Goal: Task Accomplishment & Management: Manage account settings

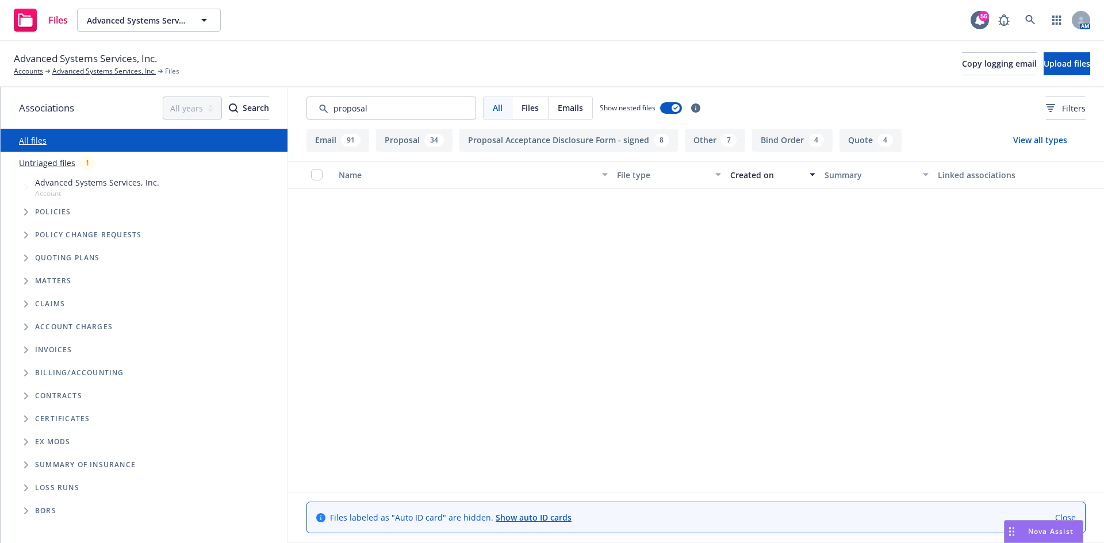
scroll to position [2012, 0]
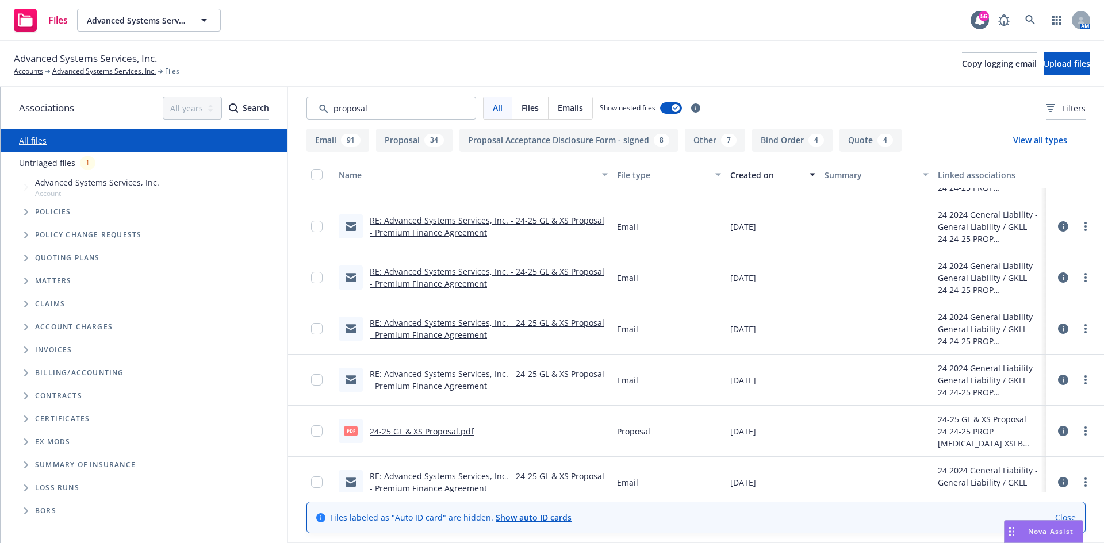
click at [452, 436] on link "24-25 GL & XS Proposal.pdf" at bounding box center [422, 431] width 104 height 11
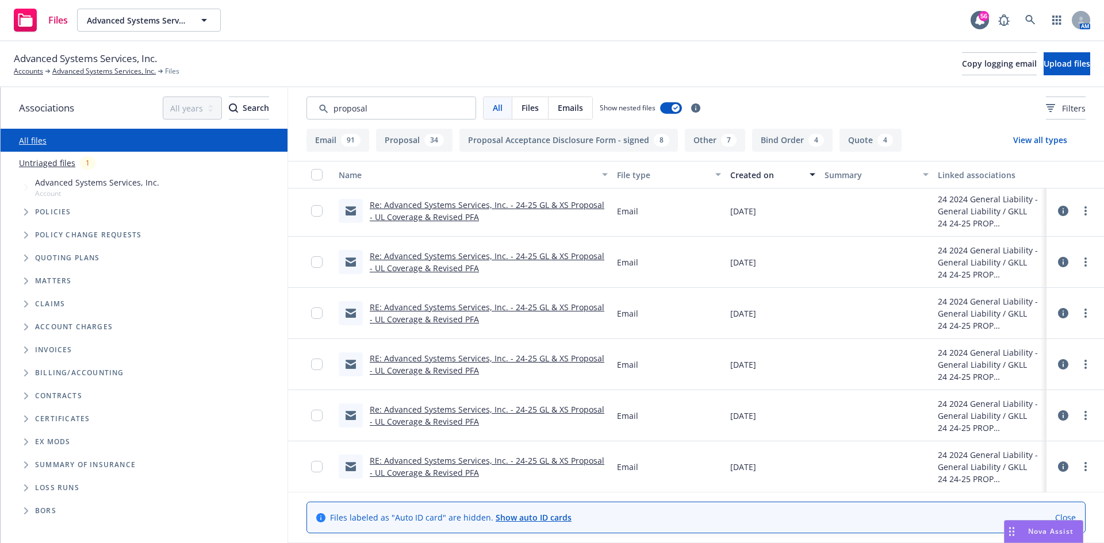
scroll to position [1724, 0]
click at [429, 314] on link "RE: Advanced Systems Services, Inc. - 24-25 GL & XS Proposal - UL Coverage & Re…" at bounding box center [487, 312] width 235 height 23
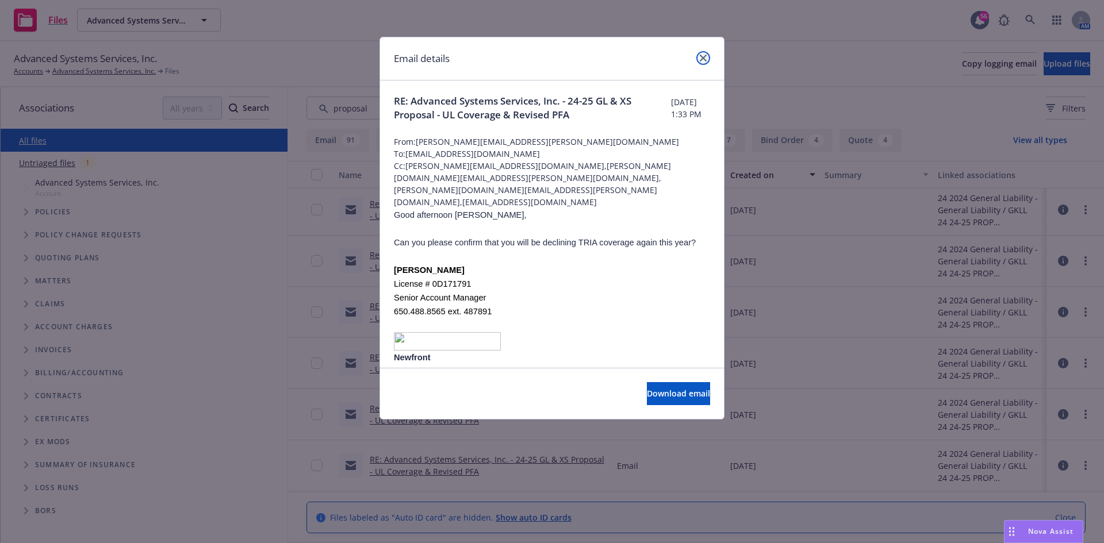
click at [698, 63] on link "close" at bounding box center [703, 58] width 14 height 14
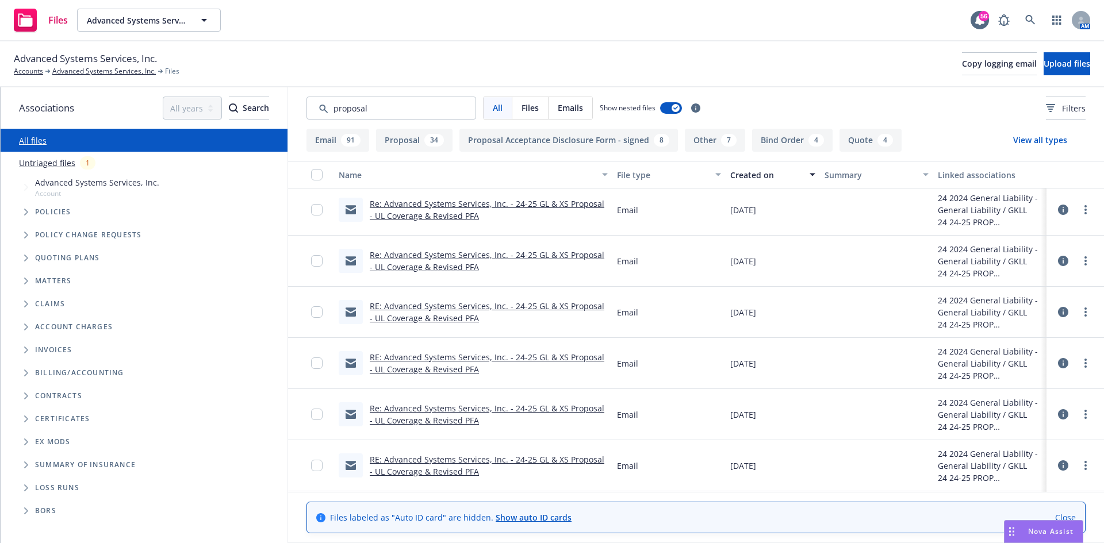
click at [25, 257] on icon "Tree Example" at bounding box center [26, 258] width 5 height 7
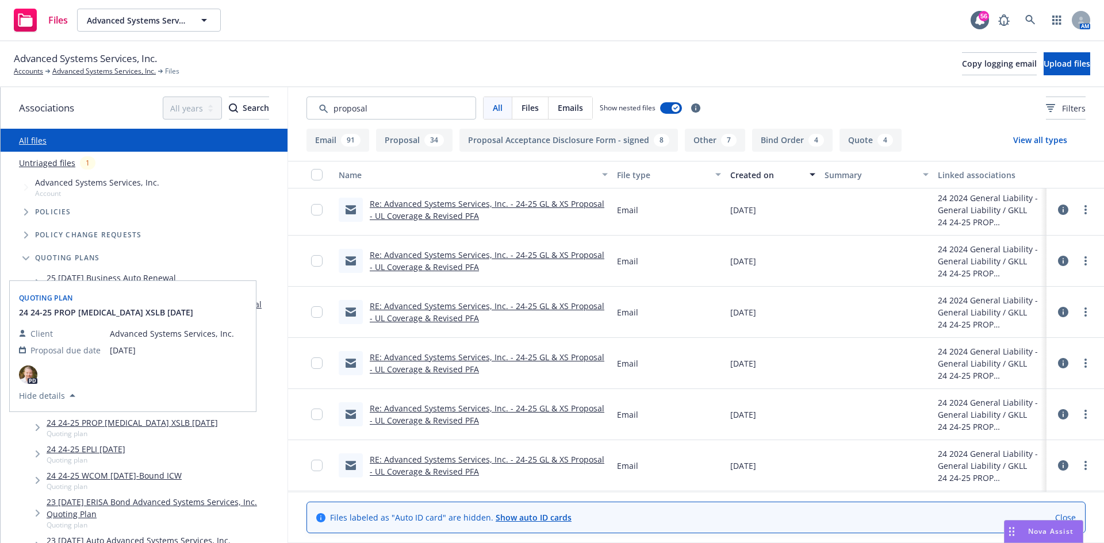
click at [157, 305] on div "Quoting plan" at bounding box center [133, 297] width 232 height 18
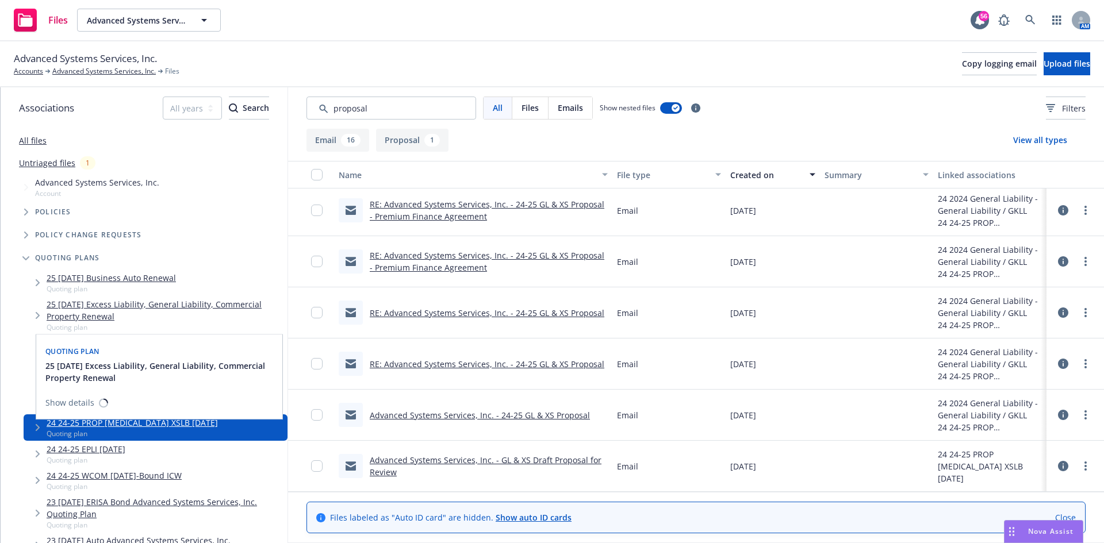
click at [252, 301] on link "25 [DATE] Excess Liability, General Liability, Commercial Property Renewal" at bounding box center [165, 310] width 236 height 24
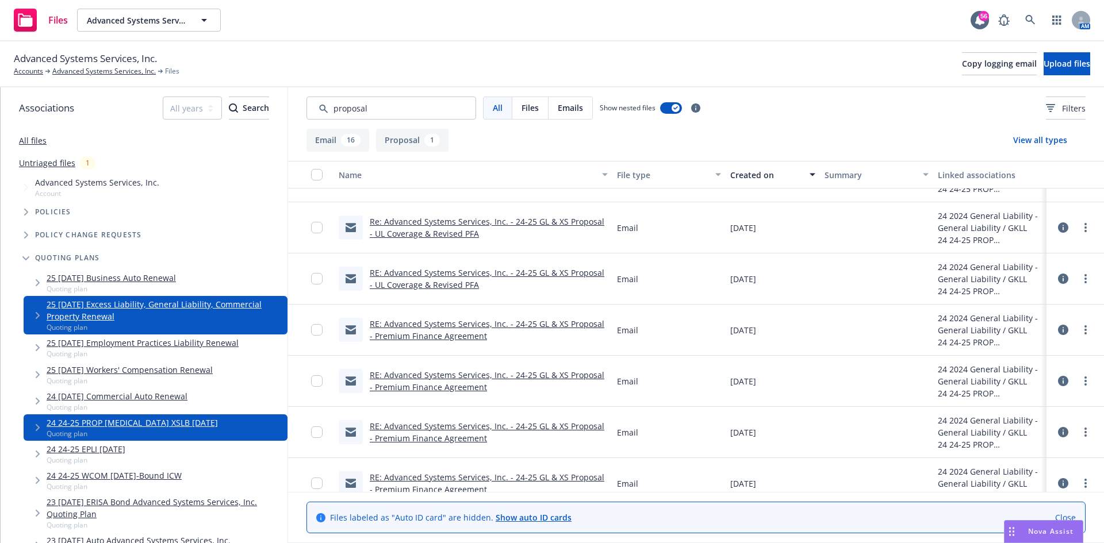
scroll to position [189, 0]
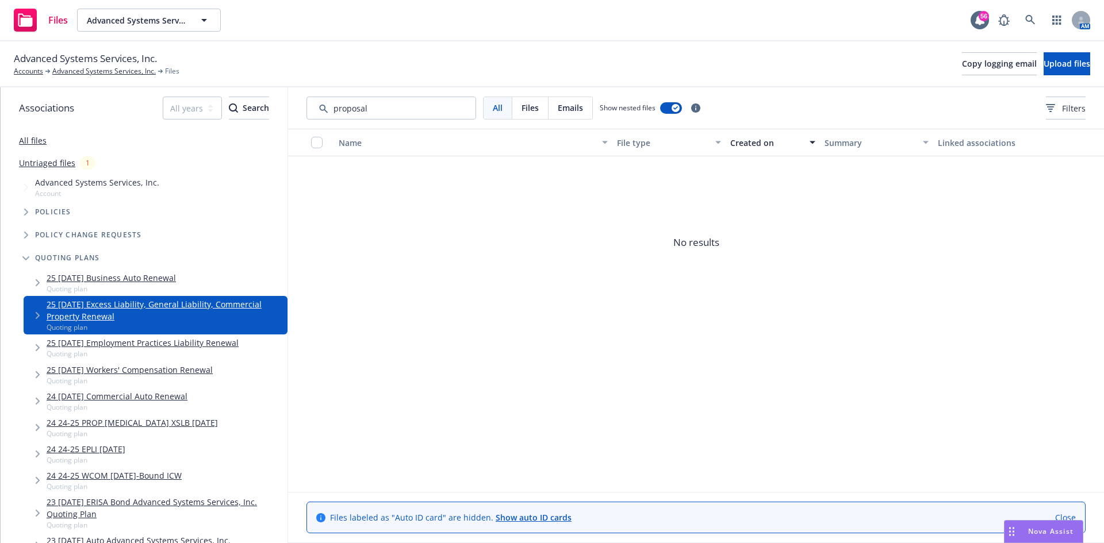
click at [39, 312] on span "Tree Example" at bounding box center [37, 315] width 18 height 18
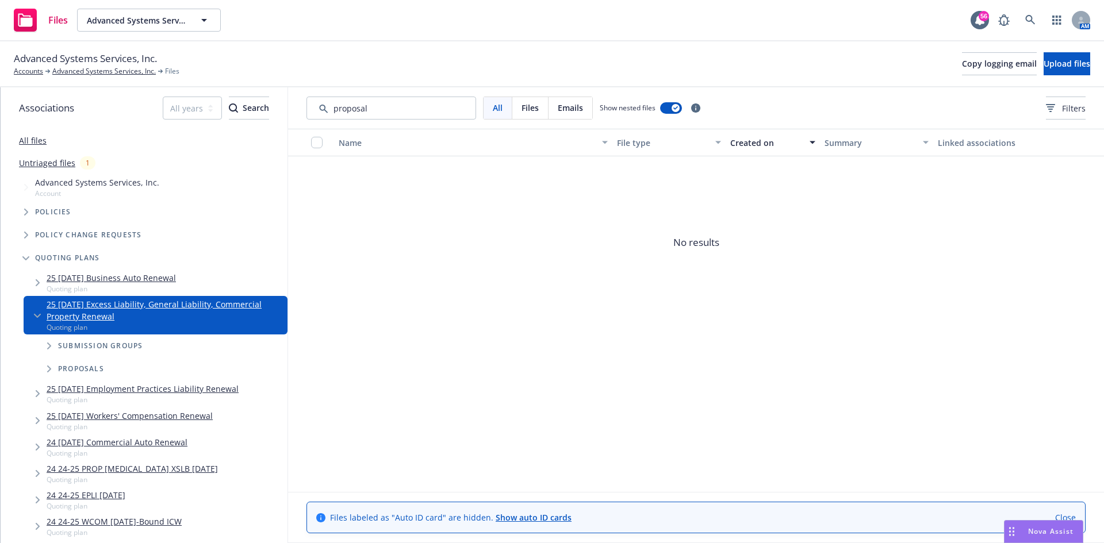
click at [47, 344] on span "Tree Example" at bounding box center [49, 346] width 18 height 18
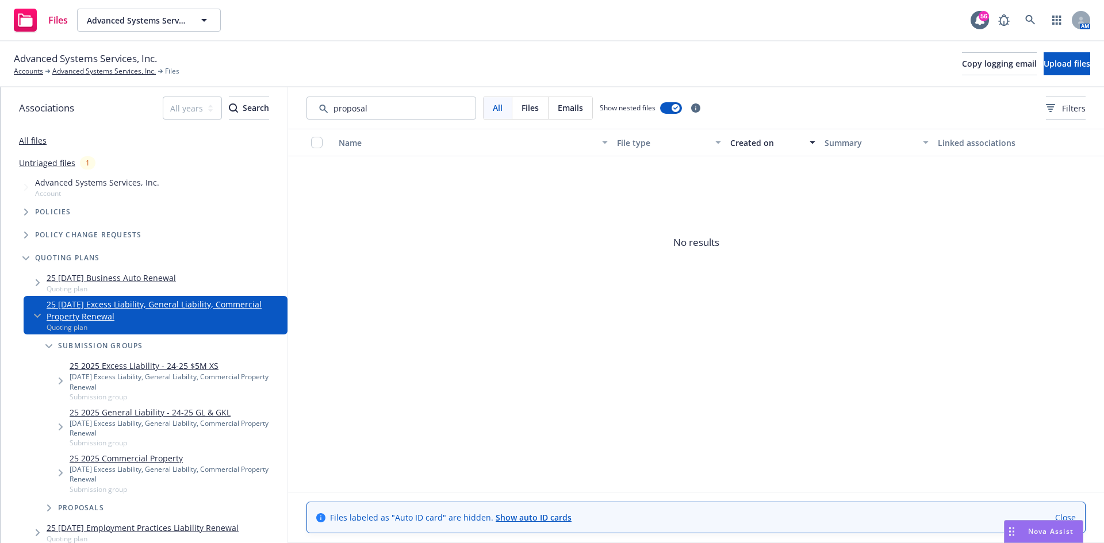
click at [109, 366] on link "25 2025 Excess Liability - 24-25 $5M XS" at bounding box center [176, 366] width 213 height 12
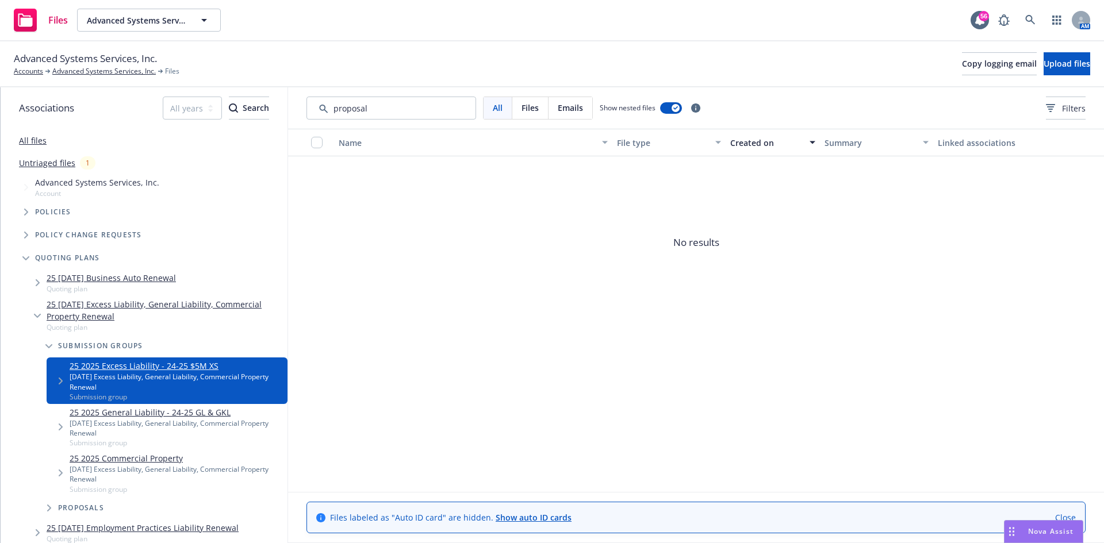
click at [175, 413] on link "25 2025 General Liability - 24-25 GL & GKL" at bounding box center [176, 412] width 213 height 12
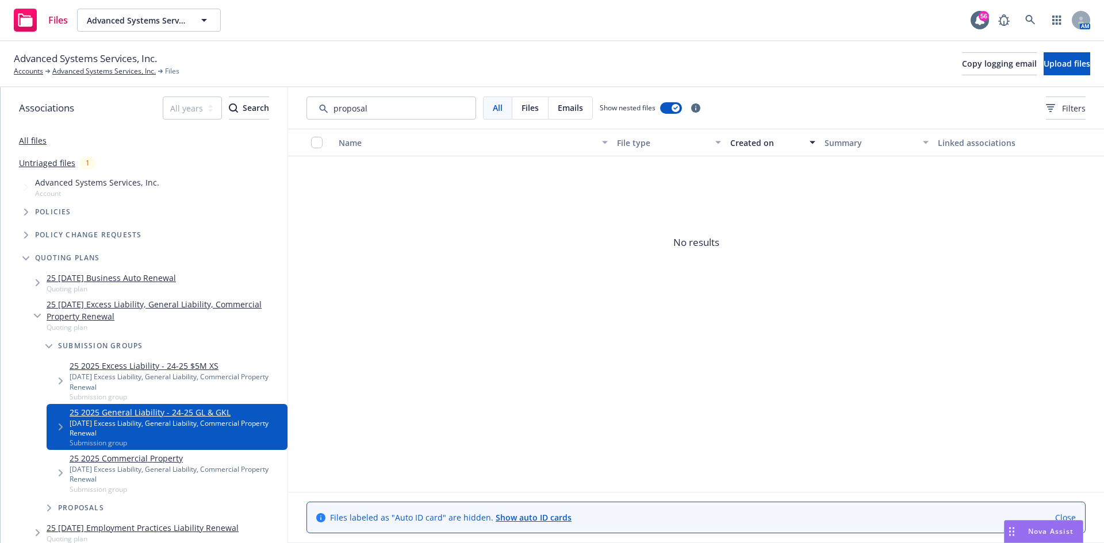
click at [139, 454] on link "25 2025 Commercial Property" at bounding box center [176, 458] width 213 height 12
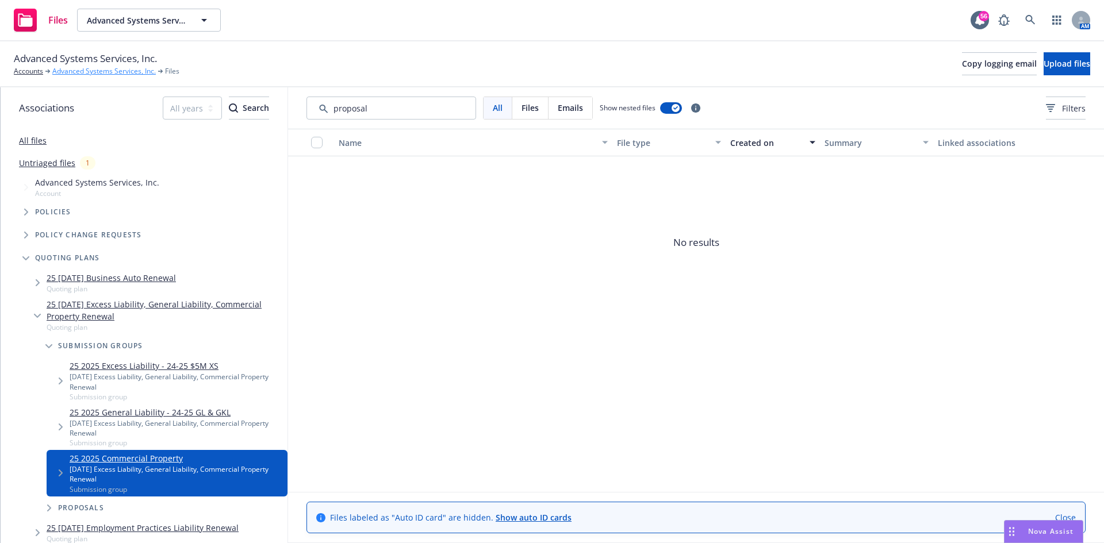
click at [139, 72] on link "Advanced Systems Services, Inc." at bounding box center [103, 71] width 103 height 10
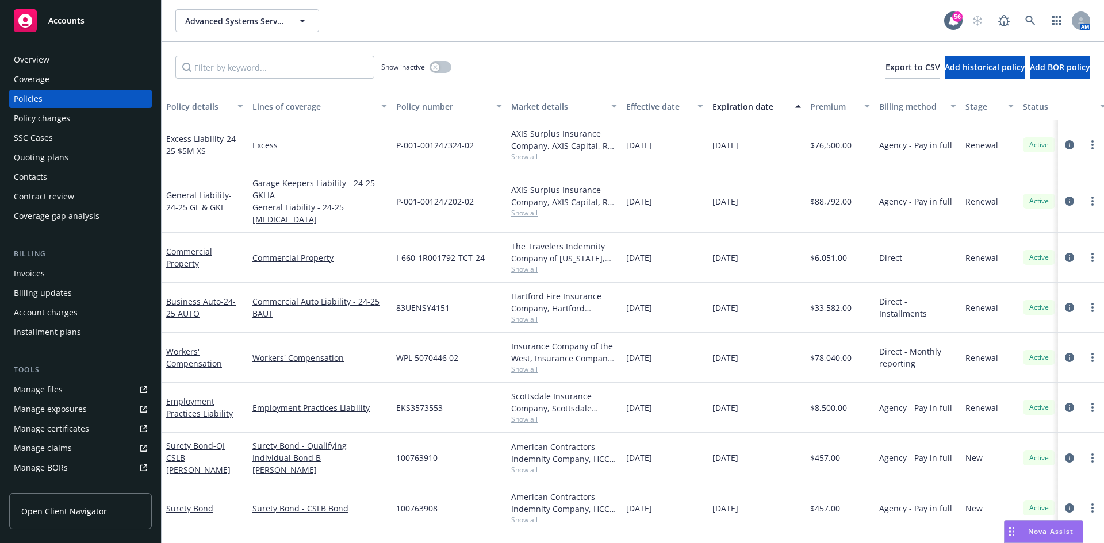
click at [53, 159] on div "Quoting plans" at bounding box center [41, 157] width 55 height 18
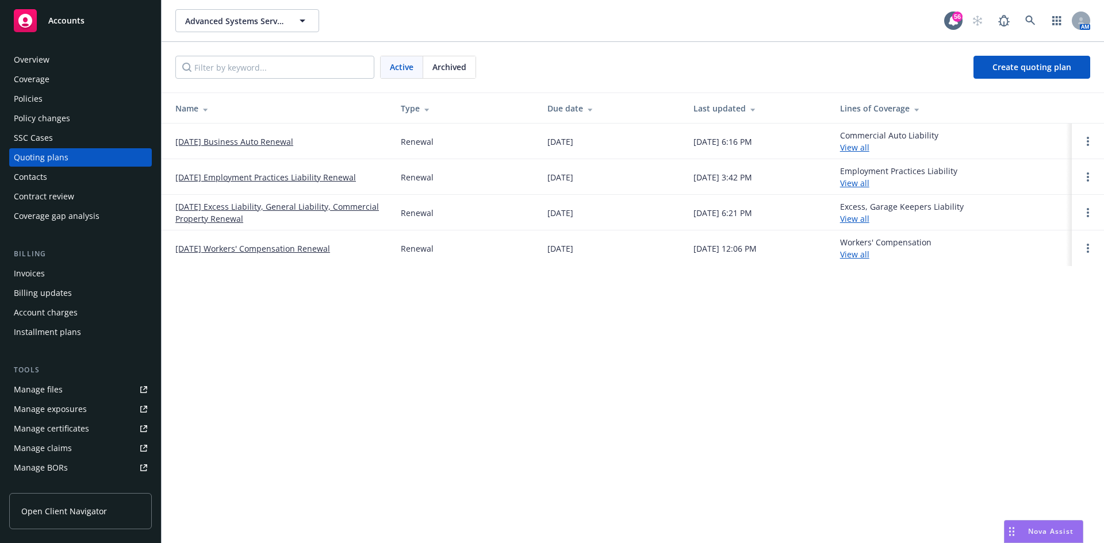
click at [86, 390] on link "Manage files" at bounding box center [80, 390] width 143 height 18
click at [42, 98] on div "Policies" at bounding box center [80, 99] width 133 height 18
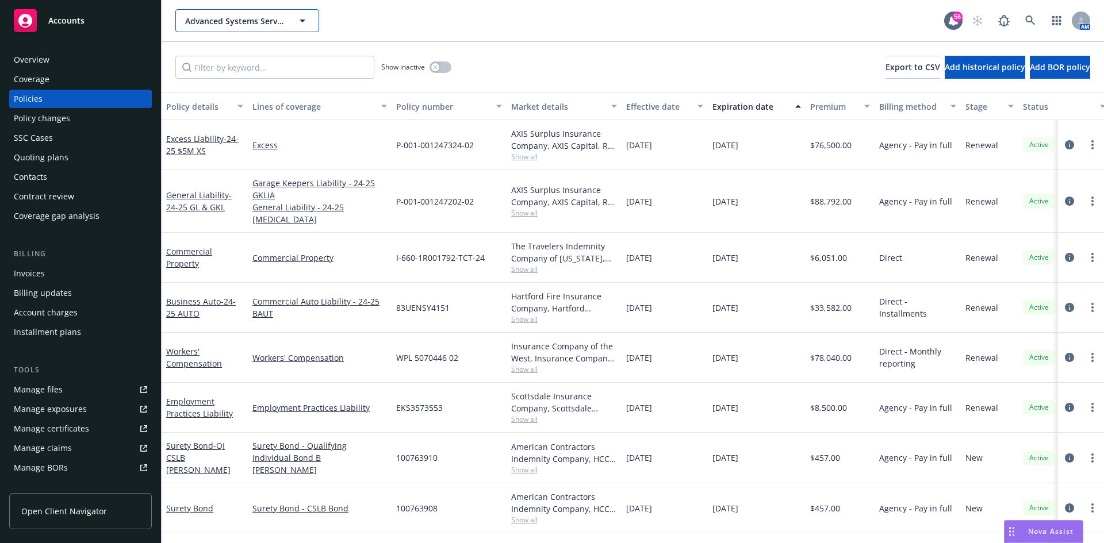
click at [260, 27] on button "Advanced Systems Services, Inc." at bounding box center [247, 20] width 144 height 23
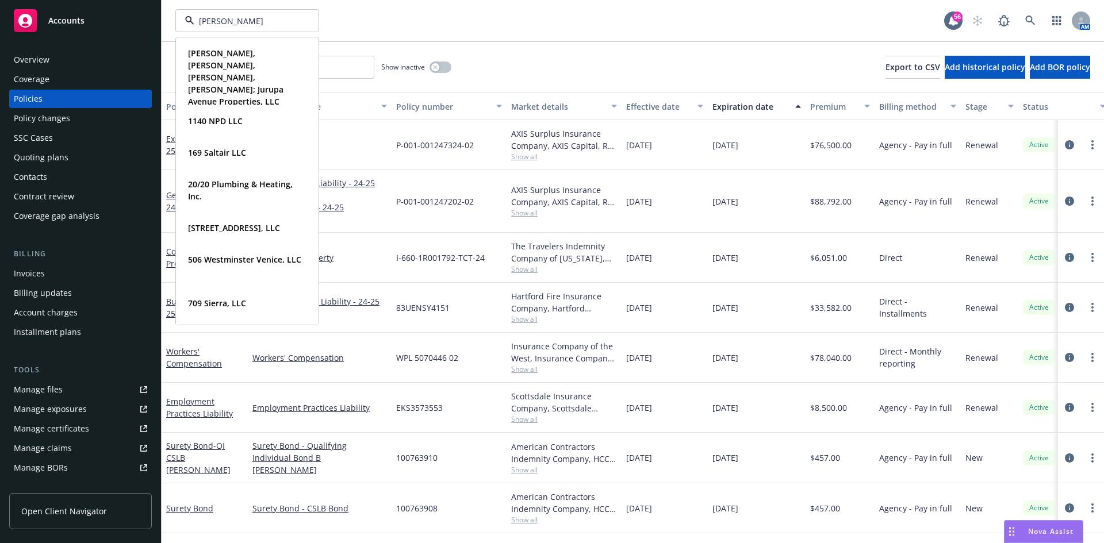
type input "riehl"
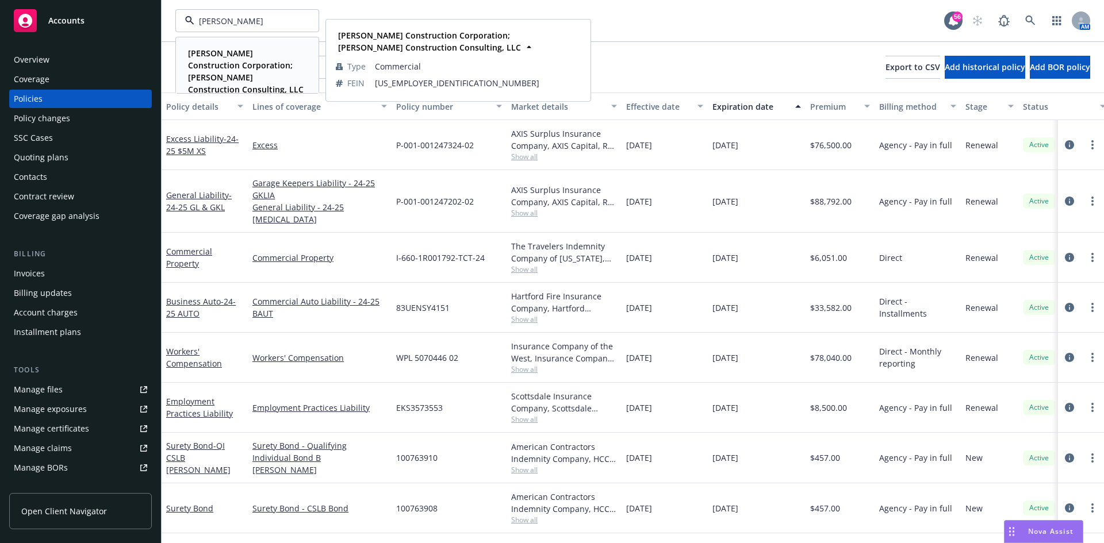
click at [228, 72] on strong "[PERSON_NAME] Construction Corporation; [PERSON_NAME] Construction Consulting, …" at bounding box center [246, 71] width 116 height 47
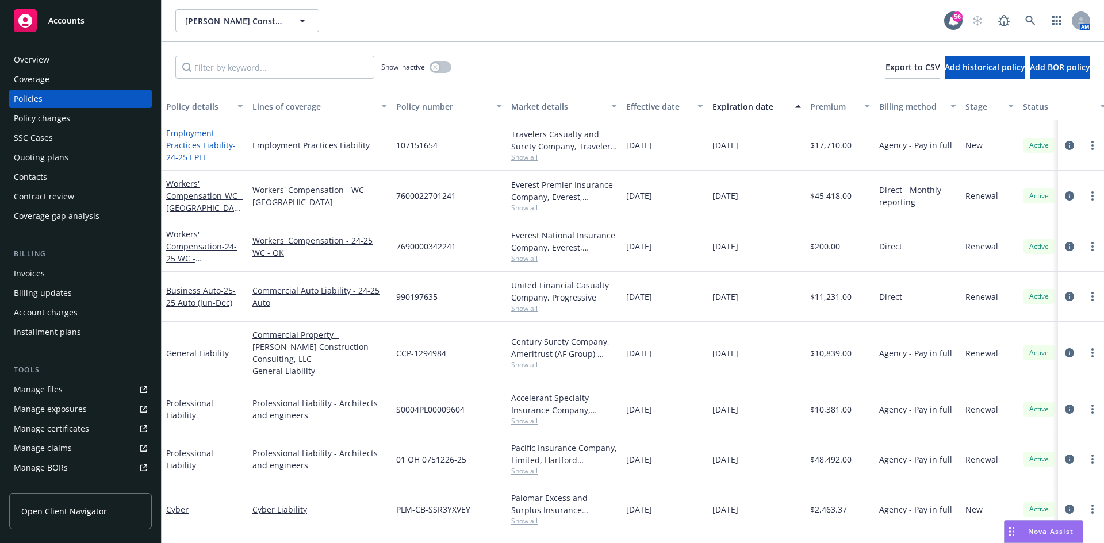
click at [198, 141] on link "Employment Practices Liability - 24-25 EPLI" at bounding box center [201, 145] width 70 height 35
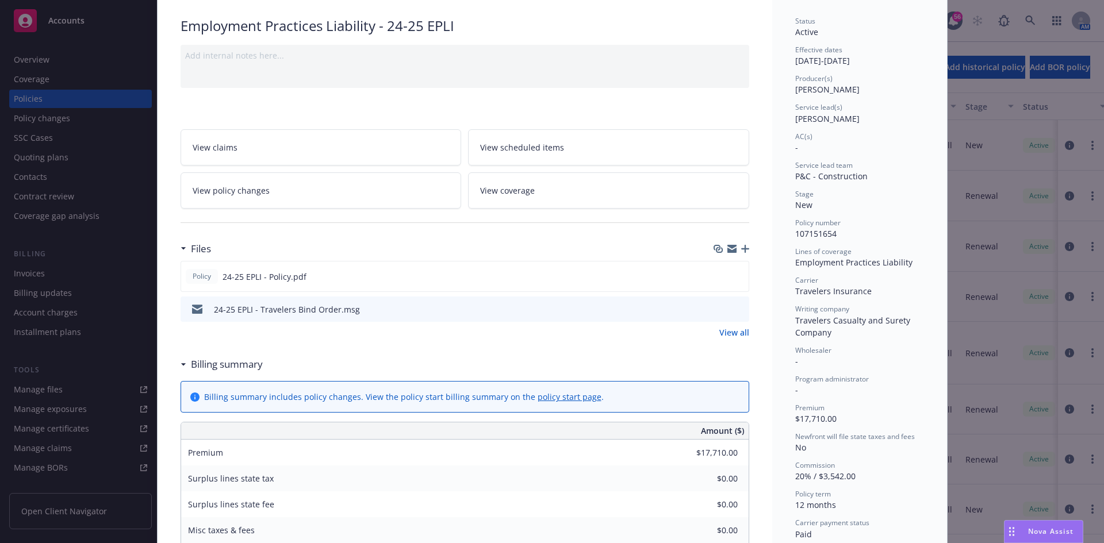
scroll to position [115, 0]
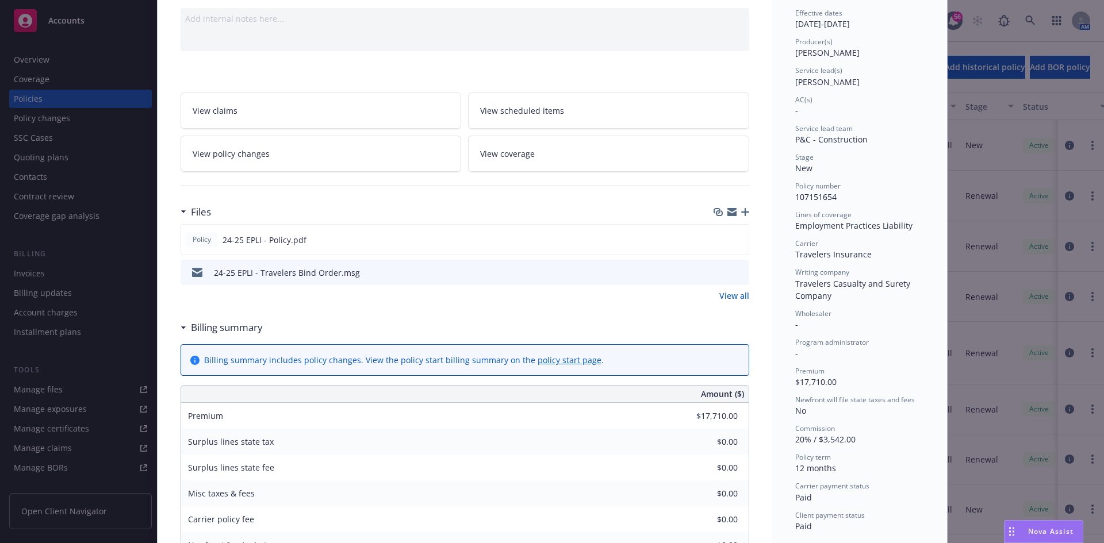
click at [733, 270] on icon "preview file" at bounding box center [738, 272] width 10 height 8
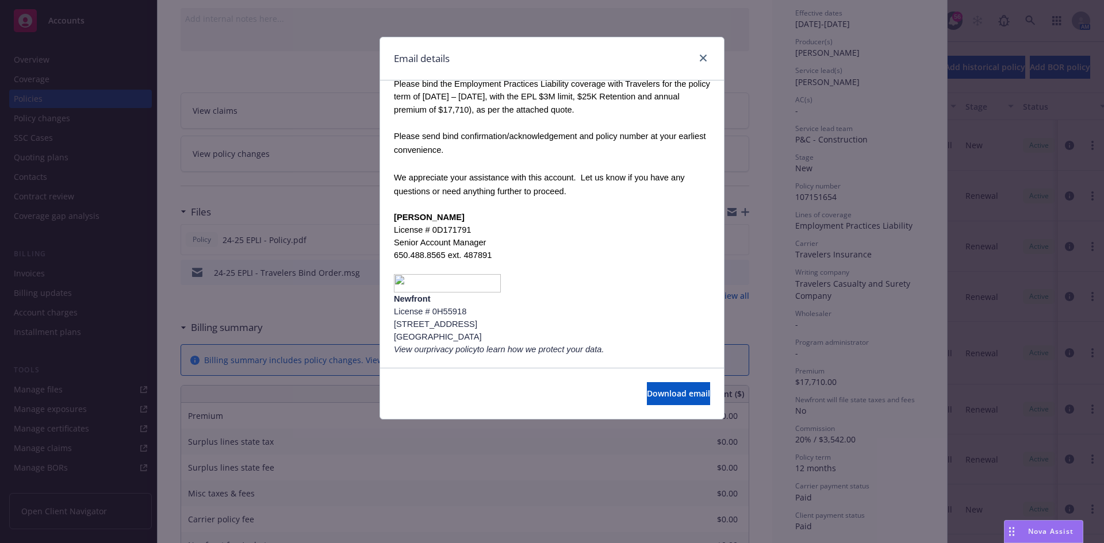
scroll to position [157, 0]
click at [698, 56] on link "close" at bounding box center [703, 58] width 14 height 14
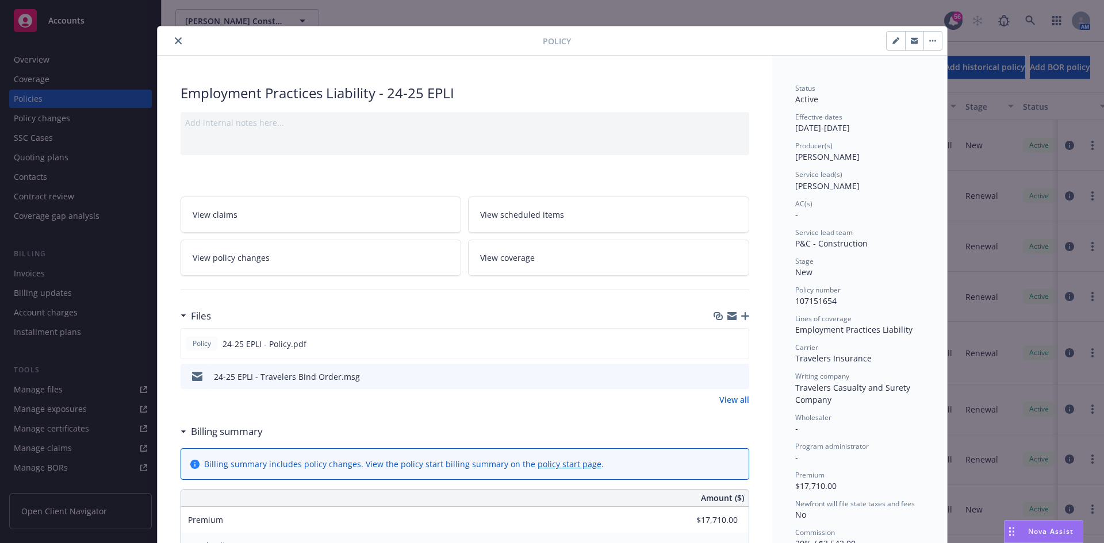
scroll to position [0, 0]
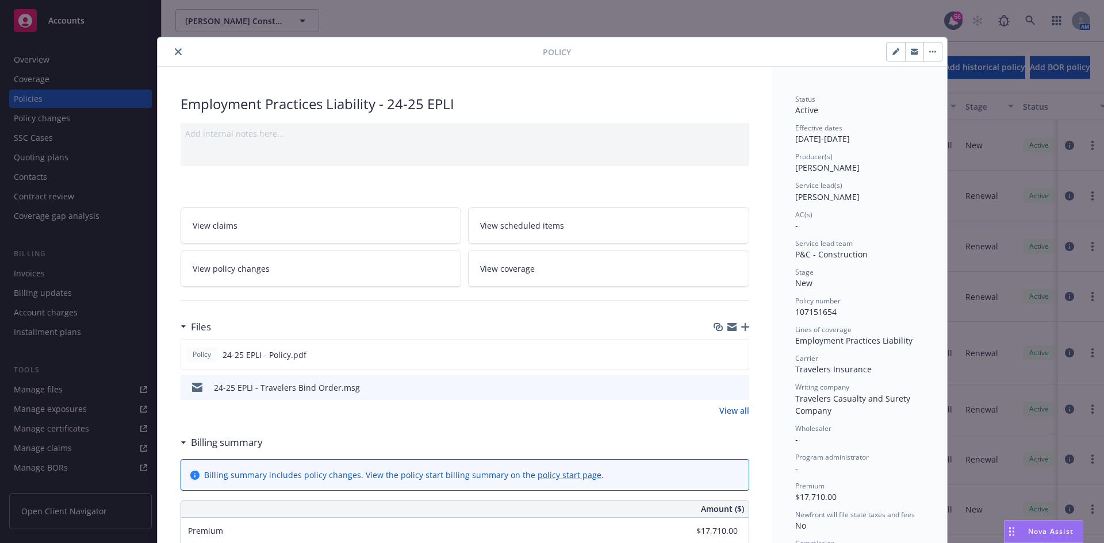
drag, startPoint x: 40, startPoint y: 166, endPoint x: 43, endPoint y: 159, distance: 6.7
click at [40, 166] on div "Policy Employment Practices Liability - 24-25 EPLI Add internal notes here... V…" at bounding box center [552, 271] width 1104 height 543
click at [43, 158] on div "Policy Employment Practices Liability - 24-25 EPLI Add internal notes here... V…" at bounding box center [552, 271] width 1104 height 543
click at [175, 51] on icon "close" at bounding box center [178, 51] width 7 height 7
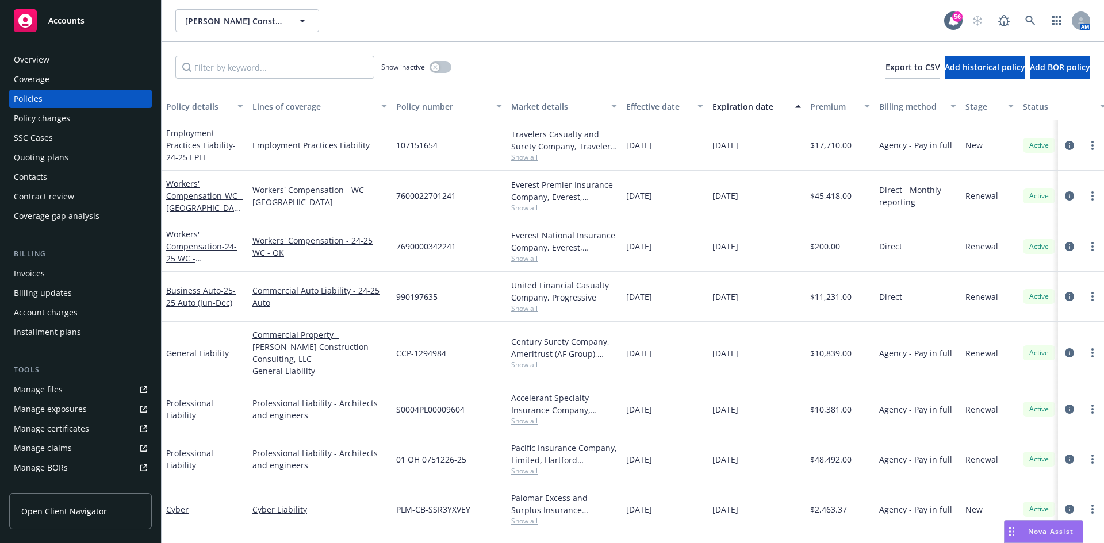
click at [49, 152] on div "Quoting plans" at bounding box center [41, 157] width 55 height 18
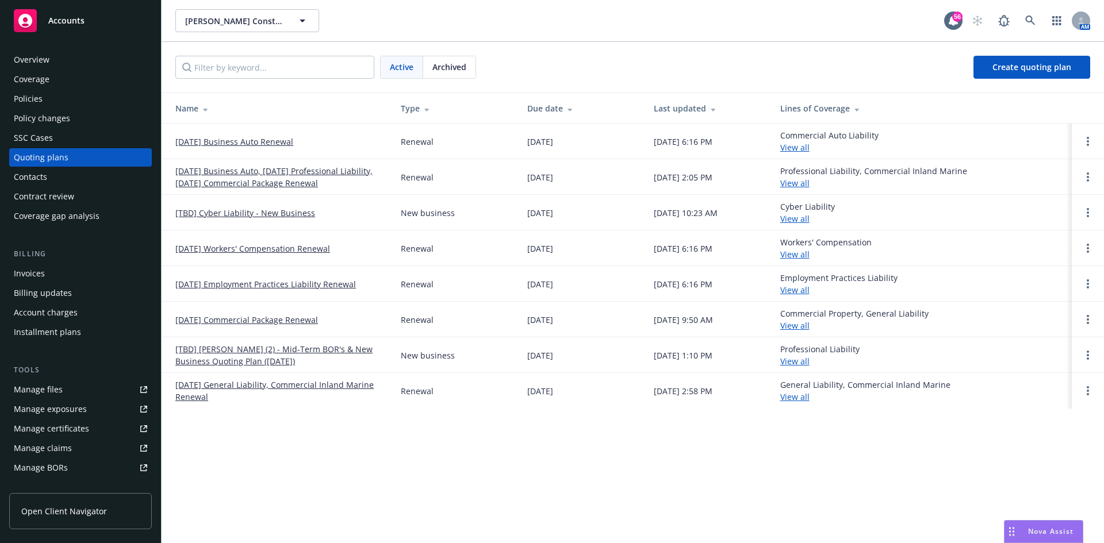
click at [259, 283] on link "[DATE] Employment Practices Liability Renewal" at bounding box center [265, 284] width 180 height 12
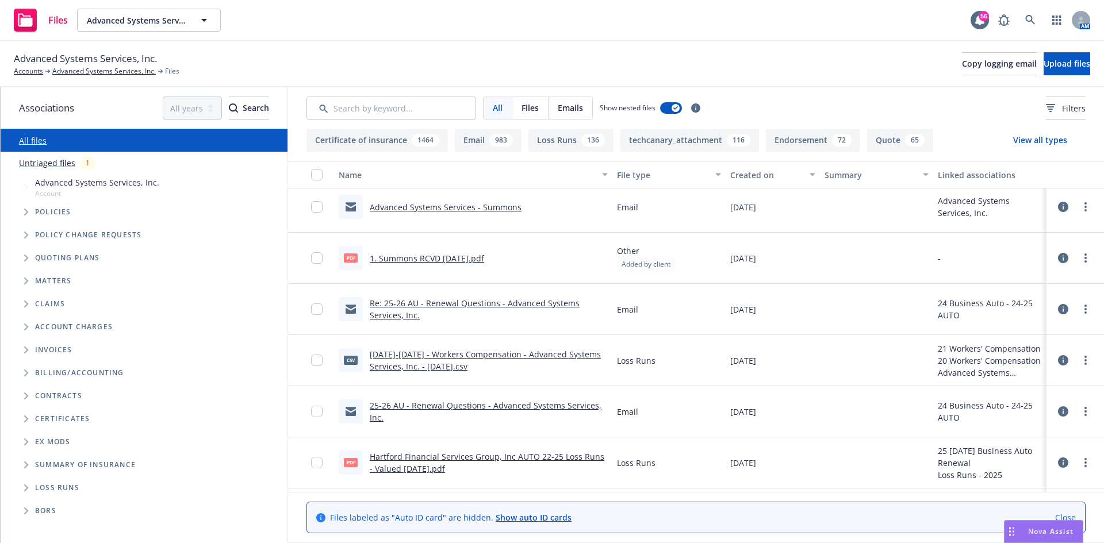
scroll to position [230, 0]
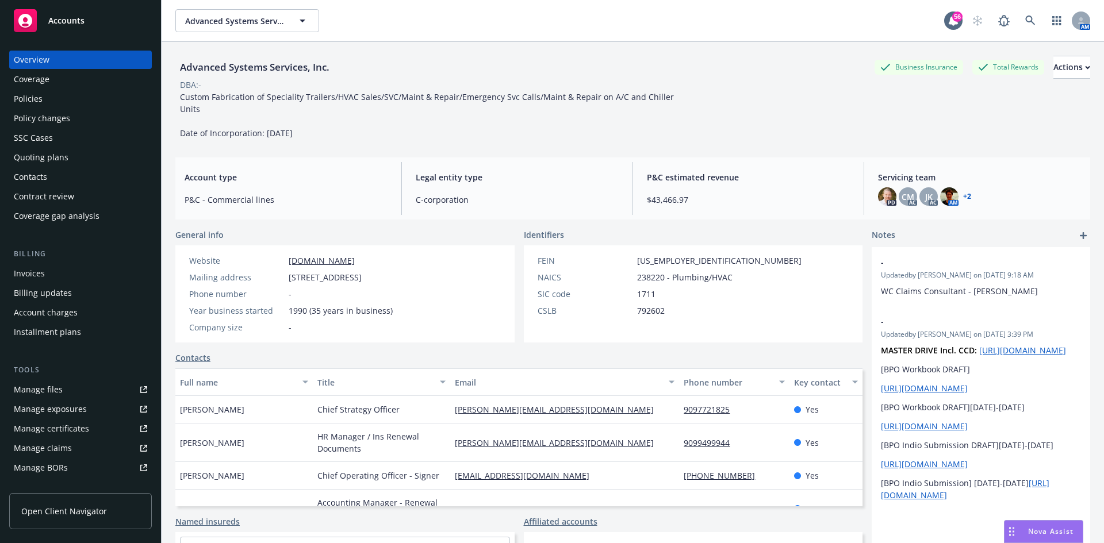
click at [66, 158] on div "Quoting plans" at bounding box center [41, 157] width 55 height 18
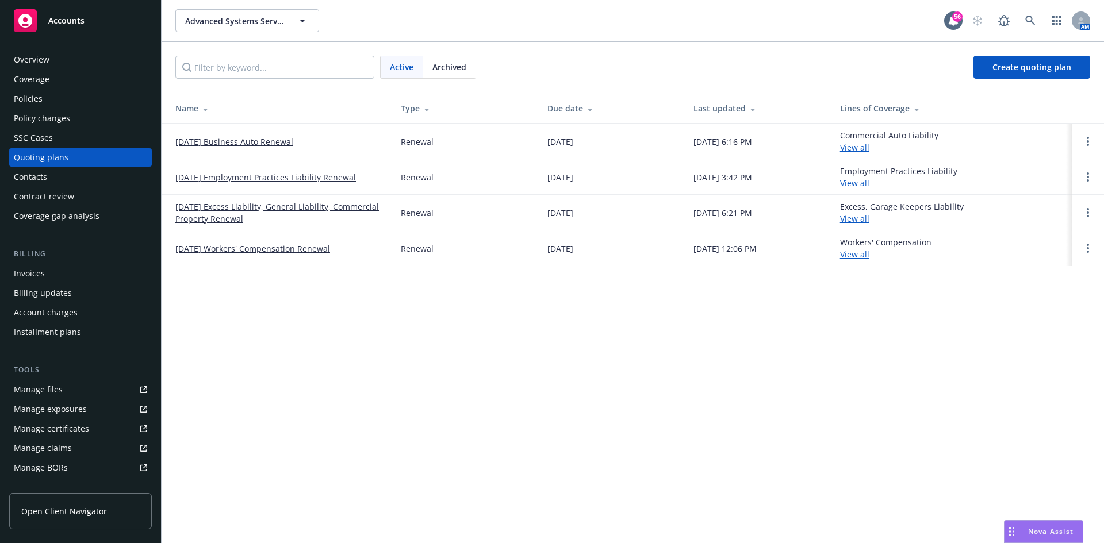
click at [64, 386] on link "Manage files" at bounding box center [80, 390] width 143 height 18
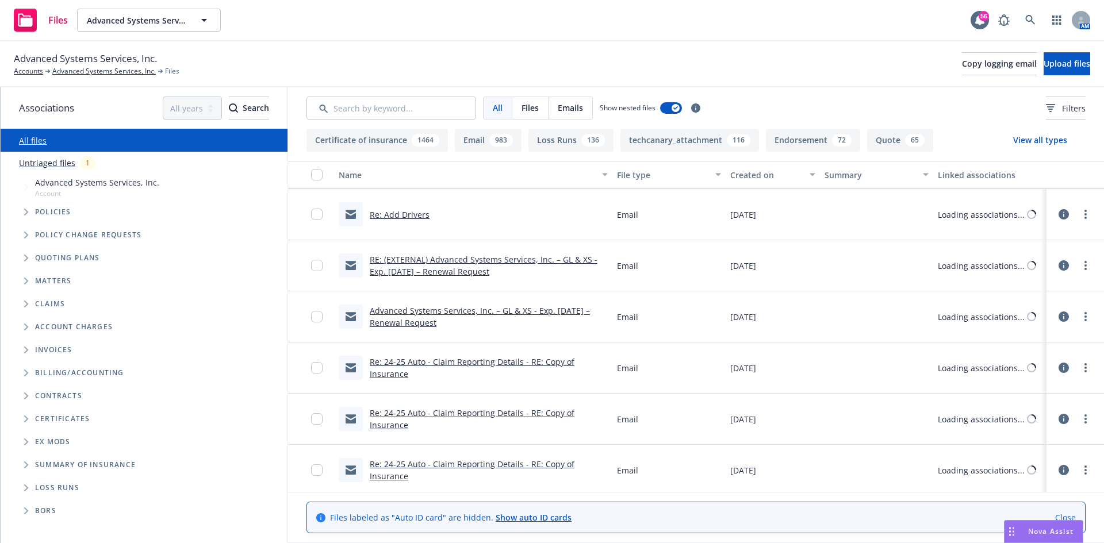
scroll to position [4196, 0]
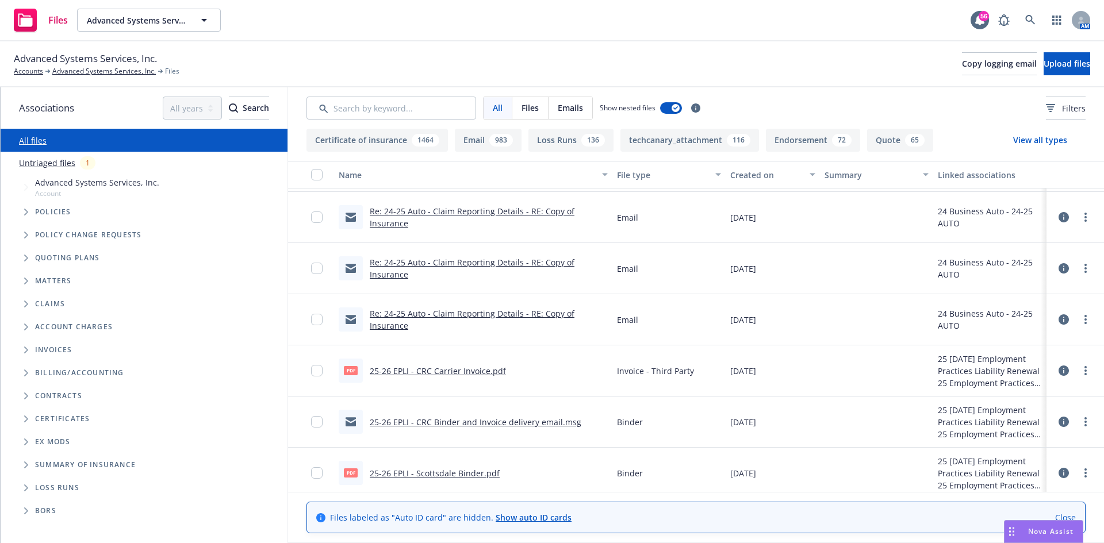
click at [874, 140] on button "Quote 65" at bounding box center [900, 140] width 66 height 23
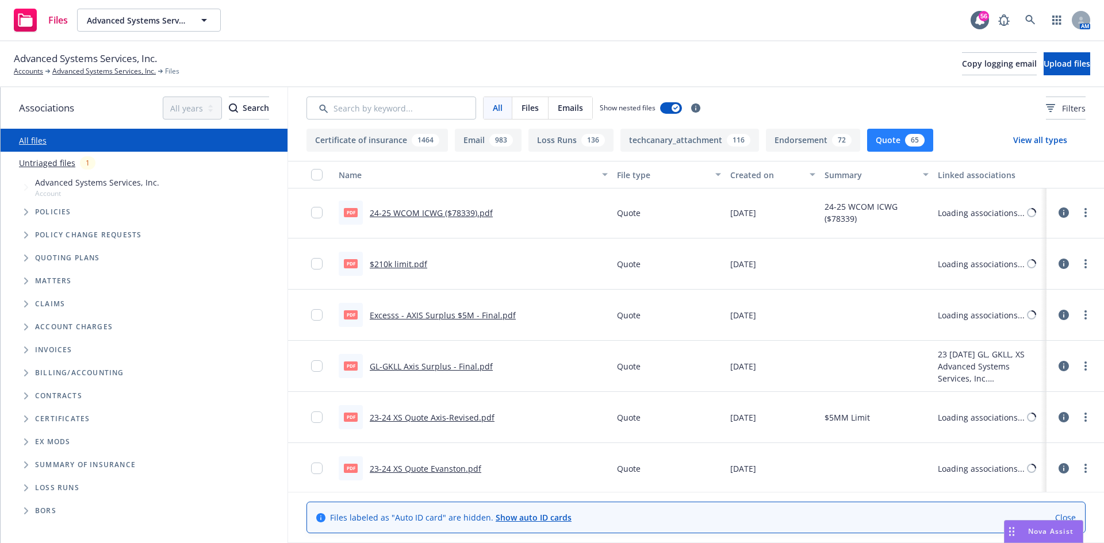
scroll to position [1364, 0]
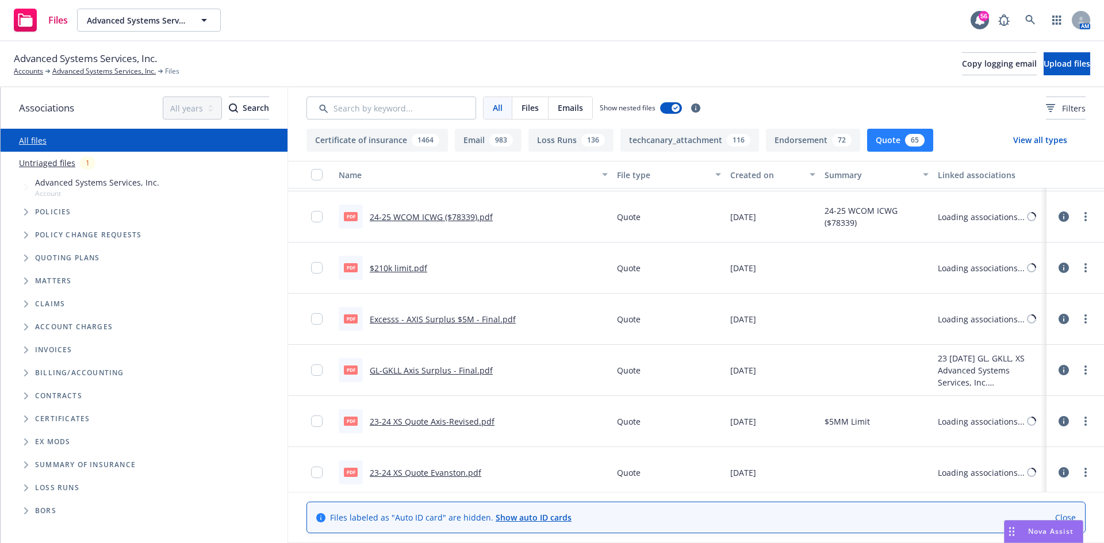
click at [761, 175] on div "Created on" at bounding box center [766, 175] width 72 height 12
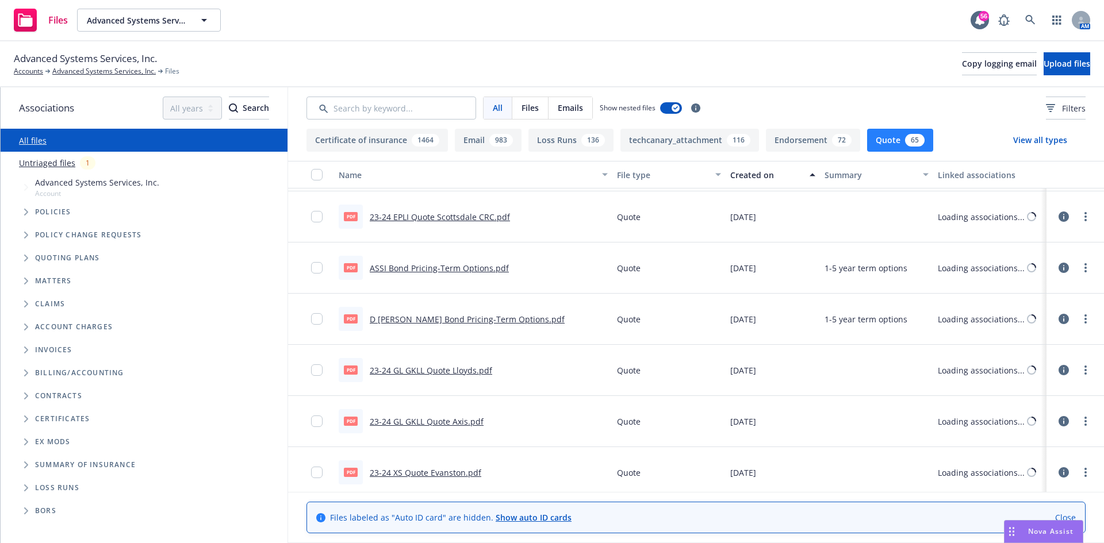
click at [761, 175] on div "Created on" at bounding box center [766, 175] width 72 height 12
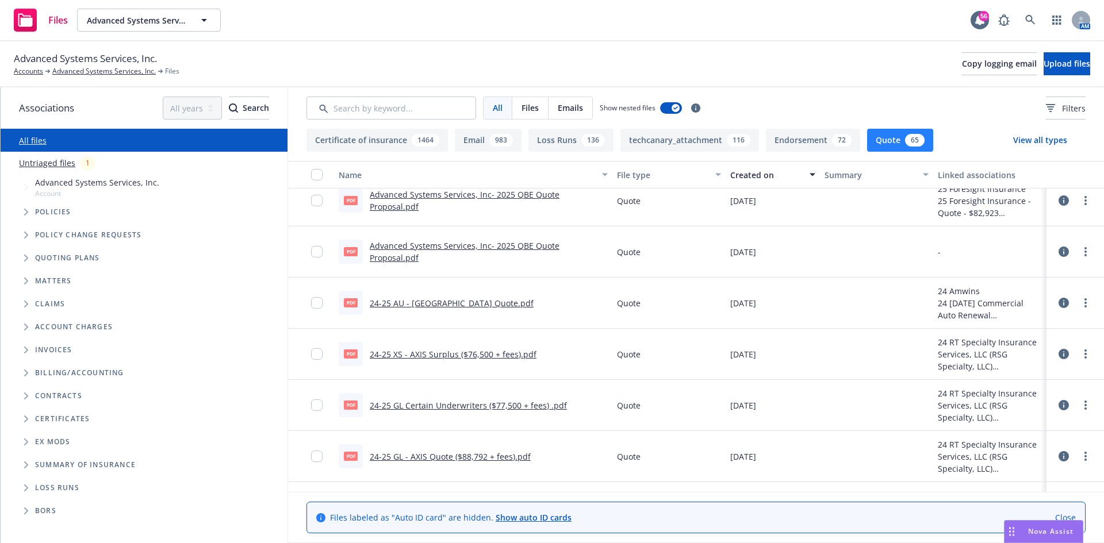
scroll to position [287, 0]
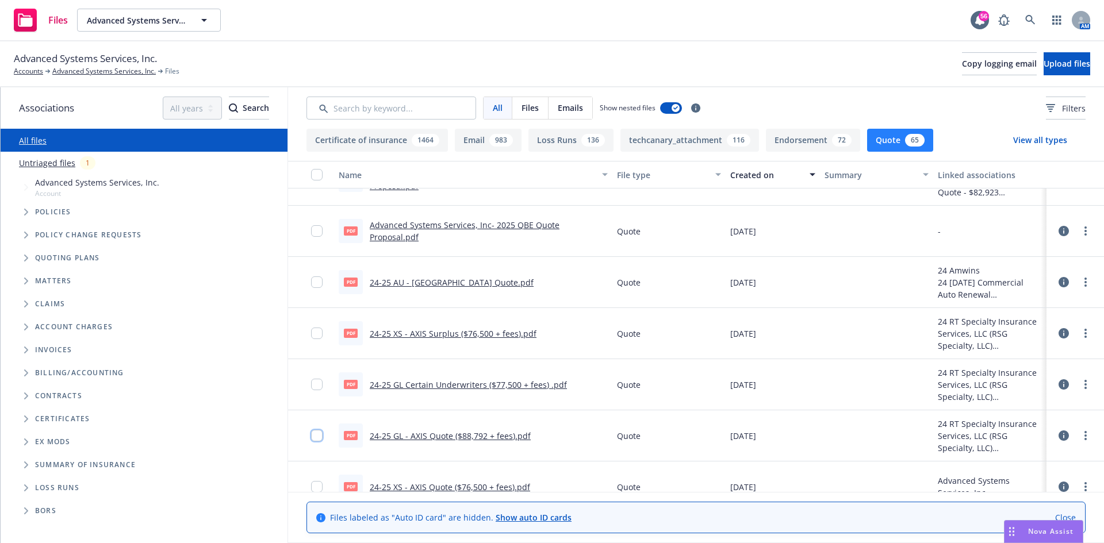
click at [317, 435] on input "checkbox" at bounding box center [316, 435] width 11 height 11
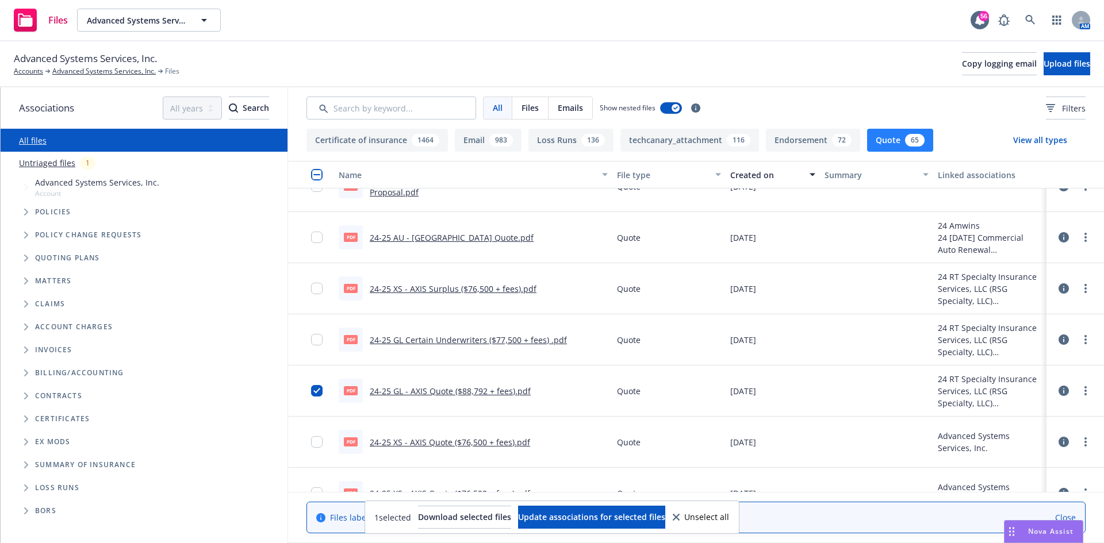
scroll to position [345, 0]
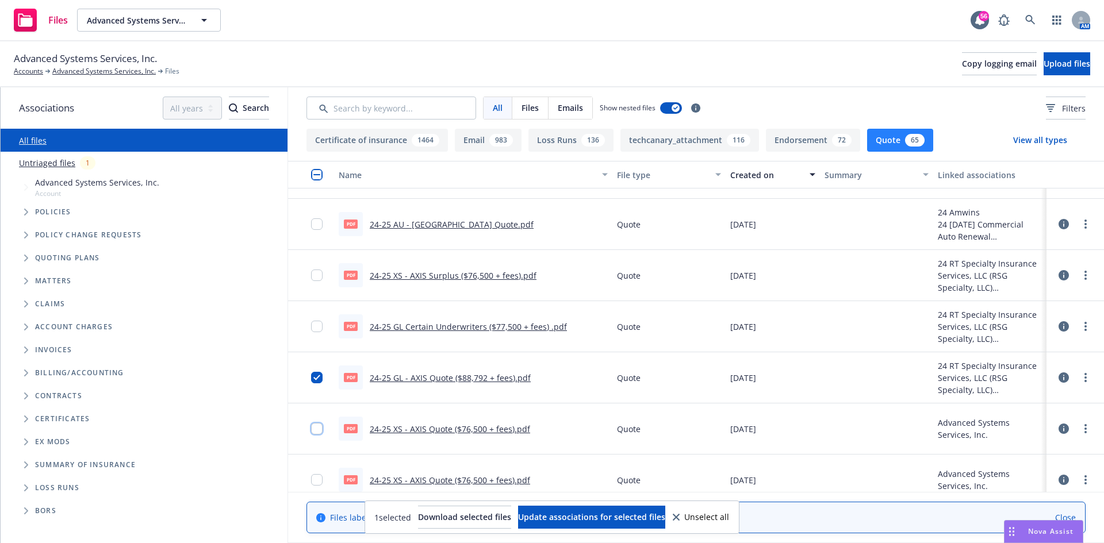
click at [319, 424] on input "checkbox" at bounding box center [316, 428] width 11 height 11
click at [508, 372] on link "24-25 GL - AXIS Quote ($88,792 + fees).pdf" at bounding box center [450, 377] width 161 height 11
click at [420, 425] on link "24-25 XS - AXIS Quote ($76,500 + fees).pdf" at bounding box center [450, 429] width 160 height 11
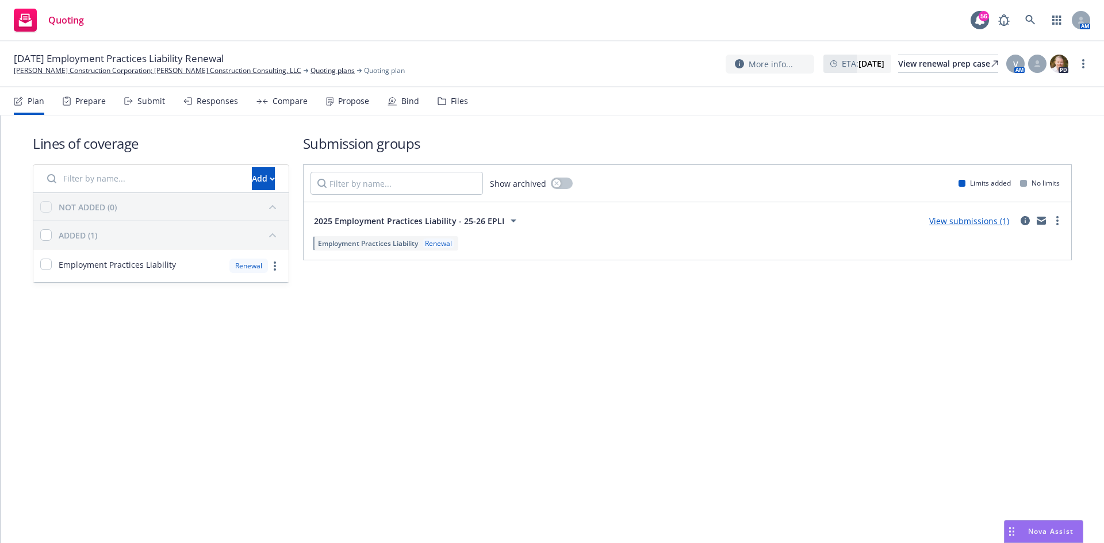
click at [979, 222] on link "View submissions (1)" at bounding box center [969, 221] width 80 height 11
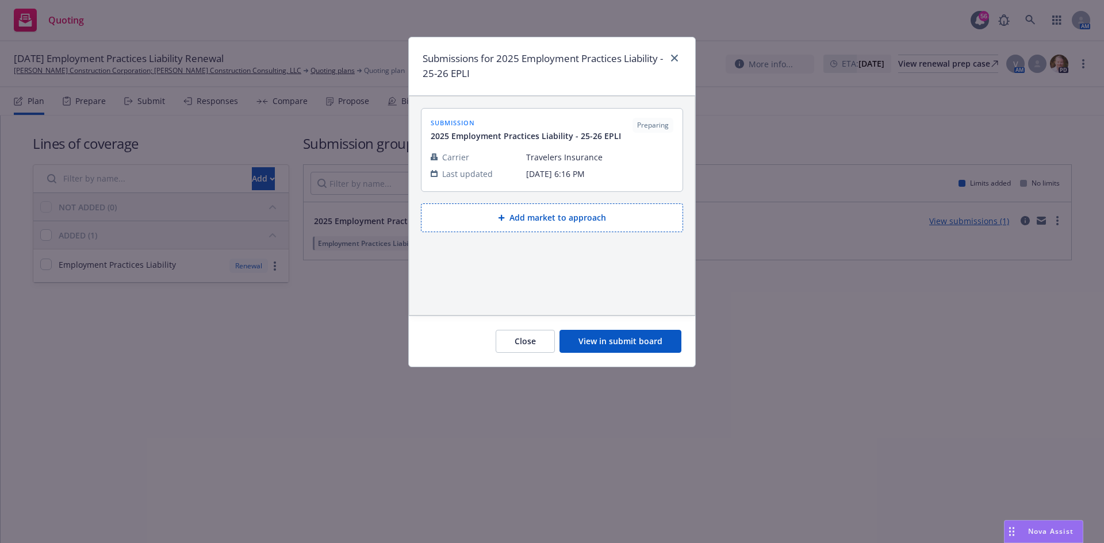
click at [647, 340] on button "View in submit board" at bounding box center [620, 341] width 122 height 23
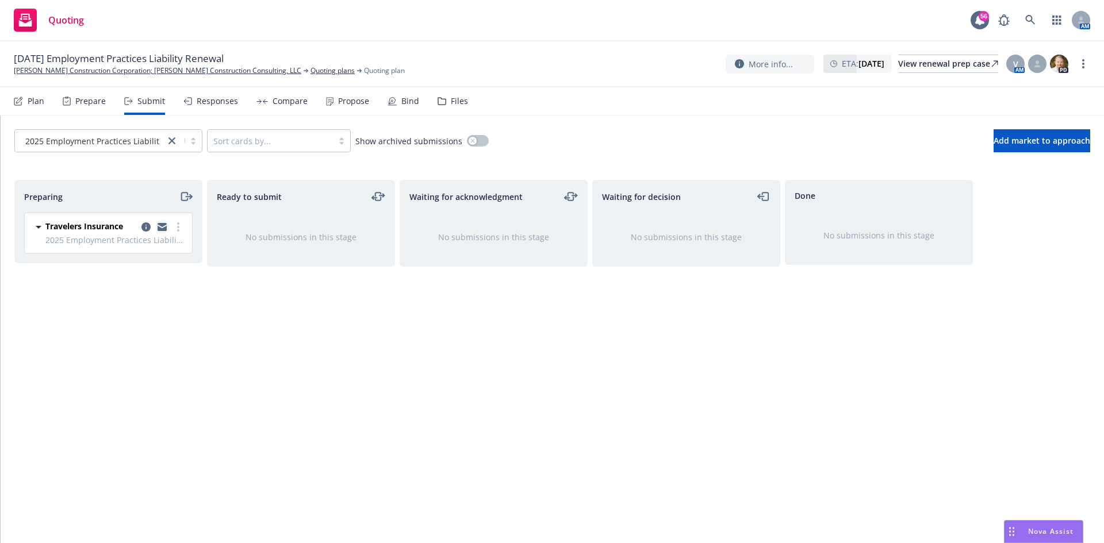
click at [164, 225] on icon "copy logging email" at bounding box center [161, 225] width 9 height 4
click at [187, 195] on icon "moveRight" at bounding box center [184, 197] width 6 height 8
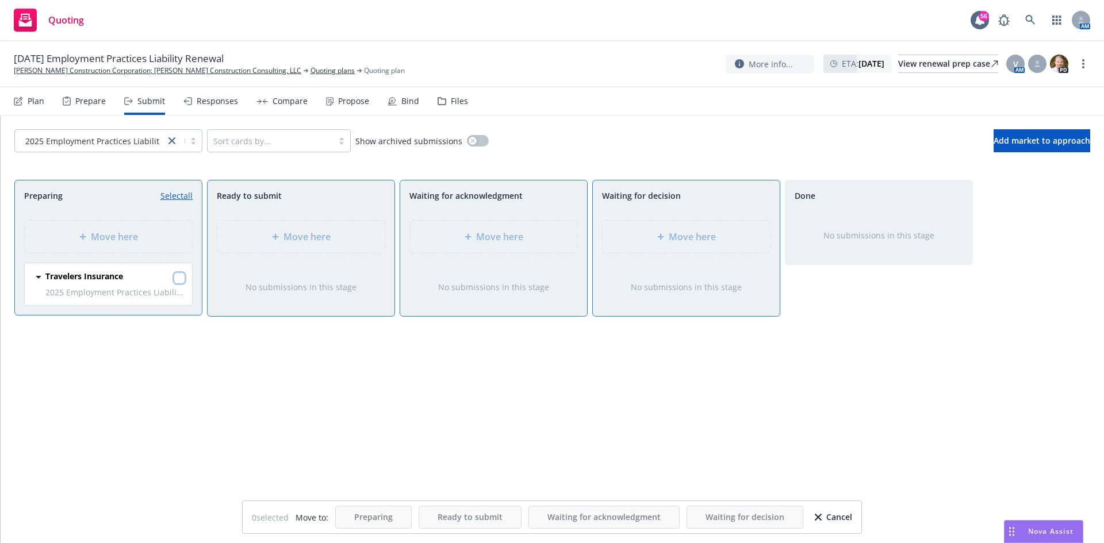
click at [179, 278] on input "checkbox" at bounding box center [179, 277] width 11 height 11
checkbox input "true"
click at [679, 242] on span "Move here" at bounding box center [692, 237] width 47 height 14
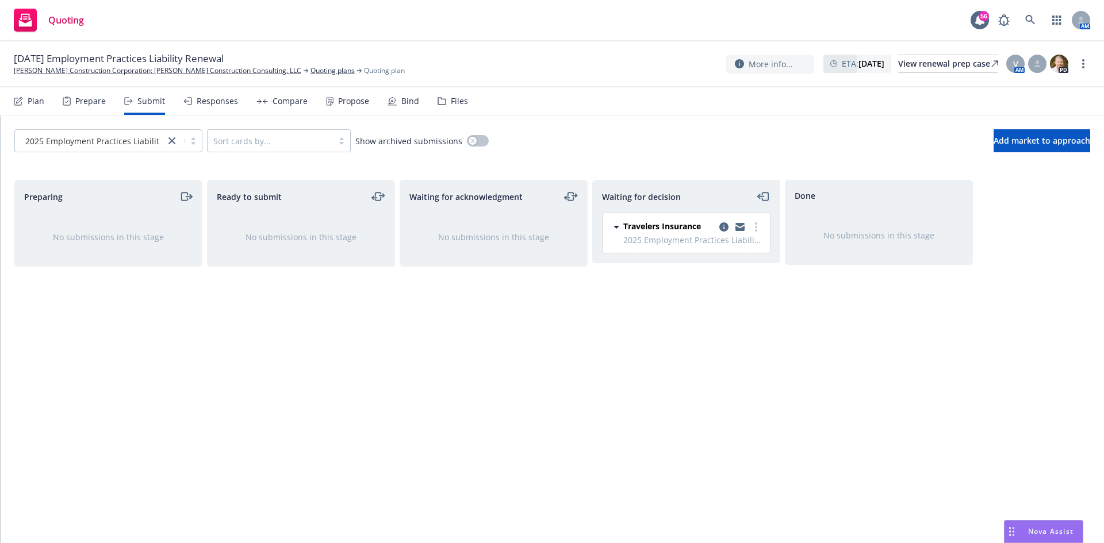
click at [721, 349] on div "Waiting for decision Travelers Insurance 2025 Employment Practices Liability - …" at bounding box center [686, 349] width 188 height 339
click at [310, 69] on link "Quoting plans" at bounding box center [332, 71] width 44 height 10
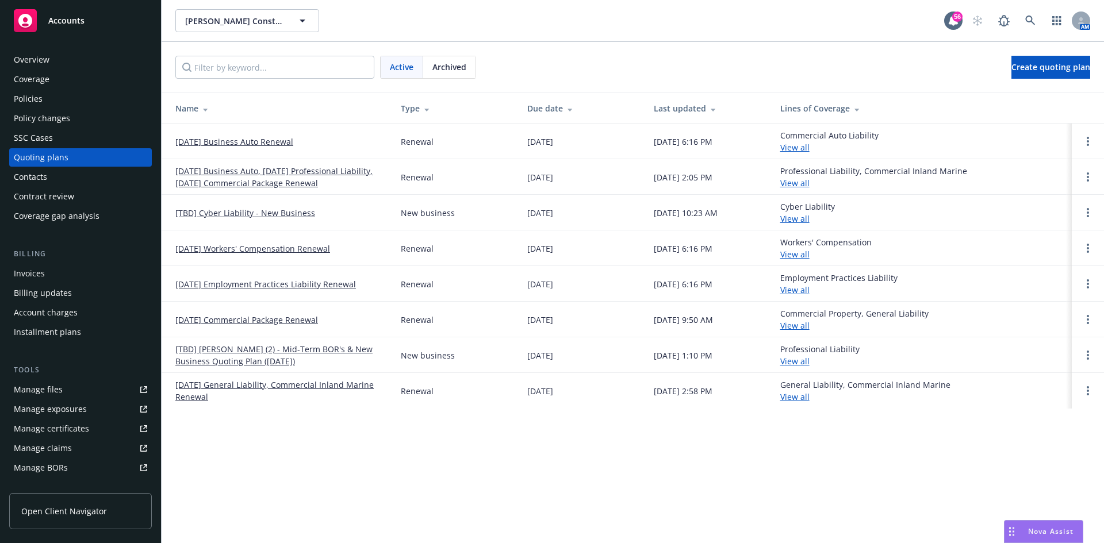
click at [44, 100] on div "Policies" at bounding box center [80, 99] width 133 height 18
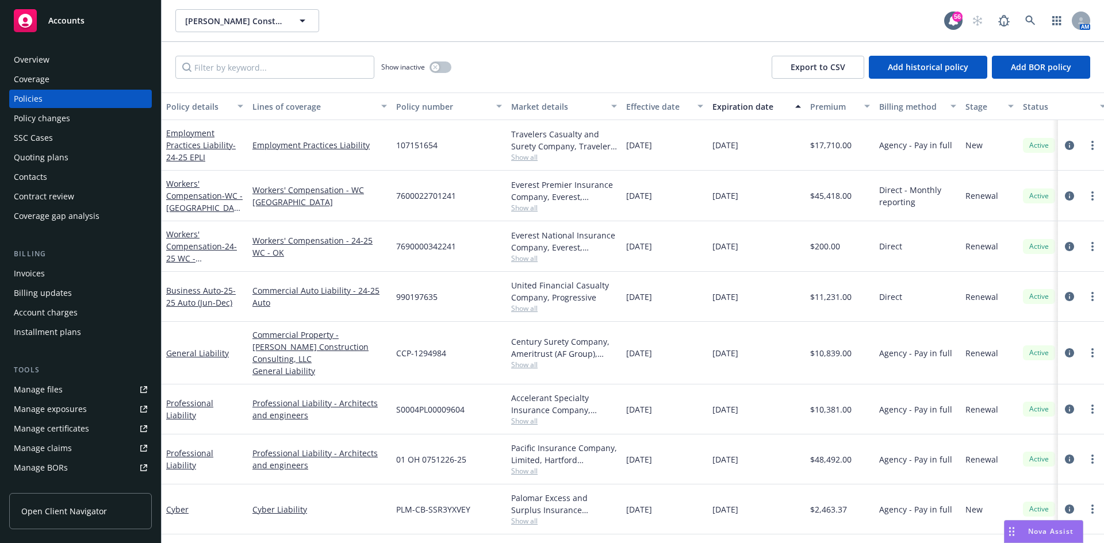
click at [58, 161] on div "Quoting plans" at bounding box center [41, 157] width 55 height 18
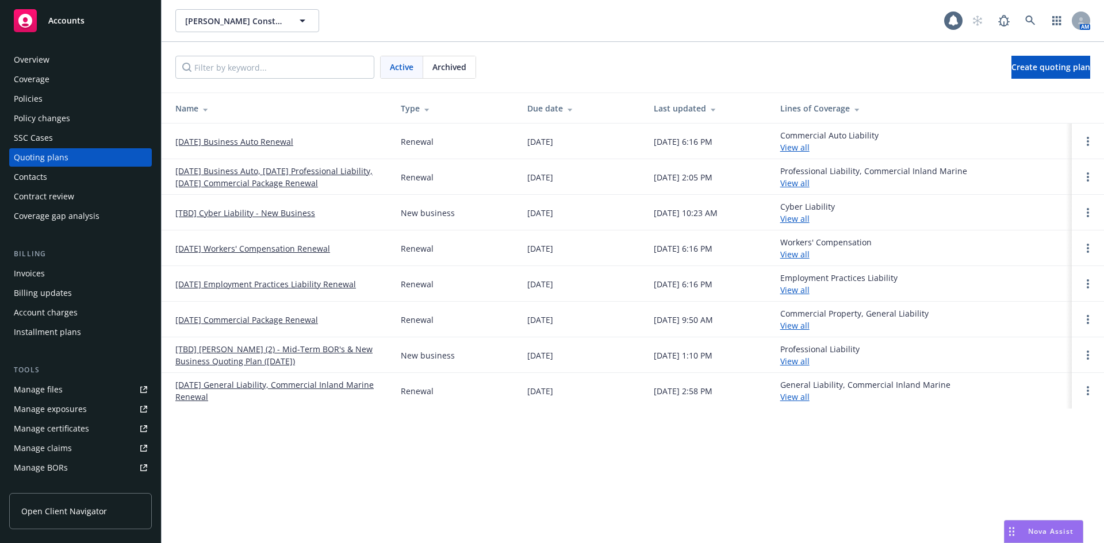
click at [238, 216] on link "[TBD] Cyber Liability - New Business" at bounding box center [245, 213] width 140 height 12
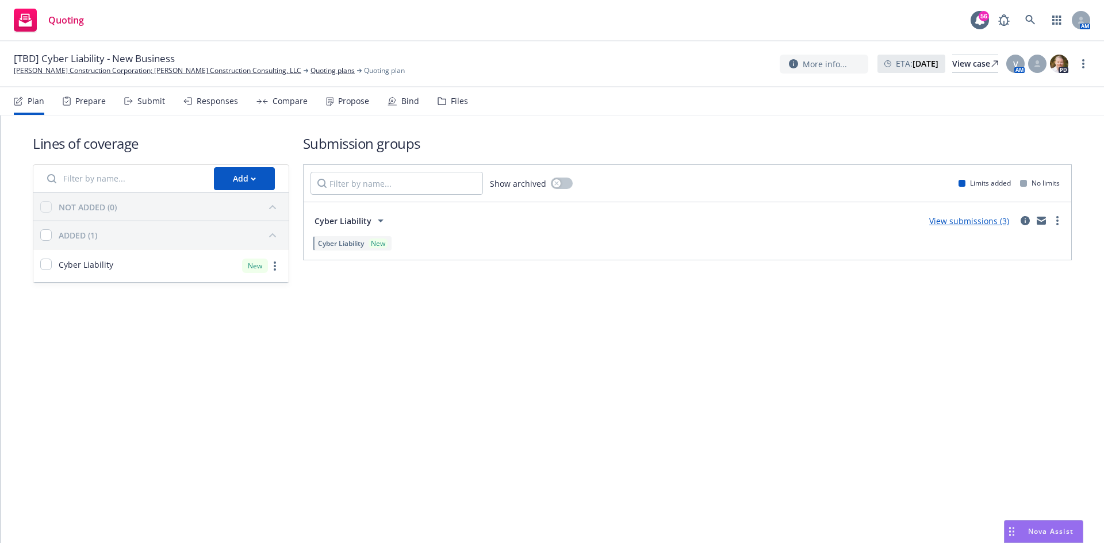
click at [395, 99] on div "Bind" at bounding box center [403, 101] width 32 height 28
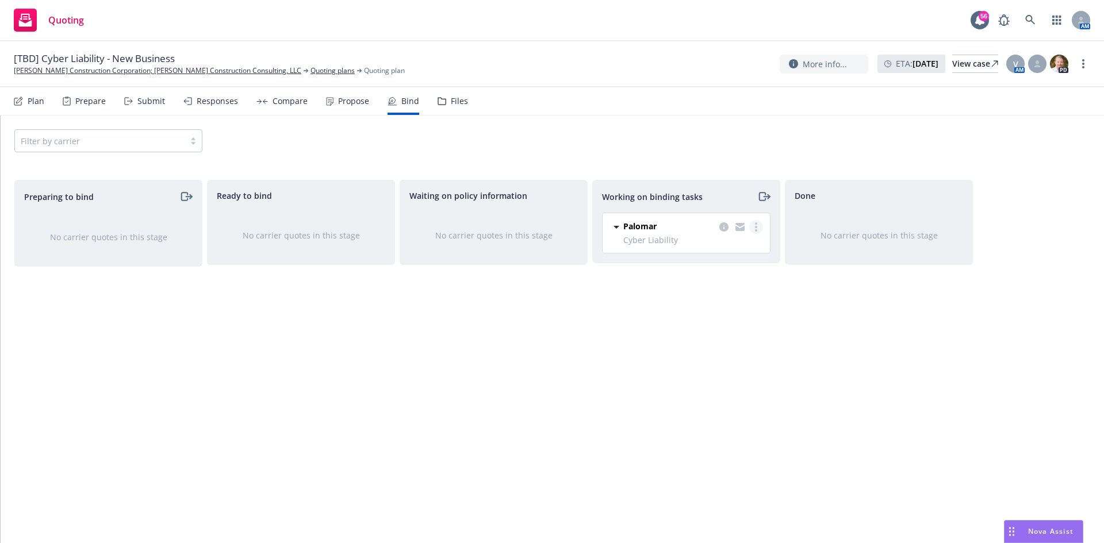
click at [757, 225] on link "more" at bounding box center [756, 227] width 14 height 14
click at [736, 273] on span "Move to done" at bounding box center [698, 273] width 80 height 11
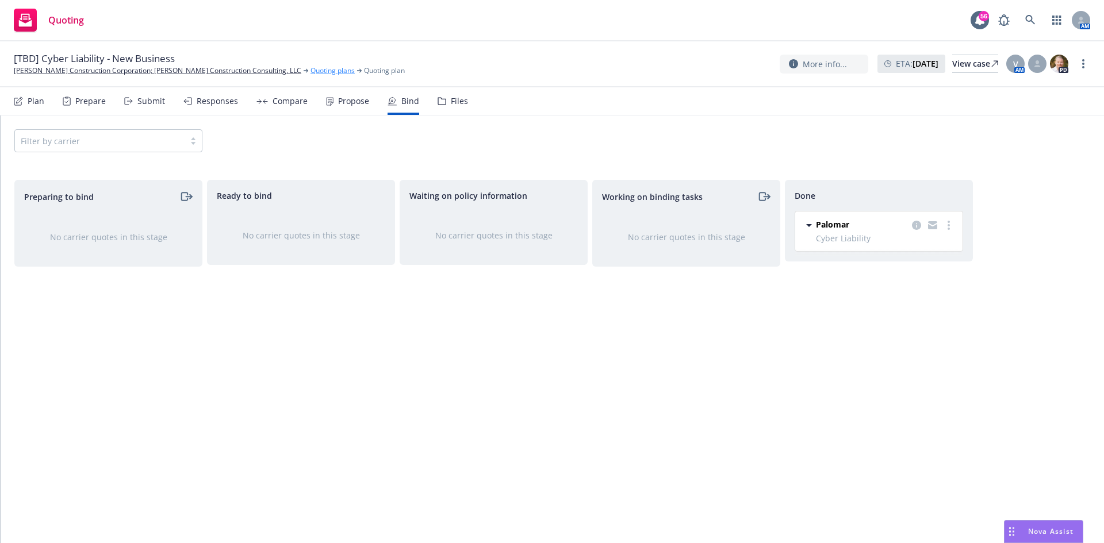
click at [310, 71] on link "Quoting plans" at bounding box center [332, 71] width 44 height 10
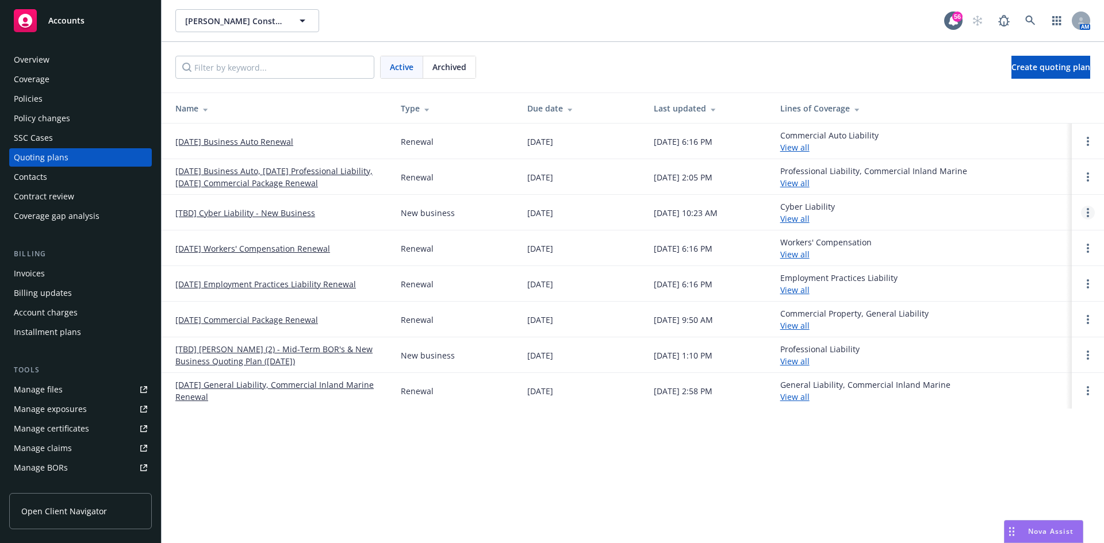
click at [1087, 209] on circle "Open options" at bounding box center [1087, 209] width 2 height 2
click at [1012, 207] on span "Archive" at bounding box center [1006, 203] width 56 height 11
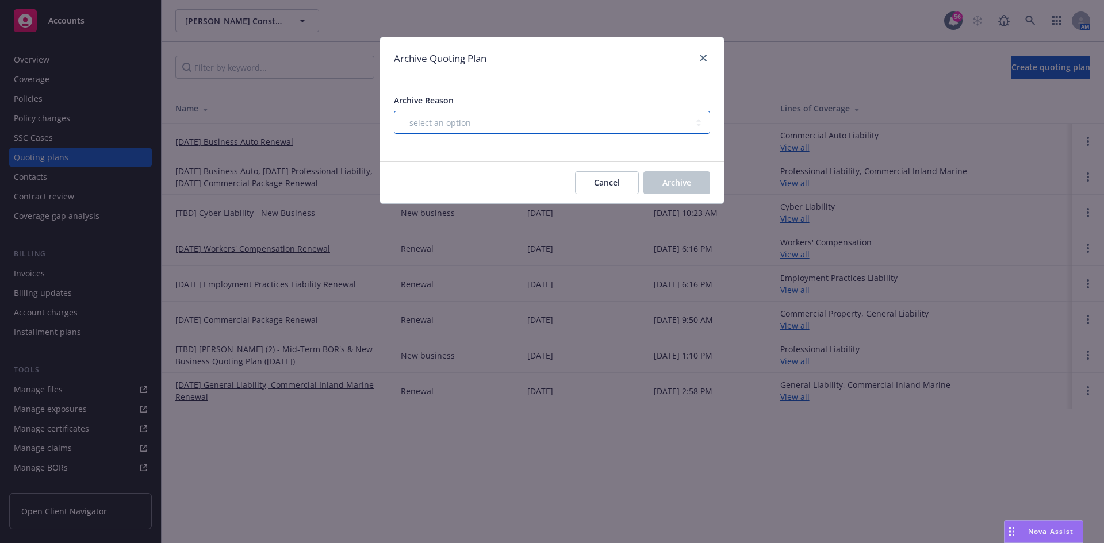
click at [464, 125] on select "-- select an option -- Created by error Duplicate New business opportunity lost…" at bounding box center [552, 122] width 316 height 23
select select "ARCHIVED_NEW_BUSINESS_COMPLETED"
click at [394, 111] on select "-- select an option -- Created by error Duplicate New business opportunity lost…" at bounding box center [552, 122] width 316 height 23
click at [681, 182] on span "Archive" at bounding box center [676, 182] width 29 height 11
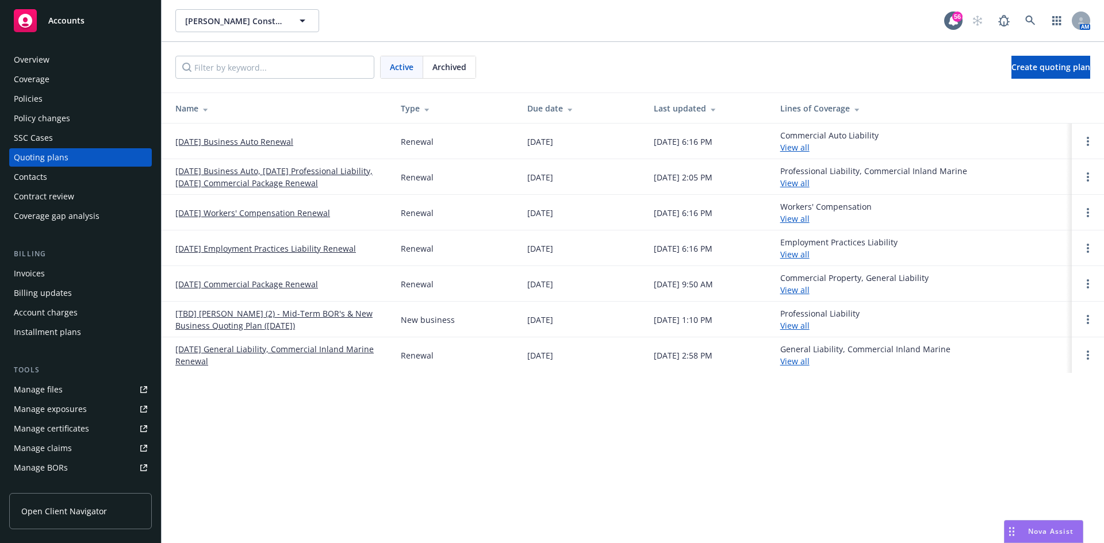
click at [331, 182] on link "[DATE] Business Auto, [DATE] Professional Liability, [DATE] Commercial Package …" at bounding box center [278, 177] width 207 height 24
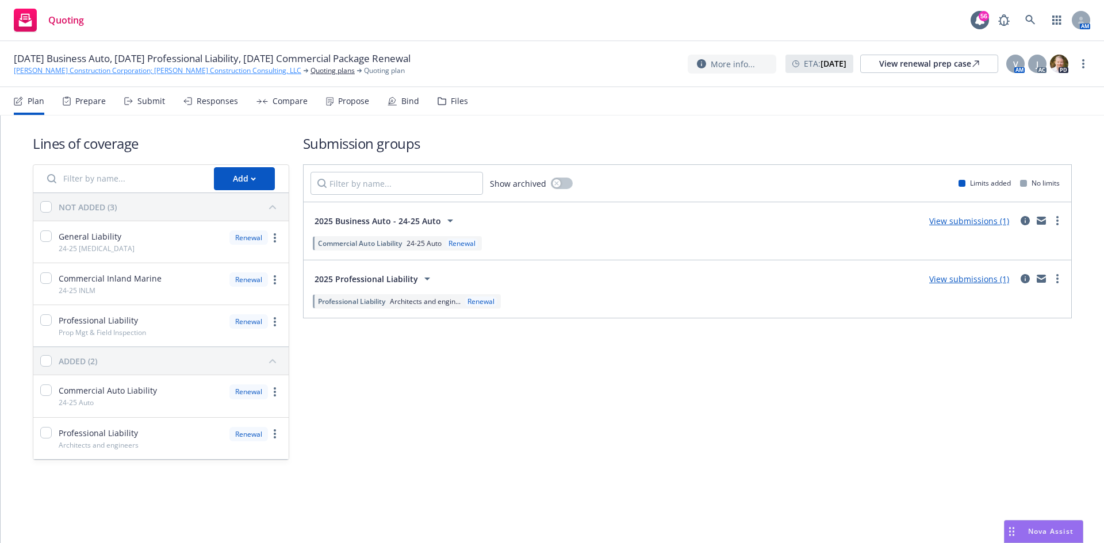
click at [122, 71] on link "[PERSON_NAME] Construction Corporation; [PERSON_NAME] Construction Consulting, …" at bounding box center [157, 71] width 287 height 10
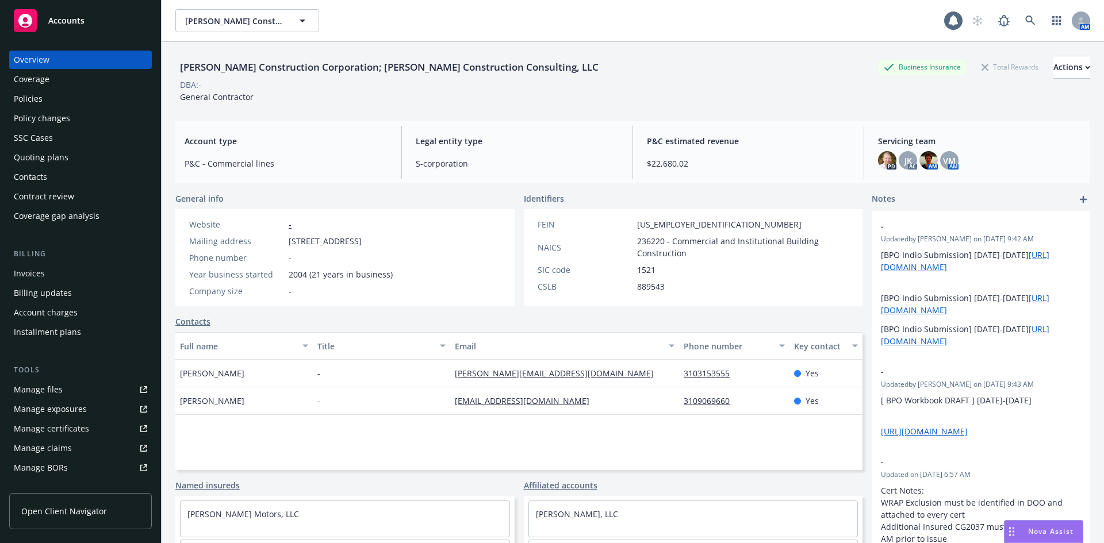
click at [47, 98] on div "Policies" at bounding box center [80, 99] width 133 height 18
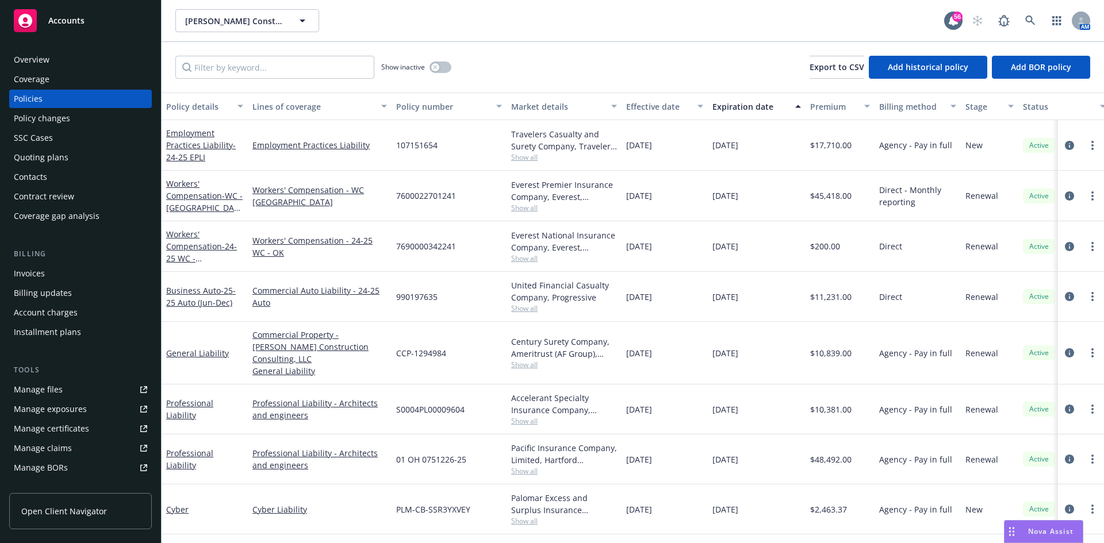
click at [63, 157] on div "Quoting plans" at bounding box center [41, 157] width 55 height 18
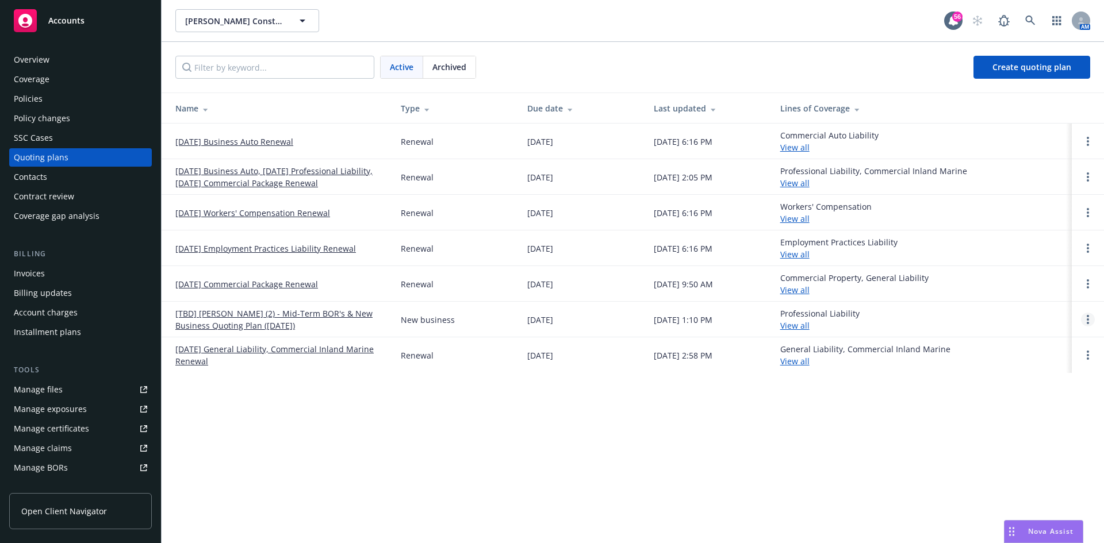
click at [1090, 324] on link "Open options" at bounding box center [1088, 320] width 14 height 14
click at [999, 314] on span "Archive" at bounding box center [1006, 310] width 56 height 11
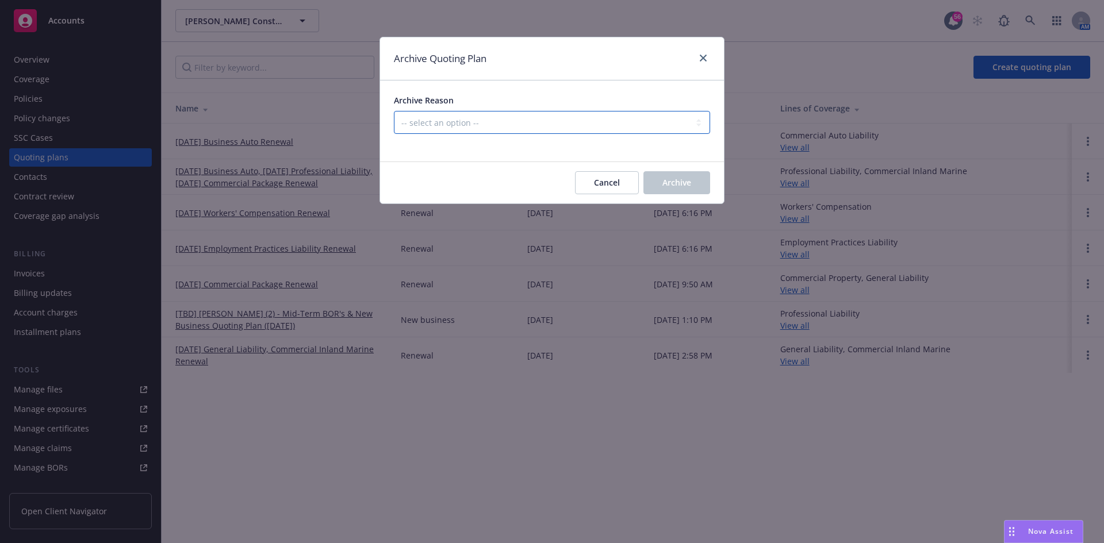
drag, startPoint x: 507, startPoint y: 124, endPoint x: 507, endPoint y: 130, distance: 6.9
click at [507, 123] on select "-- select an option -- Created by error Duplicate New business opportunity lost…" at bounding box center [552, 122] width 316 height 23
select select "ARCHIVED_NEW_BUSINESS_COMPLETED"
click at [394, 111] on select "-- select an option -- Created by error Duplicate New business opportunity lost…" at bounding box center [552, 122] width 316 height 23
click at [670, 187] on span "Archive" at bounding box center [676, 182] width 29 height 11
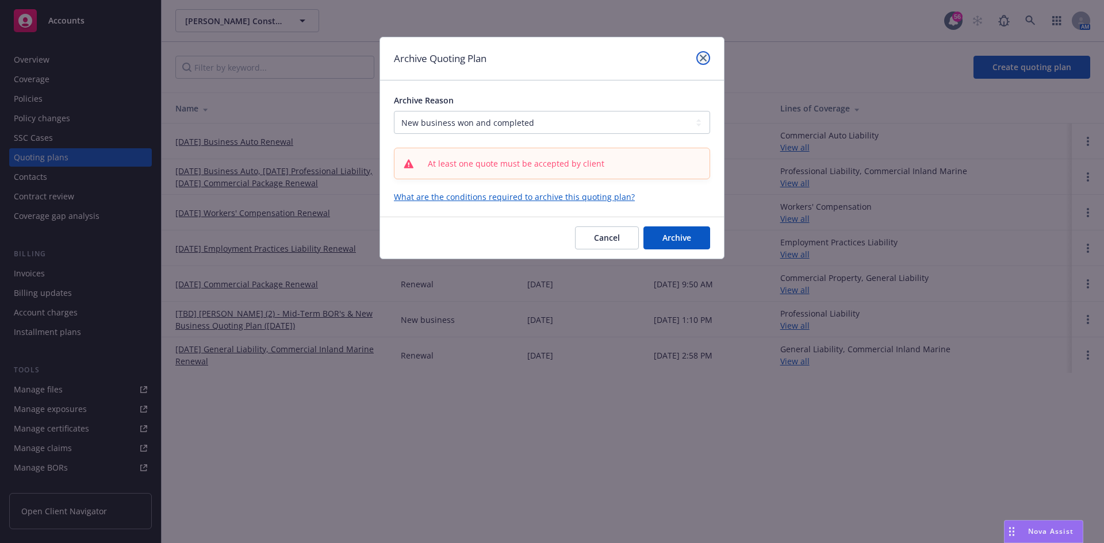
click at [700, 59] on icon "close" at bounding box center [703, 58] width 7 height 7
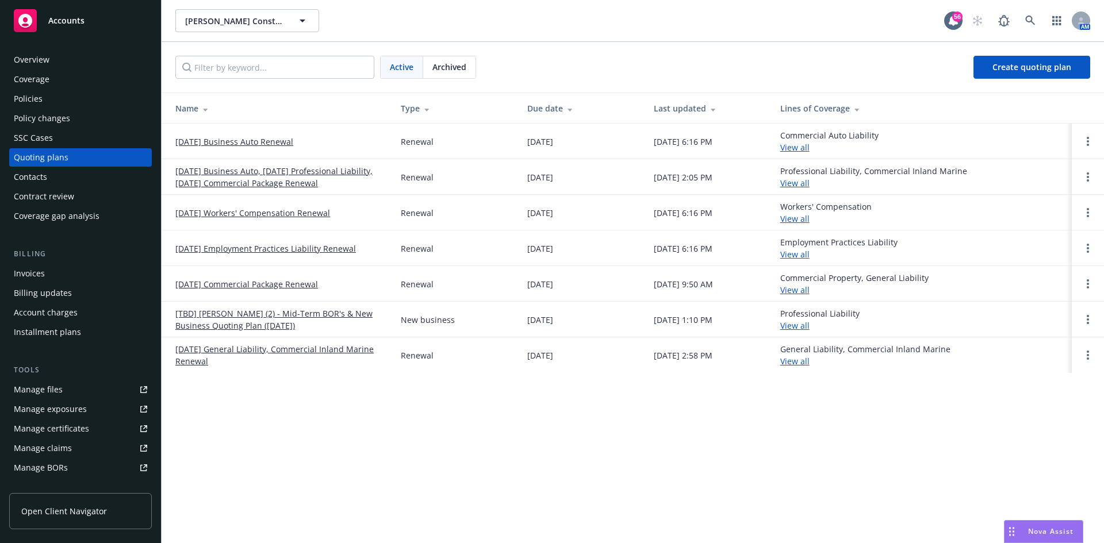
click at [672, 437] on div "Riehl Construction Corporation; Riehl Construction Consulting, LLC Riehl Constr…" at bounding box center [633, 271] width 942 height 543
click at [55, 94] on div "Policies" at bounding box center [80, 99] width 133 height 18
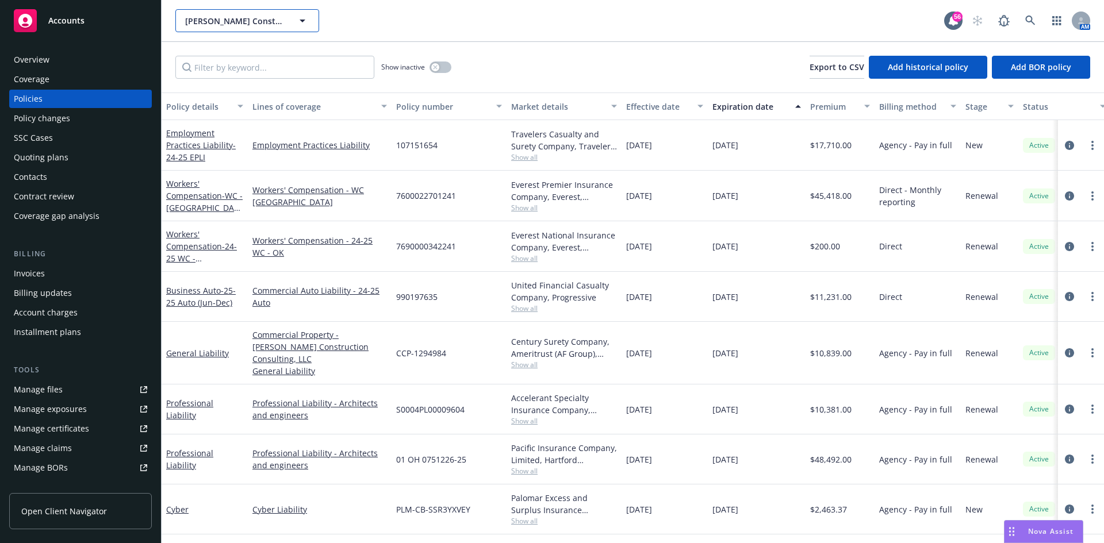
click at [258, 21] on span "Riehl Construction Corporation; Riehl Construction Consulting, LLC" at bounding box center [234, 21] width 99 height 12
type input "j.d."
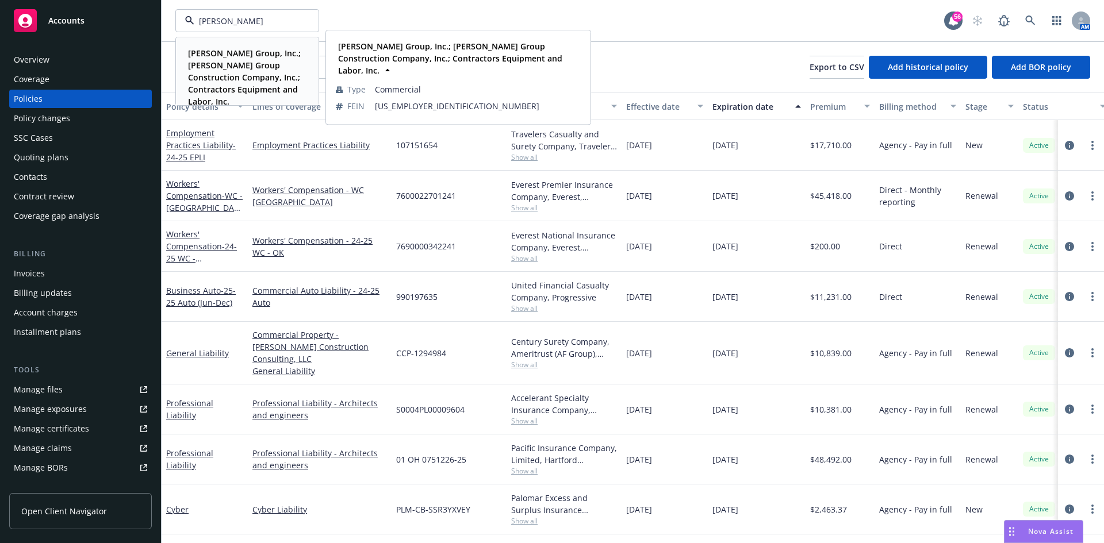
click at [231, 70] on strong "J. D. Group, Inc.; J.D. Group Construction Company, Inc.; Contractors Equipment…" at bounding box center [244, 77] width 113 height 59
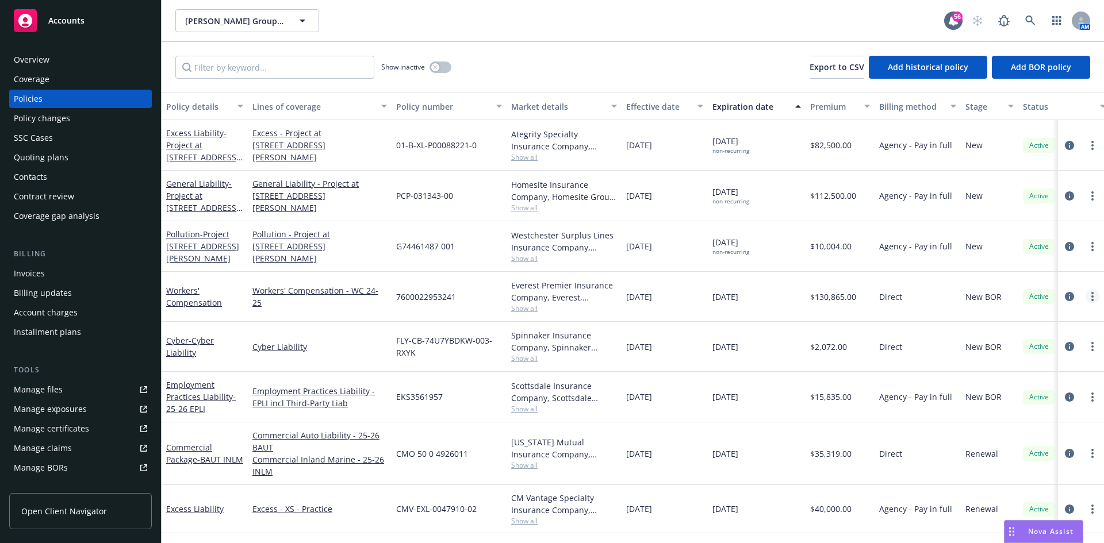
click at [1085, 293] on link "more" at bounding box center [1092, 297] width 14 height 14
click at [1042, 362] on link "End policy" at bounding box center [1022, 366] width 135 height 23
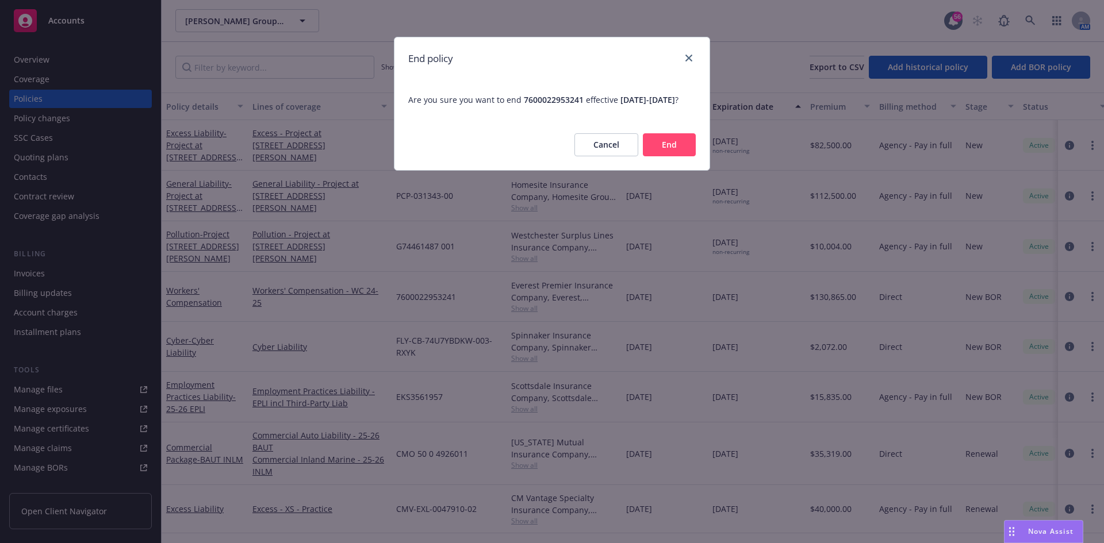
click at [671, 156] on button "End" at bounding box center [669, 144] width 53 height 23
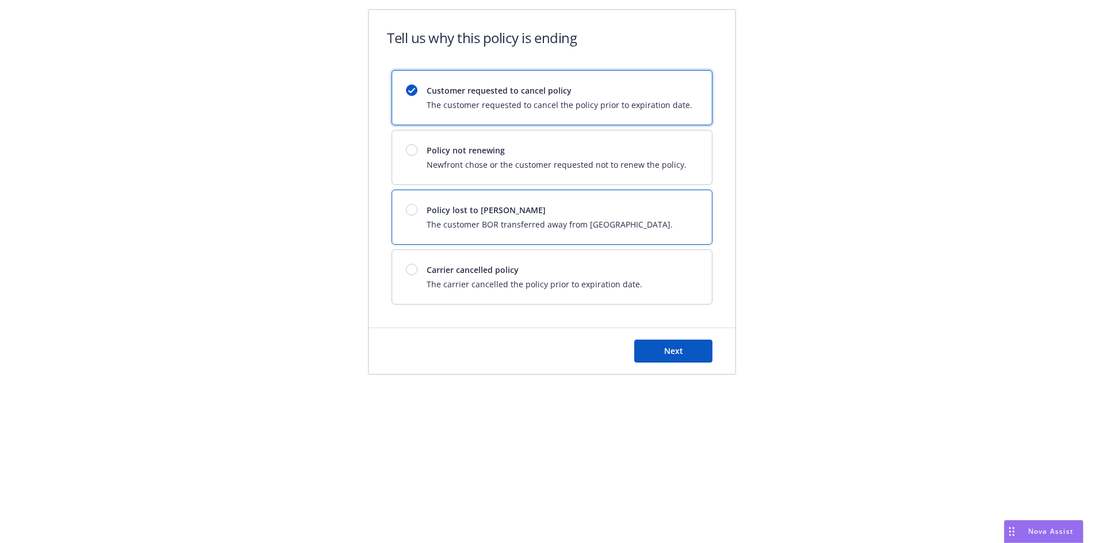
click at [461, 212] on span "Policy lost to BOR" at bounding box center [550, 210] width 246 height 12
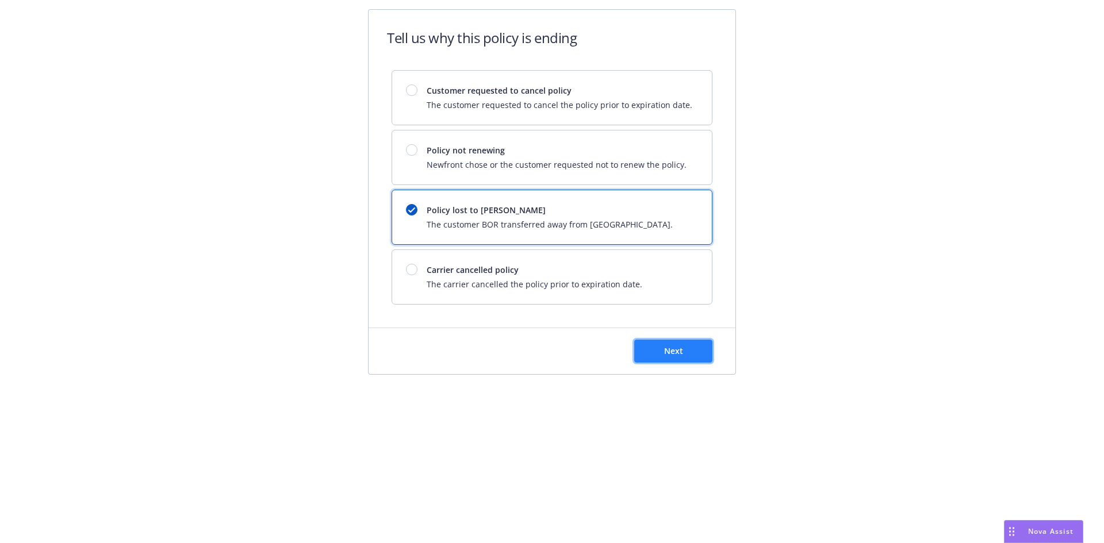
click at [660, 349] on button "Next" at bounding box center [673, 351] width 78 height 23
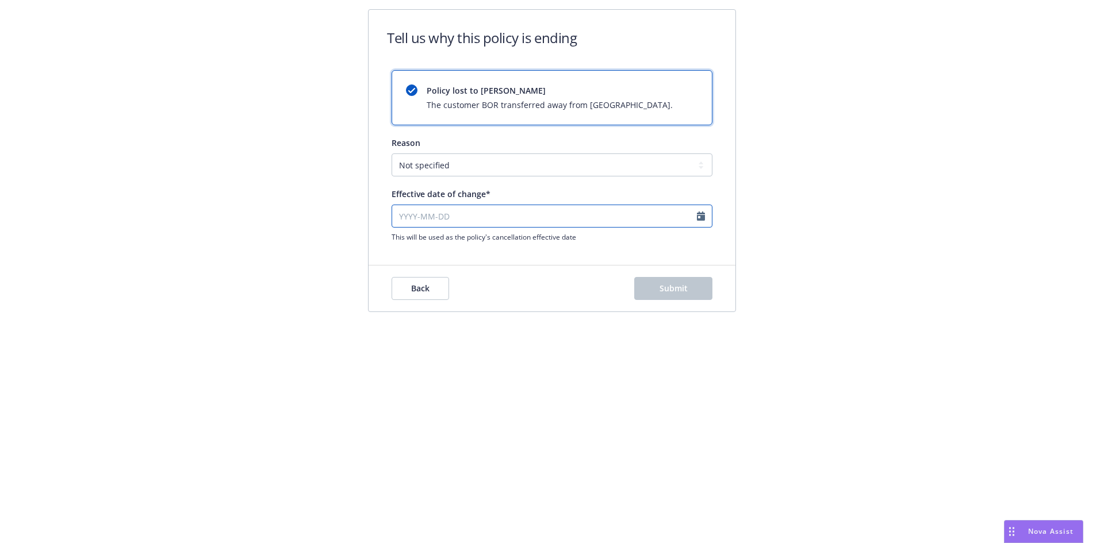
click at [704, 217] on input "Effective date of change*" at bounding box center [551, 216] width 321 height 23
select select "August"
select select "2025"
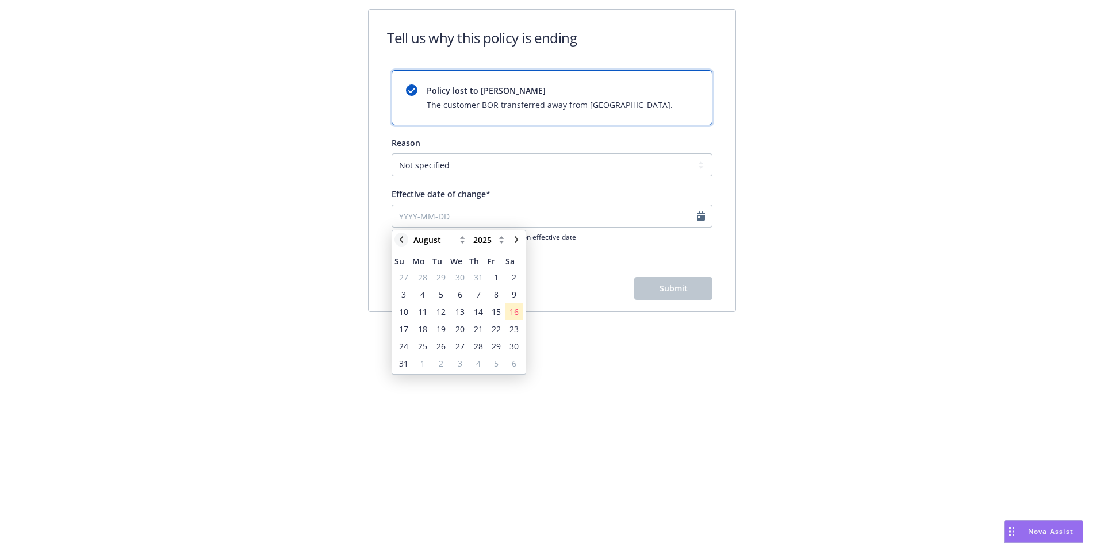
click at [399, 238] on icon "chevronLeft" at bounding box center [401, 239] width 7 height 7
select select "July"
click at [496, 312] on span "18" at bounding box center [495, 312] width 9 height 12
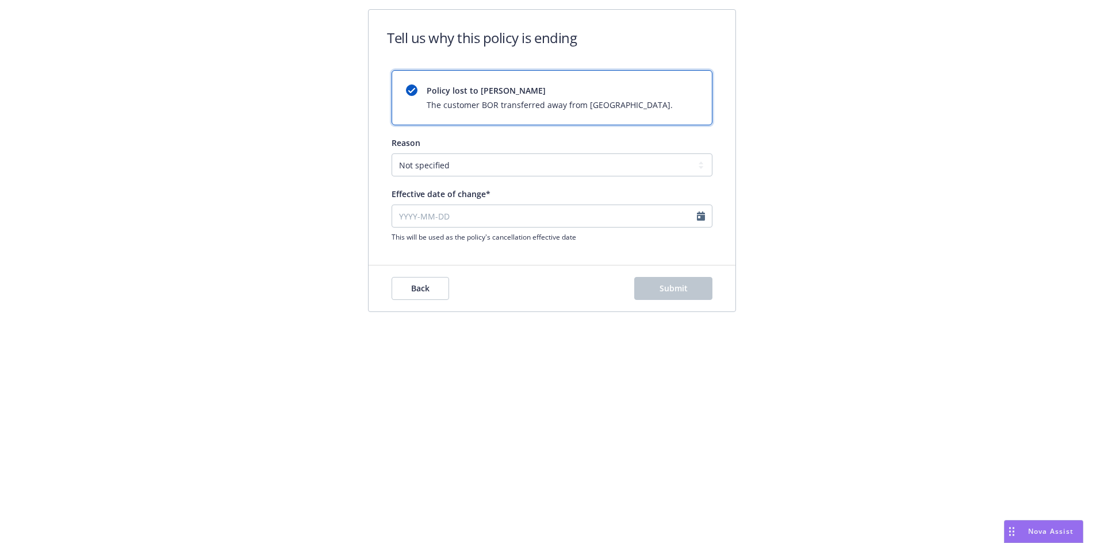
type input "2025-07-18"
click at [471, 166] on select "Not specified Service Pricing Buyer change M&A, Bankruptcy, or Out of business …" at bounding box center [551, 164] width 321 height 23
click at [474, 165] on select "Not specified Service Pricing Buyer change M&A, Bankruptcy, or Out of business …" at bounding box center [551, 164] width 321 height 23
click at [683, 286] on span "Submit" at bounding box center [673, 288] width 28 height 11
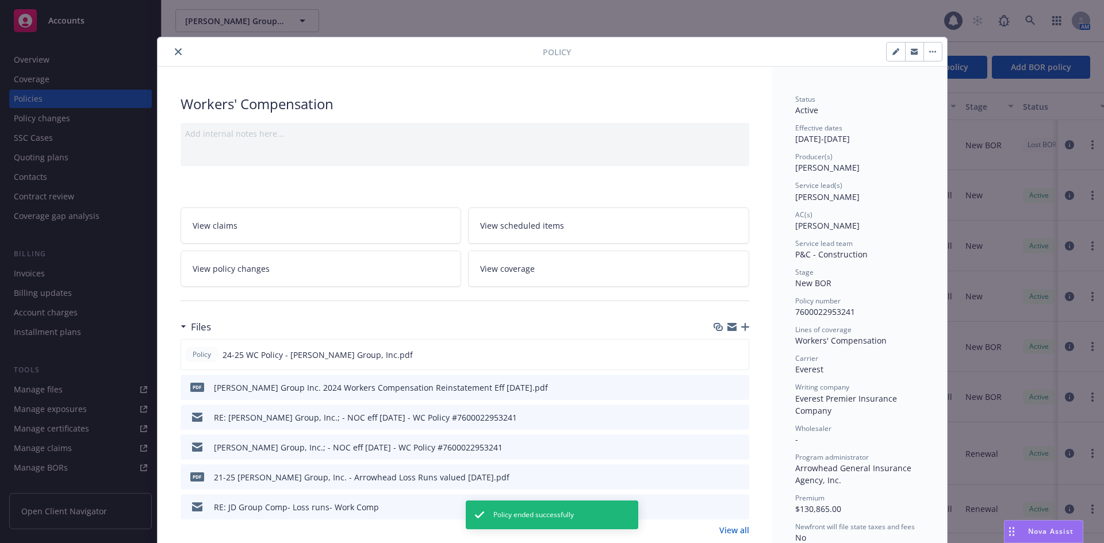
scroll to position [34, 0]
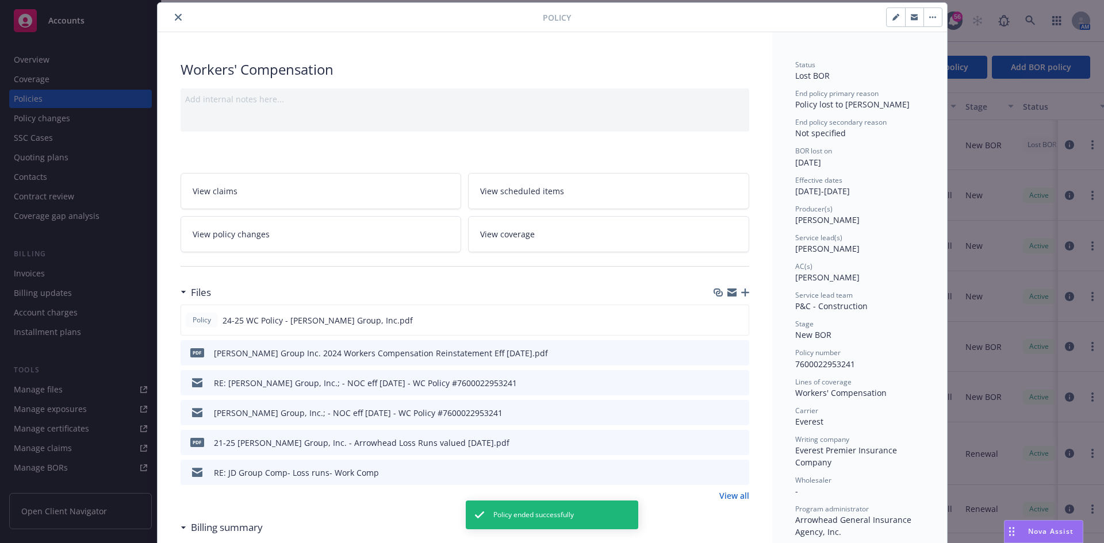
click at [171, 15] on button "close" at bounding box center [178, 17] width 14 height 14
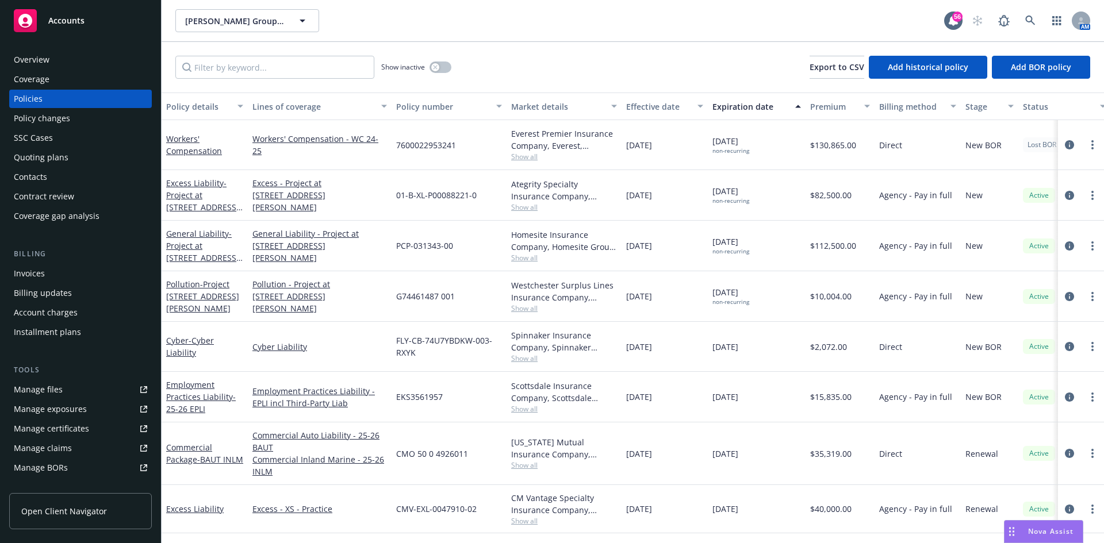
click at [735, 143] on span "12/31/2025 non-recurring" at bounding box center [730, 145] width 37 height 20
click at [1091, 145] on circle "more" at bounding box center [1092, 145] width 2 height 2
click at [747, 144] on span "12/31/2025 non-recurring" at bounding box center [730, 145] width 37 height 20
click at [190, 139] on link "Workers' Compensation" at bounding box center [194, 144] width 56 height 23
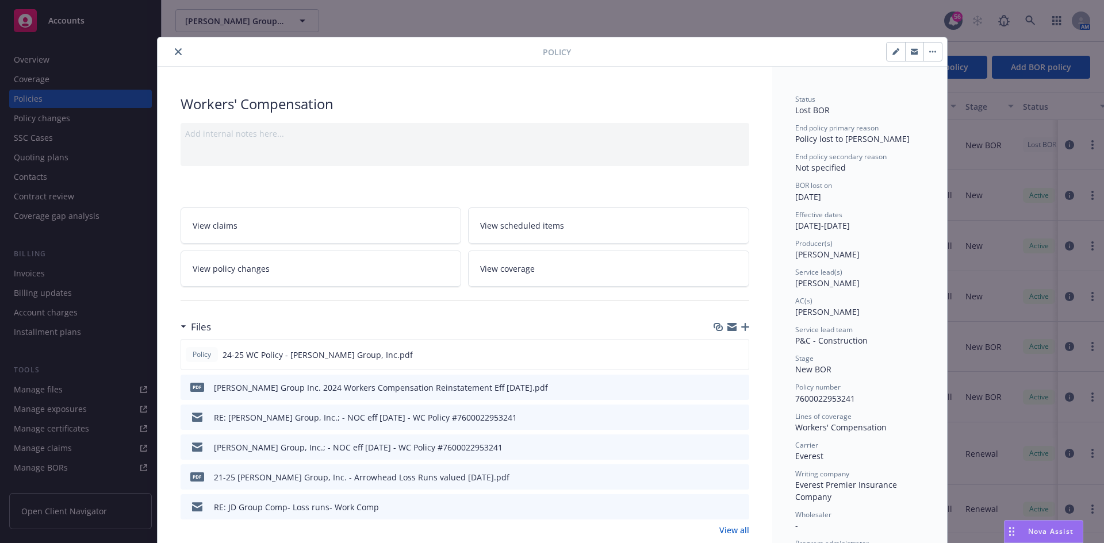
scroll to position [34, 0]
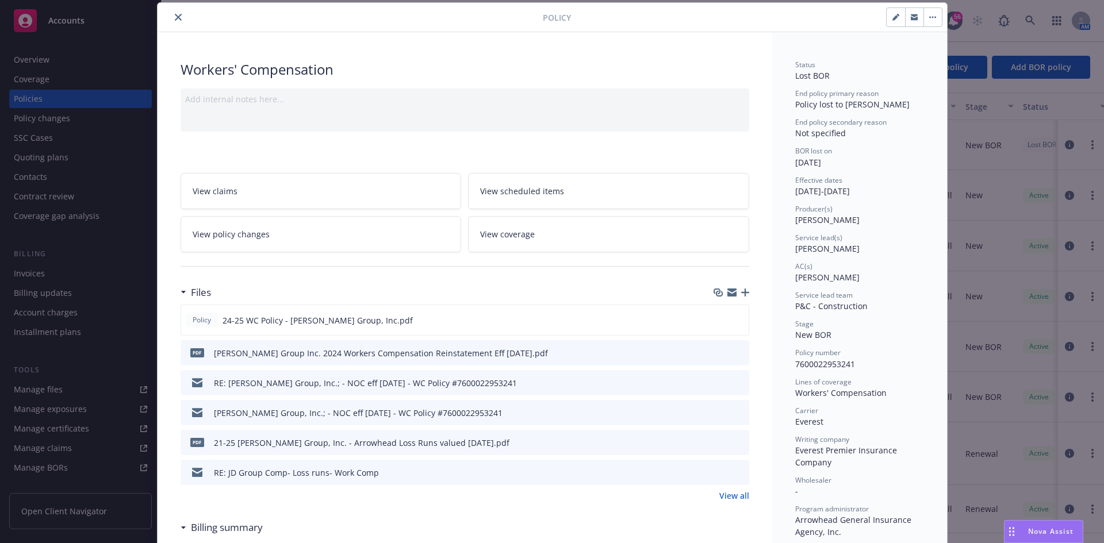
click at [896, 17] on button "button" at bounding box center [895, 17] width 18 height 18
select select "NEW_BOR"
select select "12"
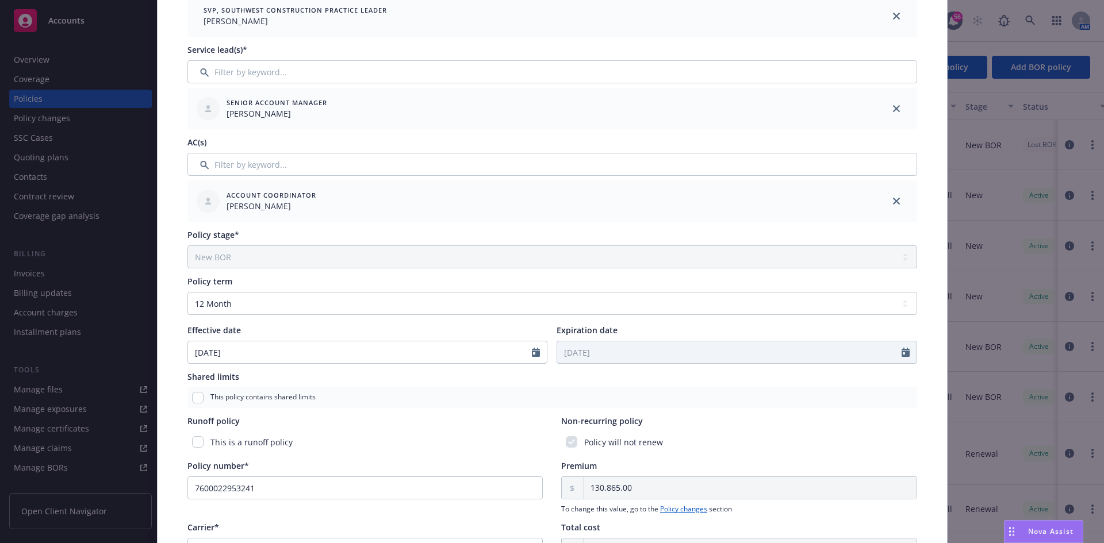
scroll to position [207, 0]
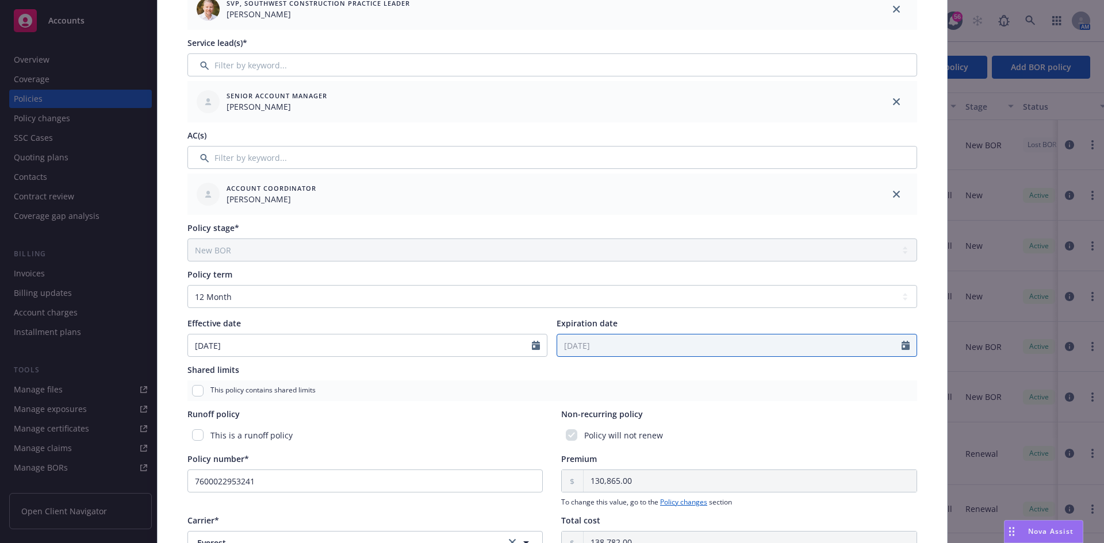
click at [902, 345] on icon "Calendar" at bounding box center [905, 345] width 8 height 9
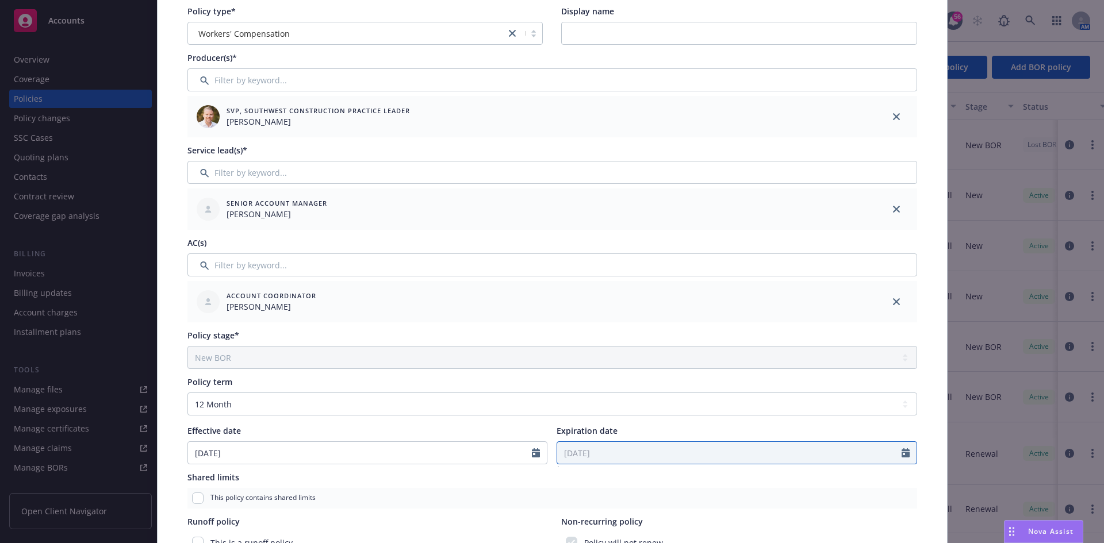
scroll to position [0, 0]
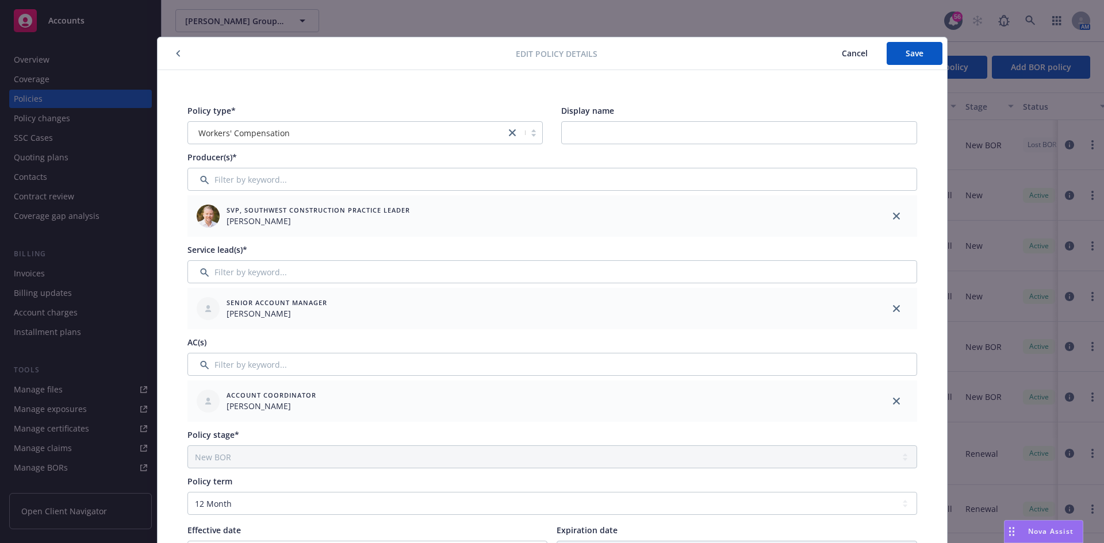
drag, startPoint x: 180, startPoint y: 47, endPoint x: 175, endPoint y: 51, distance: 6.7
click at [176, 50] on div at bounding box center [339, 54] width 354 height 14
click at [171, 53] on button "button" at bounding box center [178, 54] width 14 height 14
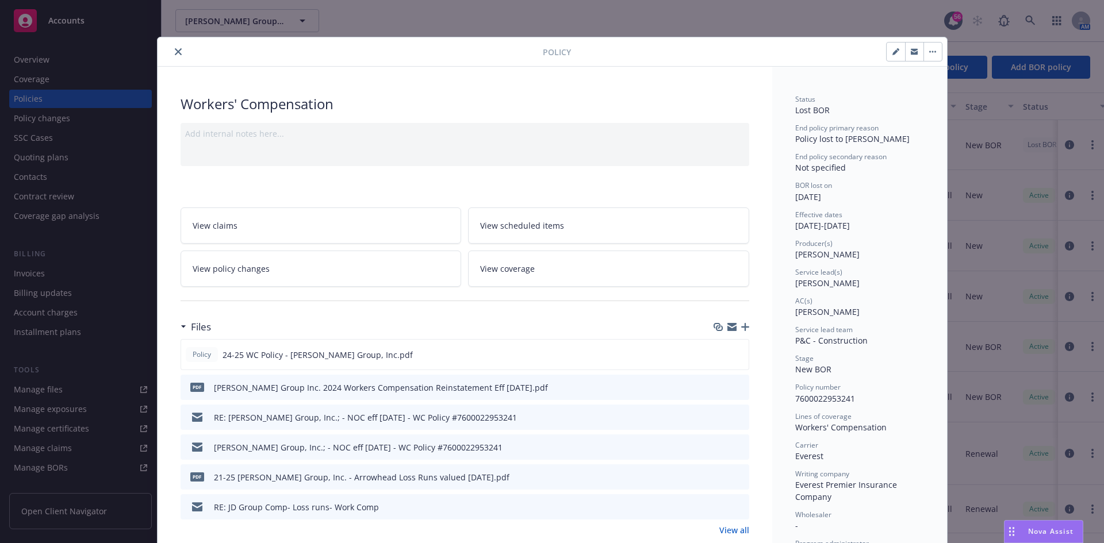
click at [175, 53] on icon "close" at bounding box center [178, 51] width 7 height 7
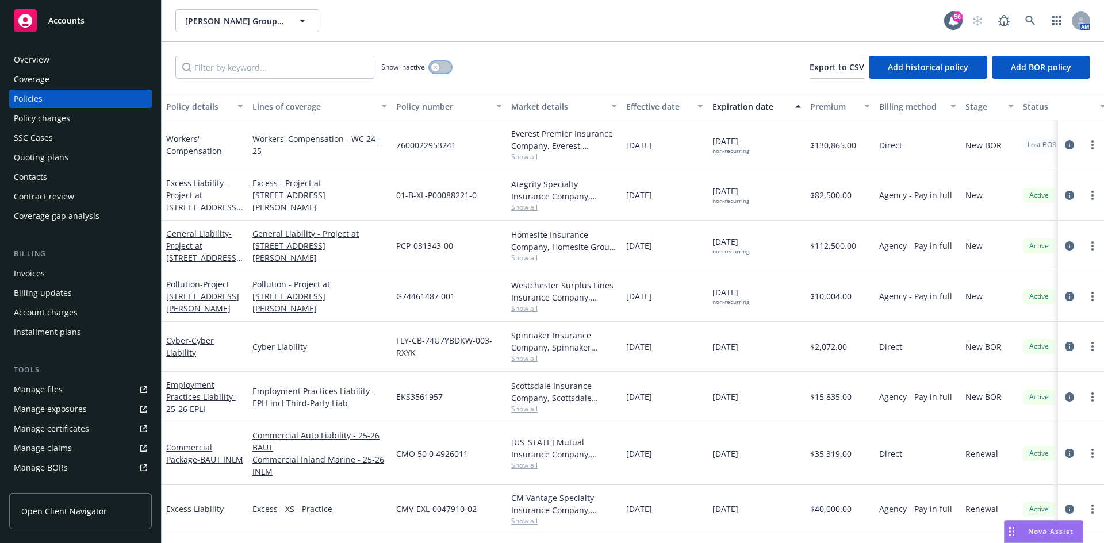
click at [447, 68] on button "button" at bounding box center [440, 67] width 22 height 11
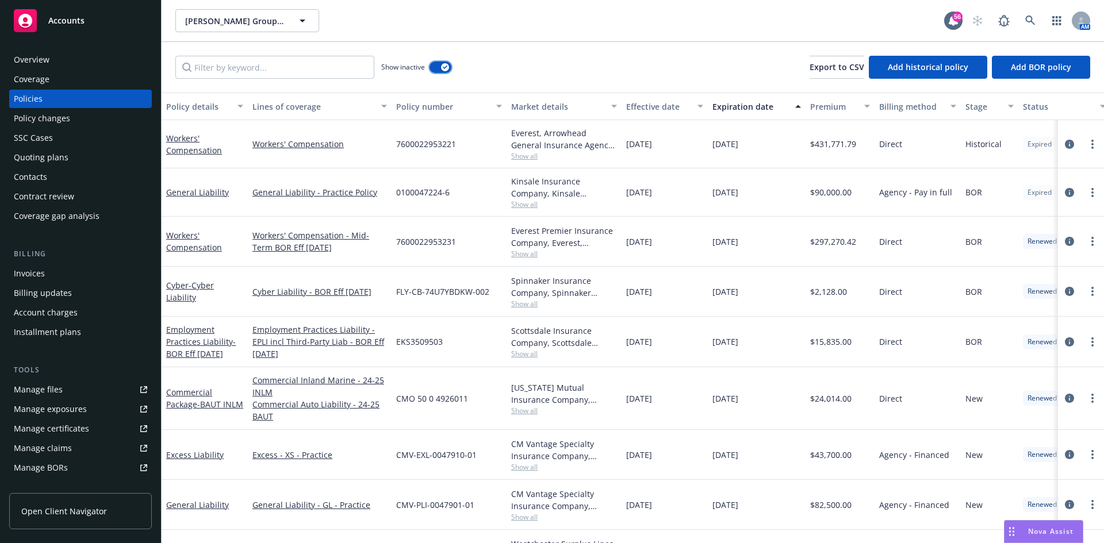
click at [440, 67] on button "button" at bounding box center [440, 67] width 22 height 11
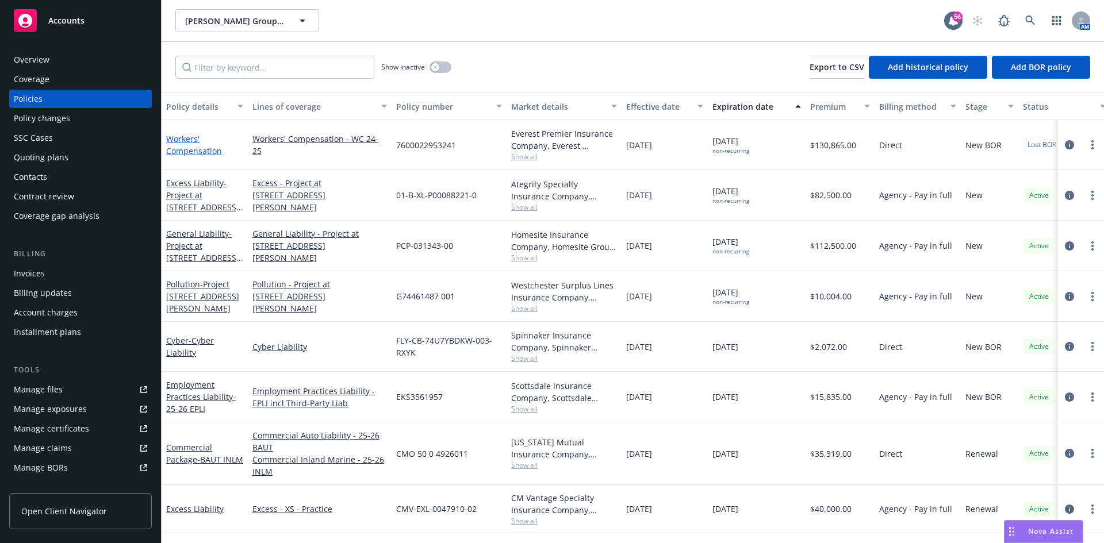
click at [206, 149] on link "Workers' Compensation" at bounding box center [194, 144] width 56 height 23
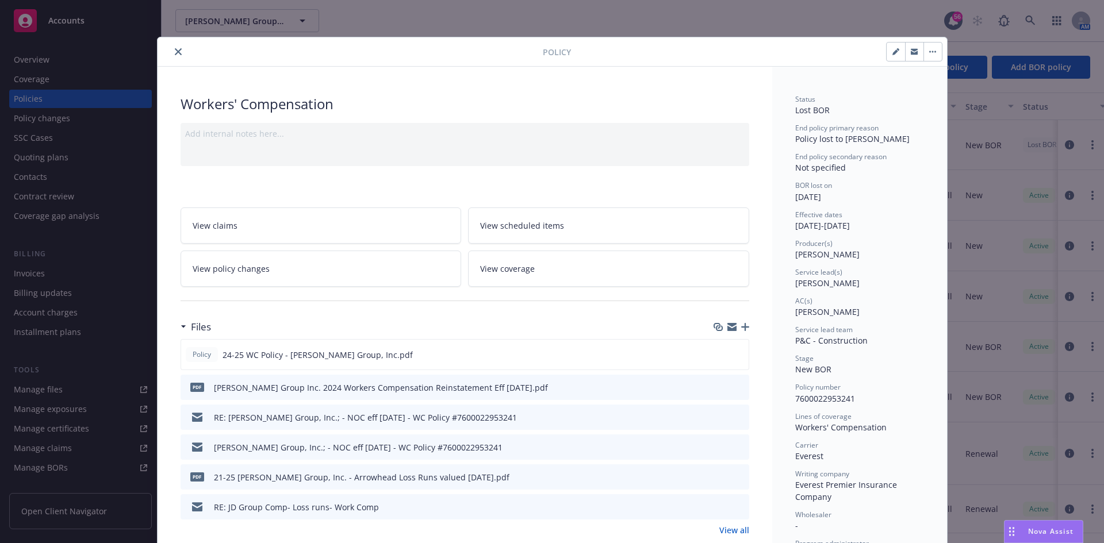
scroll to position [34, 0]
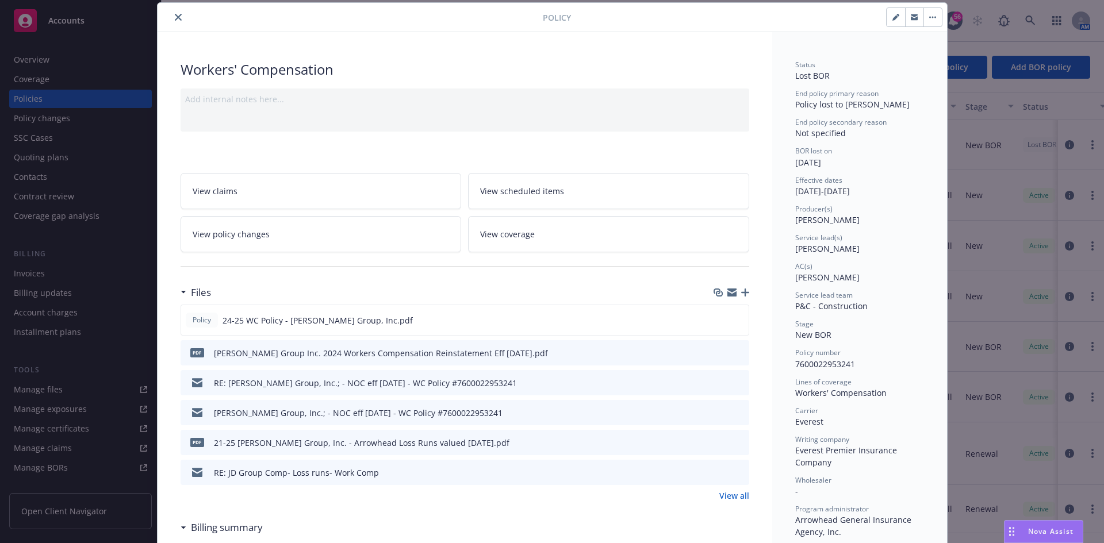
click at [741, 292] on icon "button" at bounding box center [745, 293] width 8 height 8
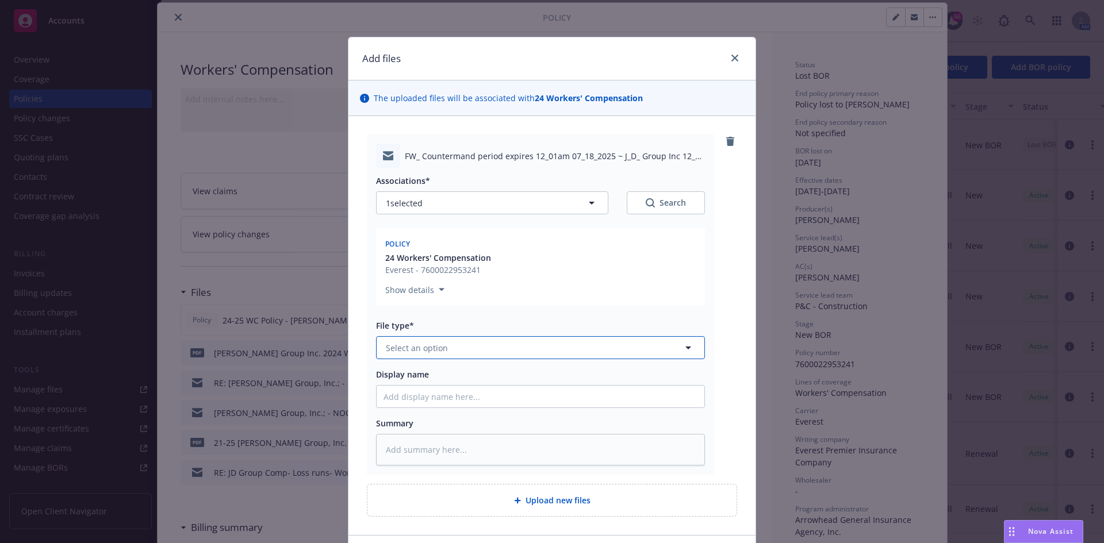
click at [545, 354] on button "Select an option" at bounding box center [540, 347] width 329 height 23
type input "bor"
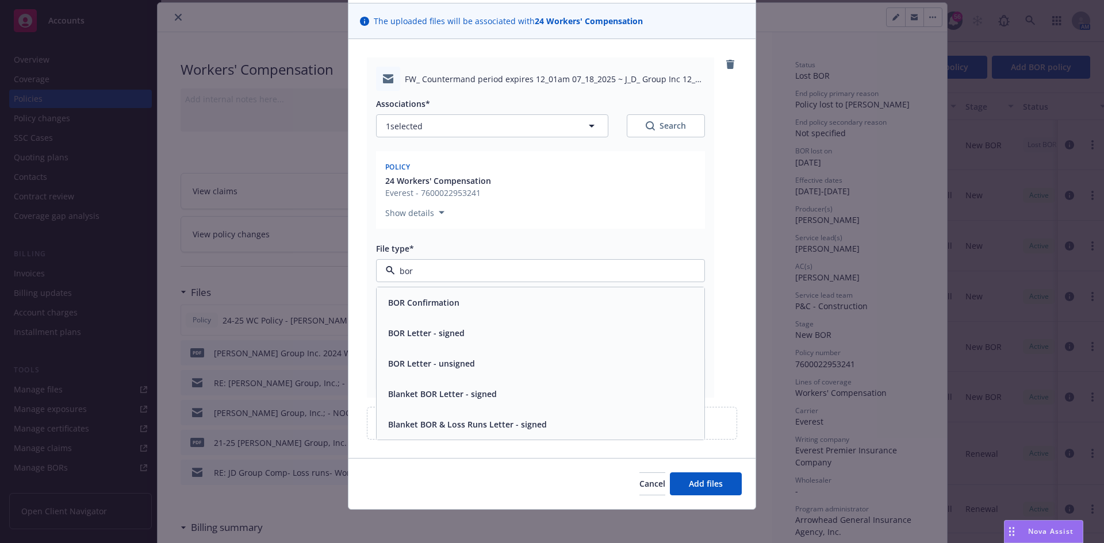
scroll to position [80, 0]
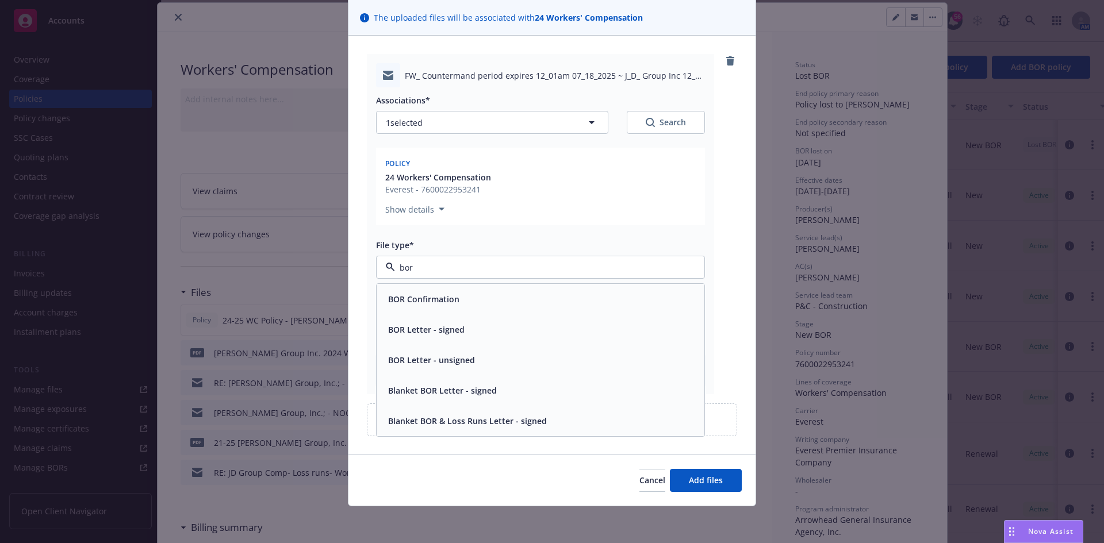
click at [443, 301] on span "BOR Confirmation" at bounding box center [423, 299] width 71 height 12
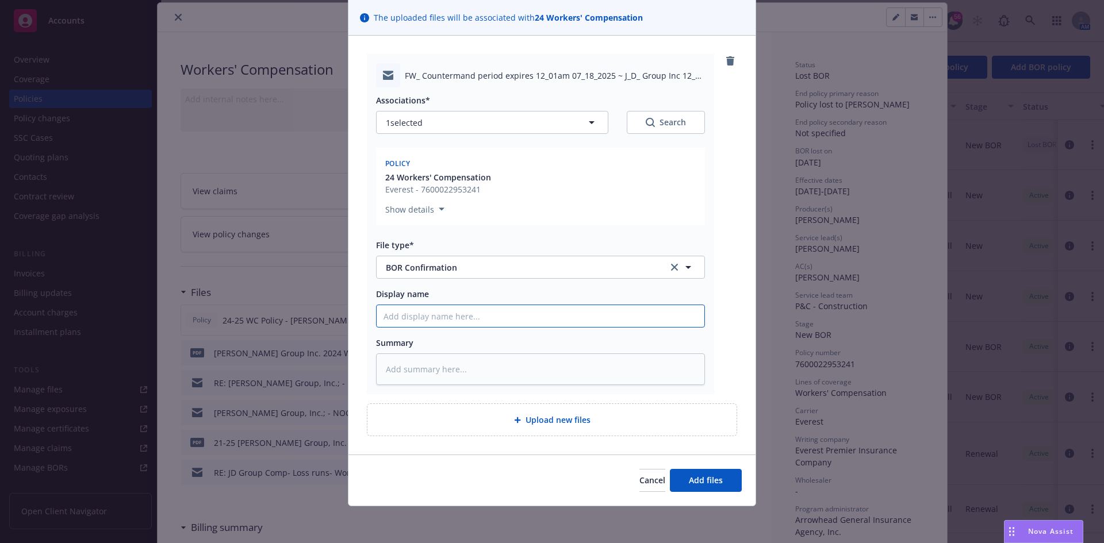
click at [467, 315] on input "Display name" at bounding box center [541, 316] width 328 height 22
type textarea "x"
type input "2"
type textarea "x"
type input "24"
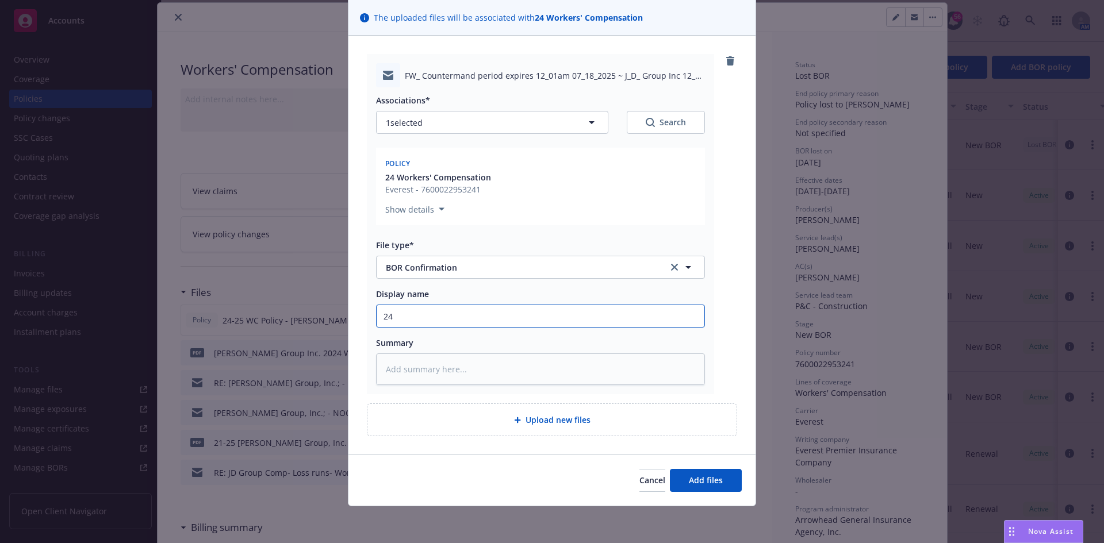
type textarea "x"
type input "24-"
type textarea "x"
type input "24-2"
type textarea "x"
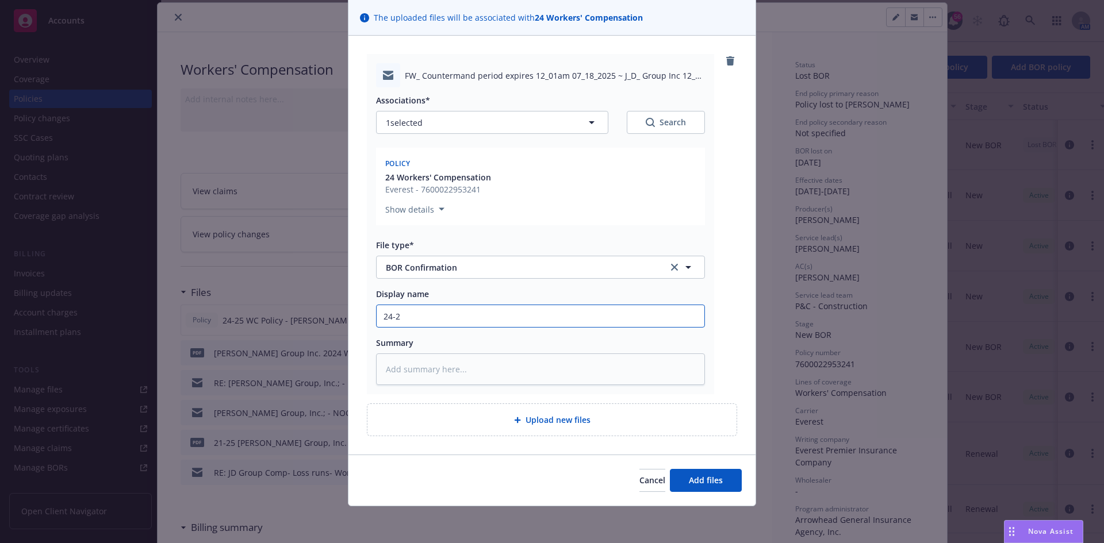
type input "24-25"
type textarea "x"
type input "24-25"
type textarea "x"
type input "24-25 W"
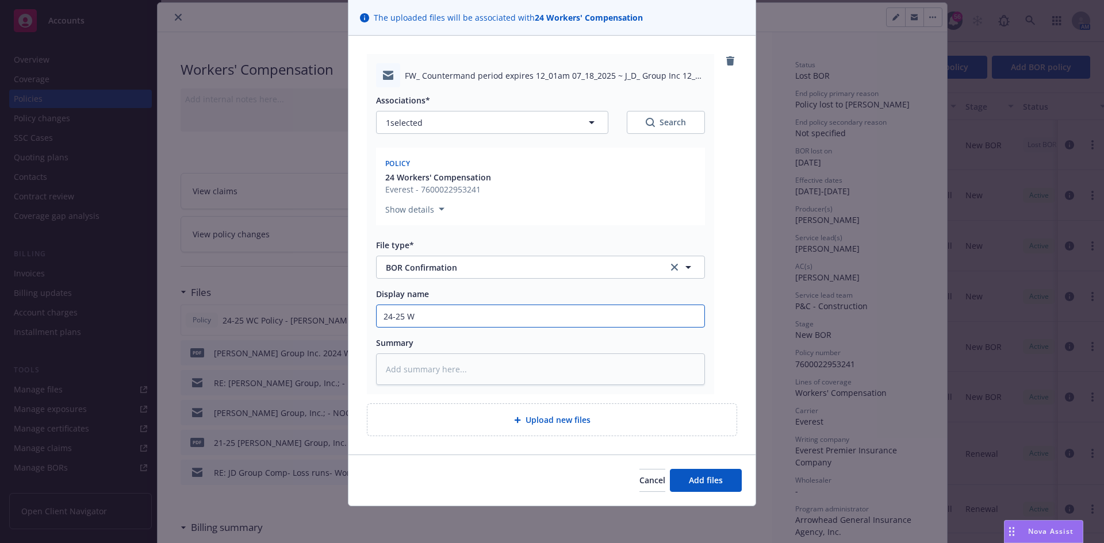
type textarea "x"
type input "24-25 WC"
type textarea "x"
type input "24-25 WC"
type textarea "x"
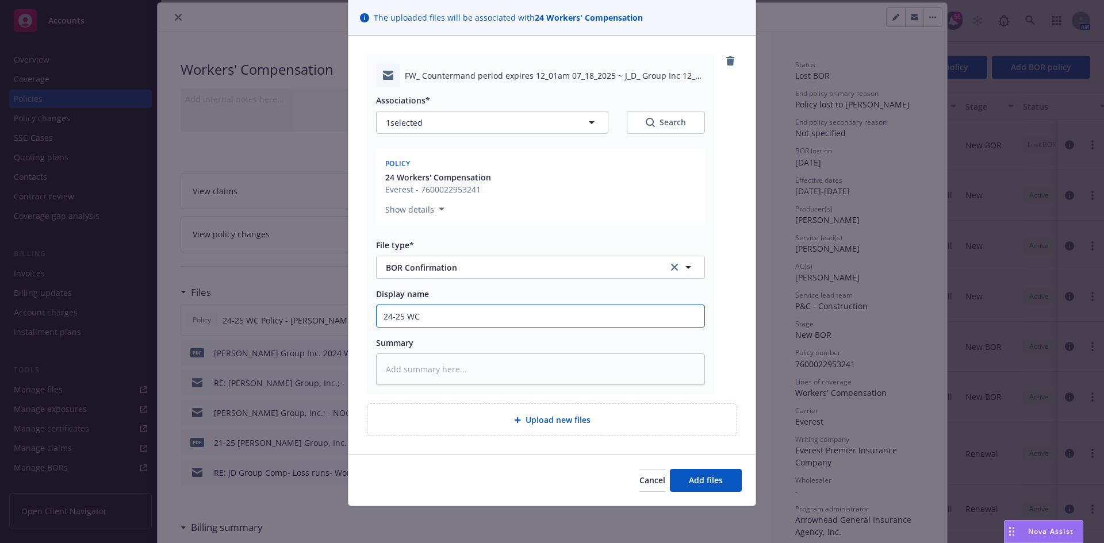
type input "24-25 WC -"
type textarea "x"
type input "24-25 WC -"
type textarea "x"
type input "24-25 WC - B"
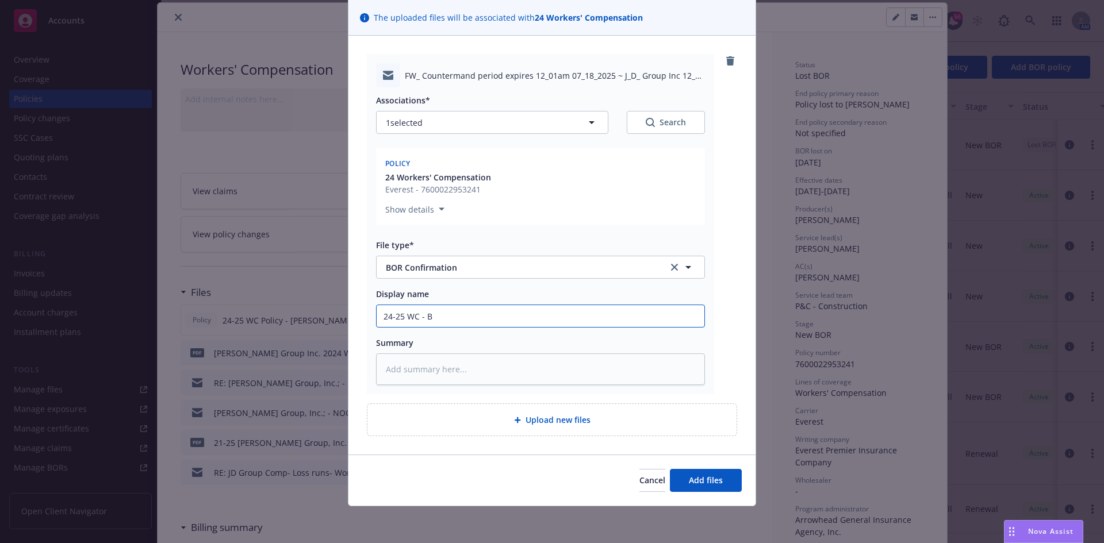
type textarea "x"
type input "24-25 WC - BO"
type textarea "x"
type input "24-25 WC - BOR"
type textarea "x"
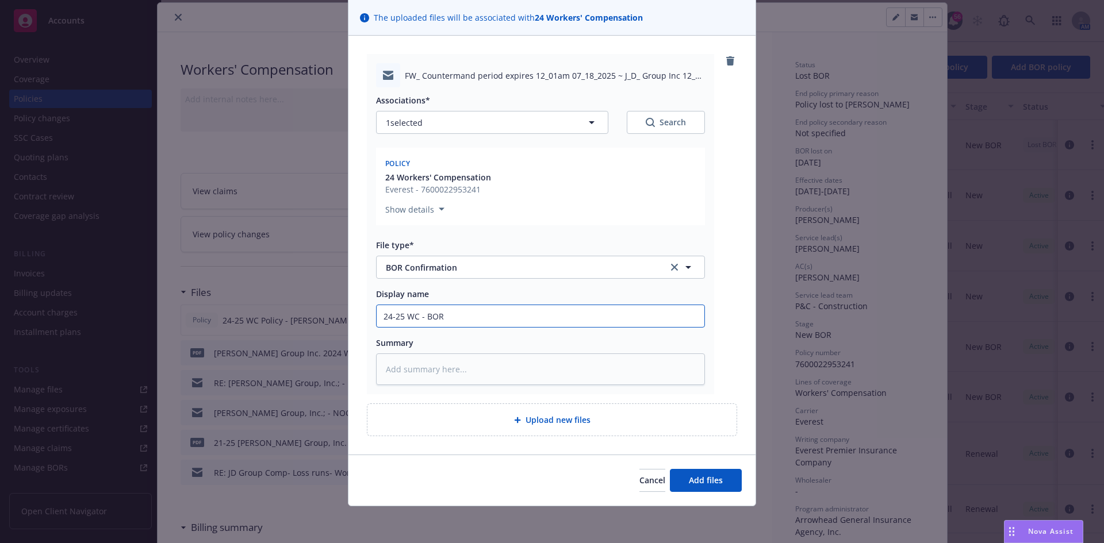
type input "24-25 WC - LBOR"
type textarea "x"
type input "24-25 WC - LoBOR"
type textarea "x"
type input "24-25 WC - LosBOR"
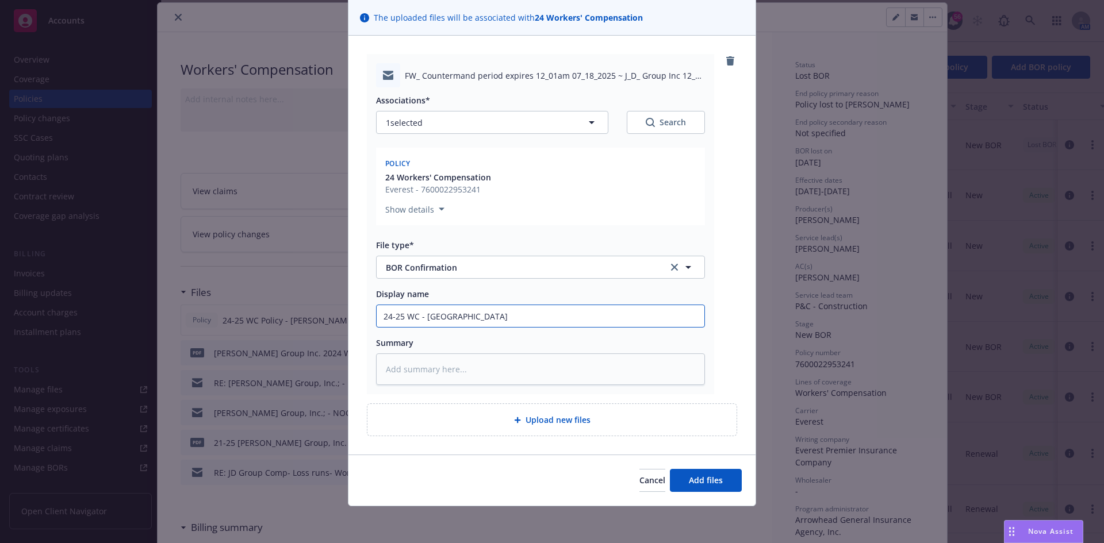
type textarea "x"
type input "24-25 WC - LostBOR"
type textarea "x"
type input "24-25 WC - Lost BOR"
type textarea "x"
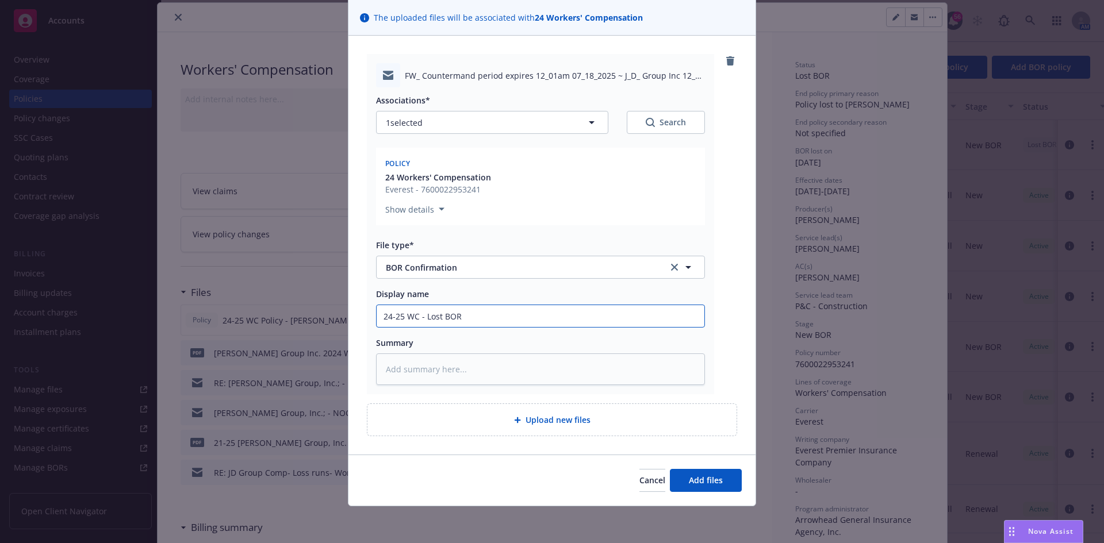
type input "24-25 WC - Lost tBOR"
type textarea "x"
type input "24-25 WC - Lost toBOR"
type textarea "x"
type input "24-25 WC - Lost to BOR"
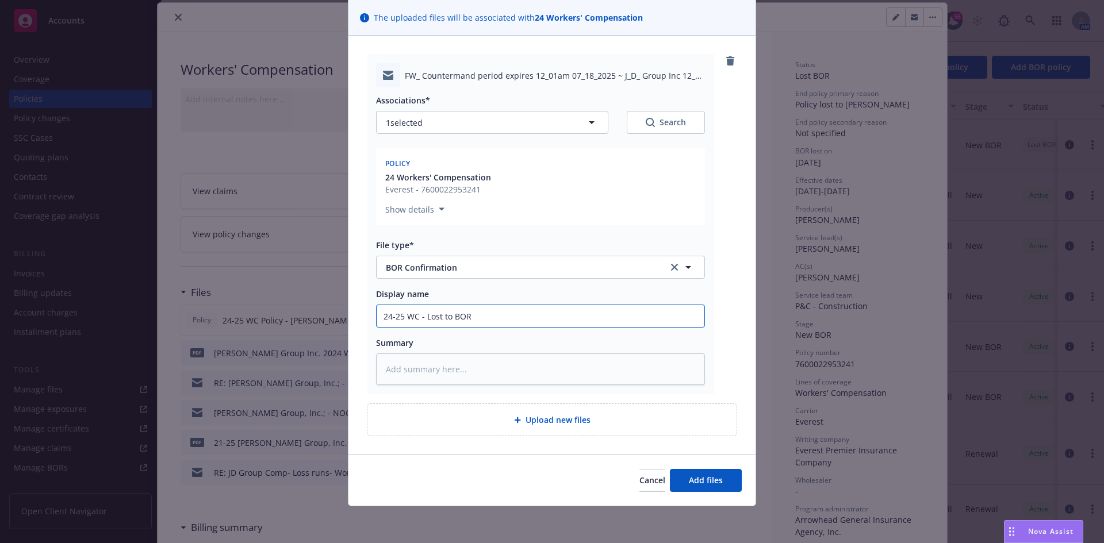
type textarea "x"
type input "24-25 WC - Lost Ato BOR"
type textarea "x"
type input "24-25 WC - Lost Acto BOR"
type textarea "x"
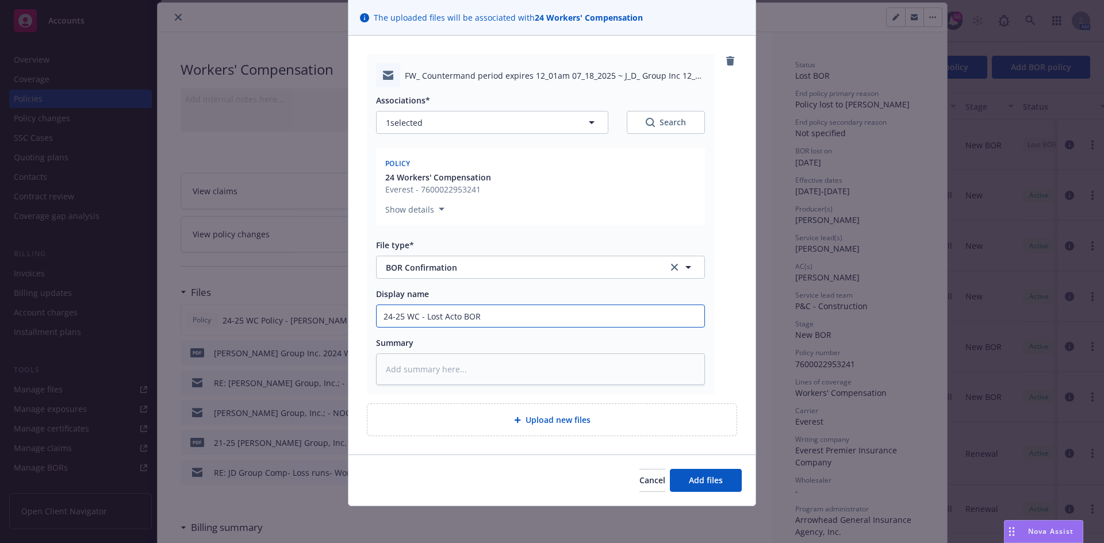
type input "24-25 WC - Lost Accto BOR"
type textarea "x"
type input "24-25 WC - Lost Accoto BOR"
type textarea "x"
type input "24-25 WC - Lost Accouto BOR"
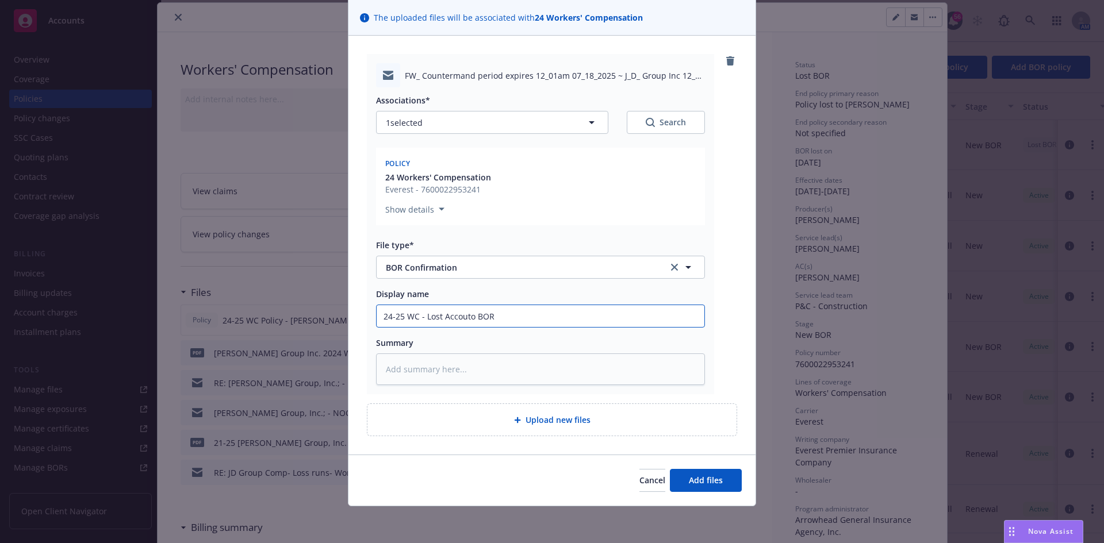
type textarea "x"
type input "24-25 WC - Lost Accounto BOR"
type textarea "x"
type input "24-25 WC - Lost Accountto BOR"
type textarea "x"
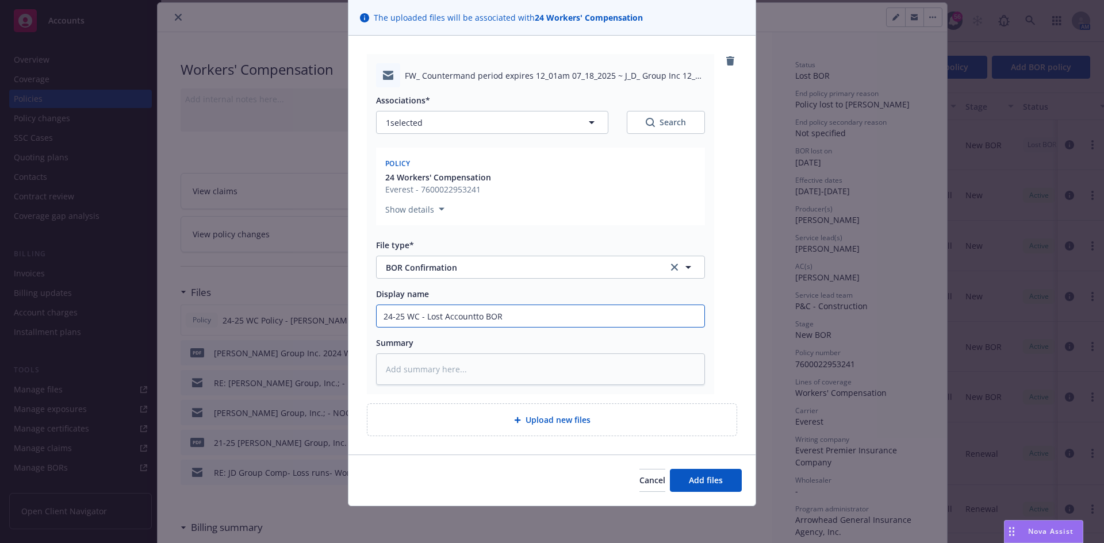
type input "24-25 WC - Lost Account to BOR"
type textarea "x"
type input "24-25 WC - Lost Account -to BOR"
type textarea "x"
type input "24-25 WC - Lost Account - to BOR"
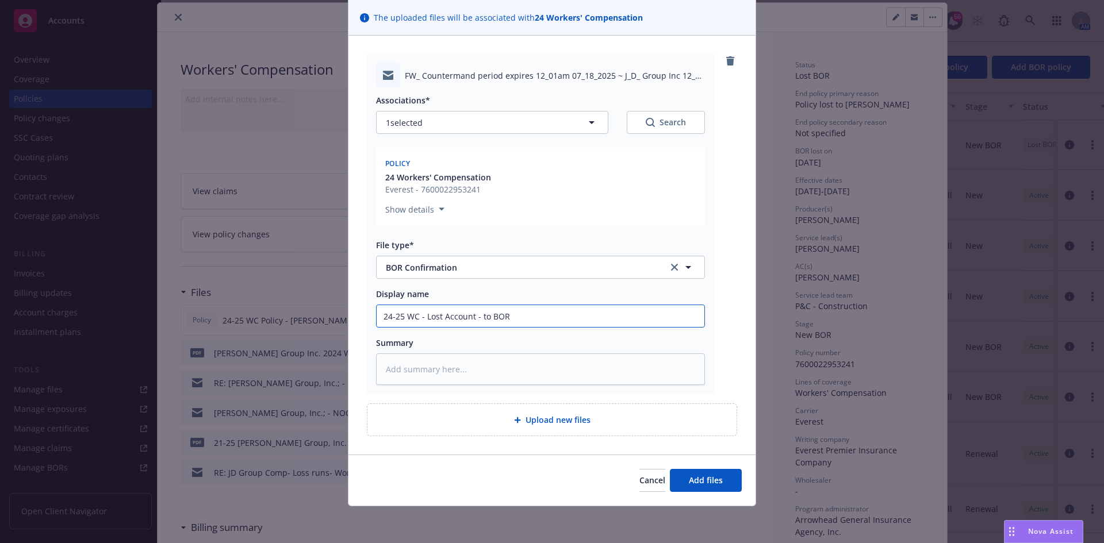
type textarea "x"
type input "24-25 WC - Lost Account - o BOR"
type textarea "x"
type input "24-25 WC - Lost Account - BOR"
type textarea "x"
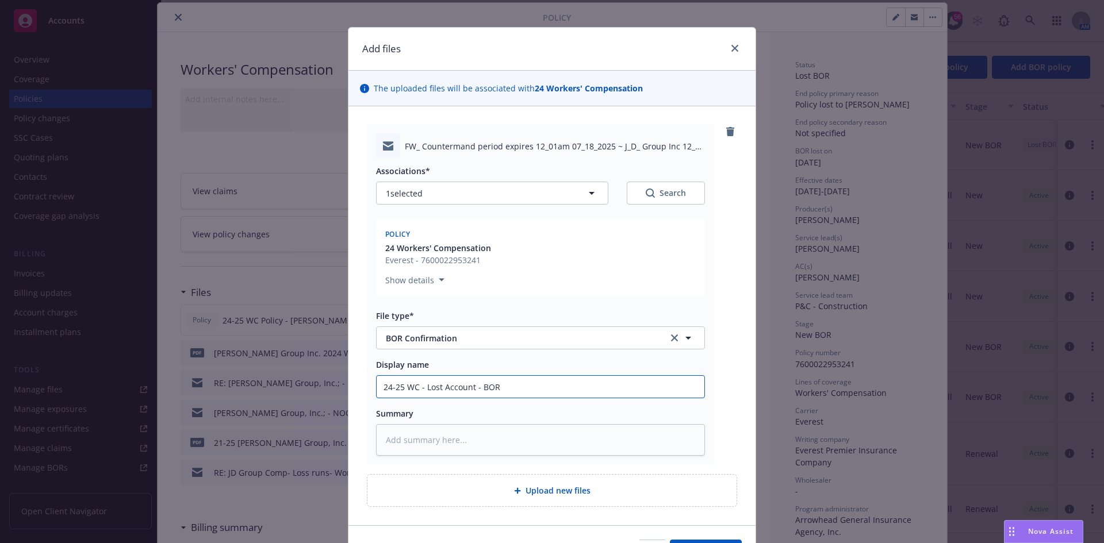
scroll to position [0, 0]
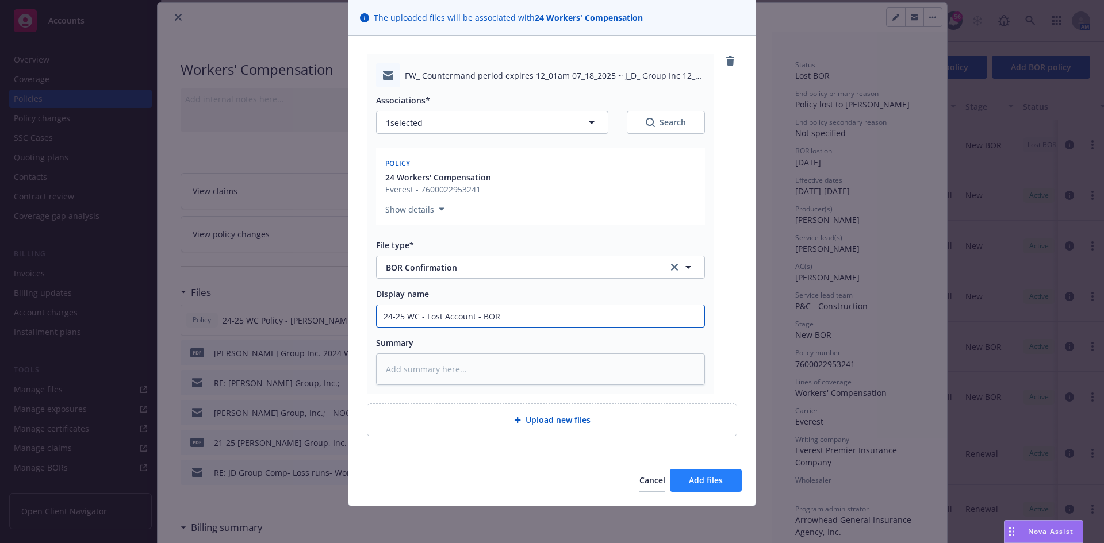
type input "24-25 WC - Lost Account - BOR"
click at [700, 486] on button "Add files" at bounding box center [706, 480] width 72 height 23
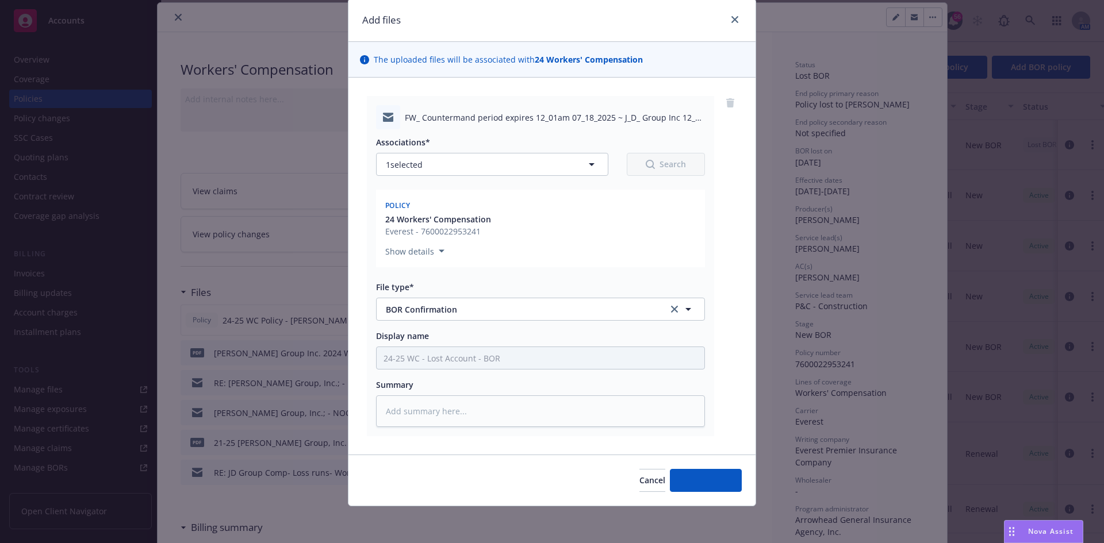
type textarea "x"
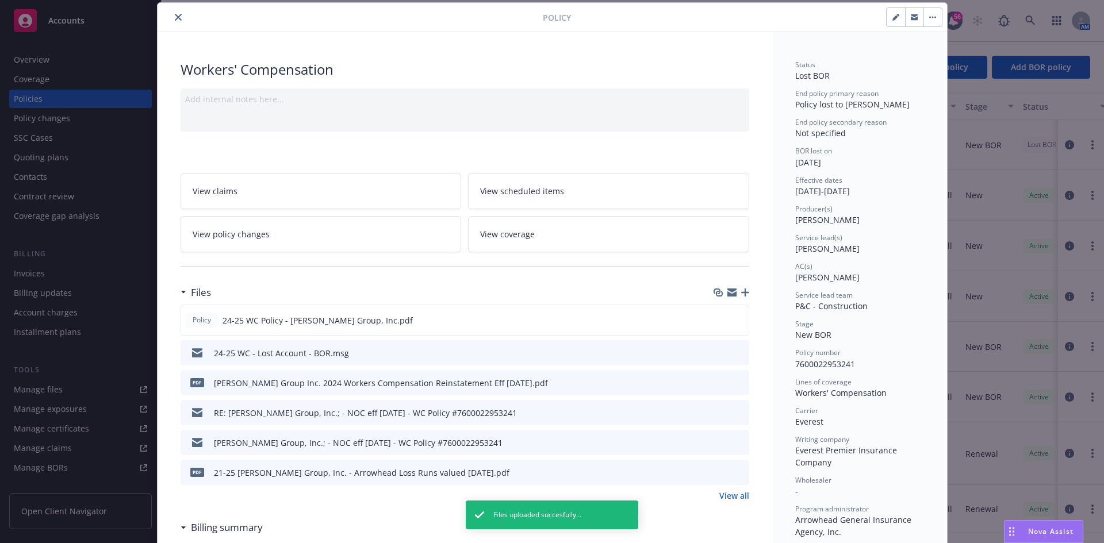
click at [852, 191] on div "Effective dates 12/31/2024 - 12/31/2025" at bounding box center [859, 186] width 129 height 22
click at [179, 14] on button "close" at bounding box center [178, 17] width 14 height 14
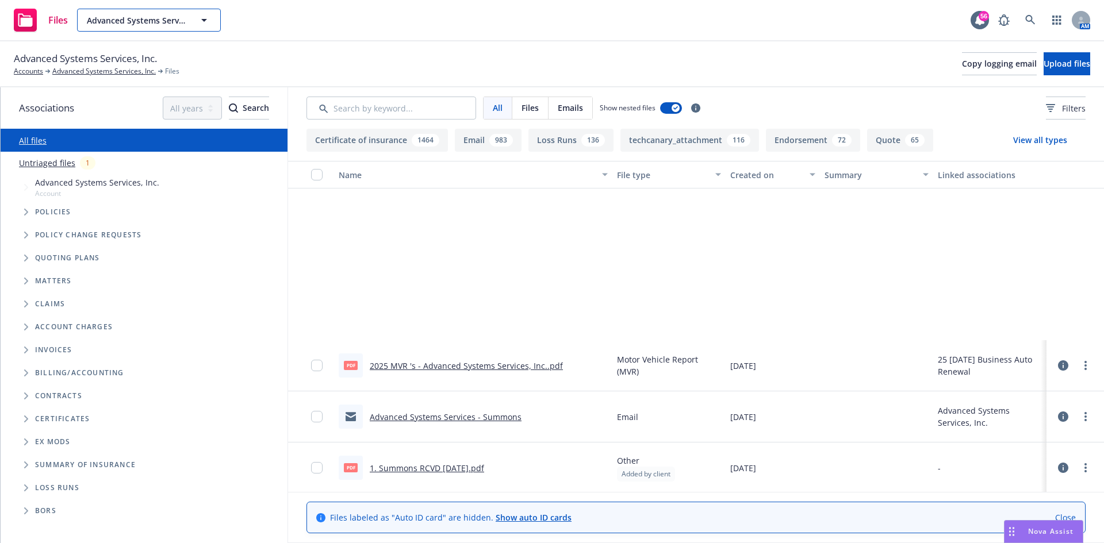
scroll to position [230, 0]
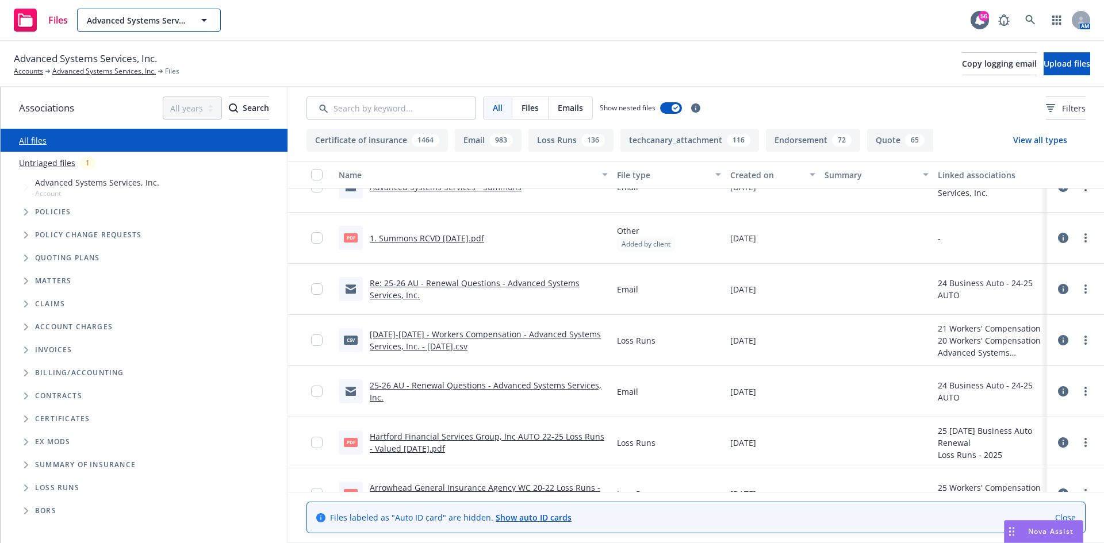
click at [173, 17] on span "Advanced Systems Services, Inc." at bounding box center [136, 20] width 99 height 12
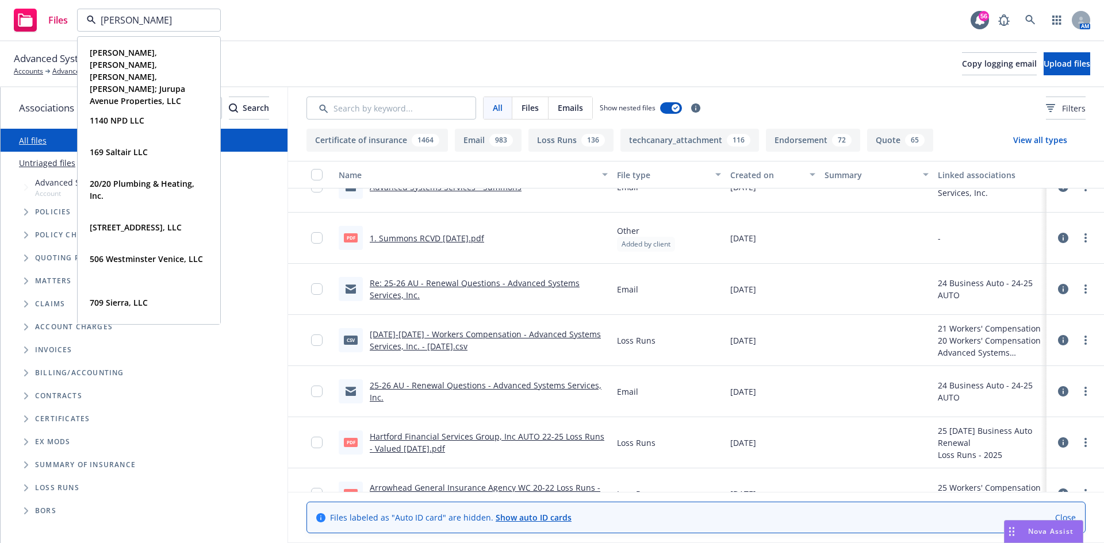
type input "[PERSON_NAME]"
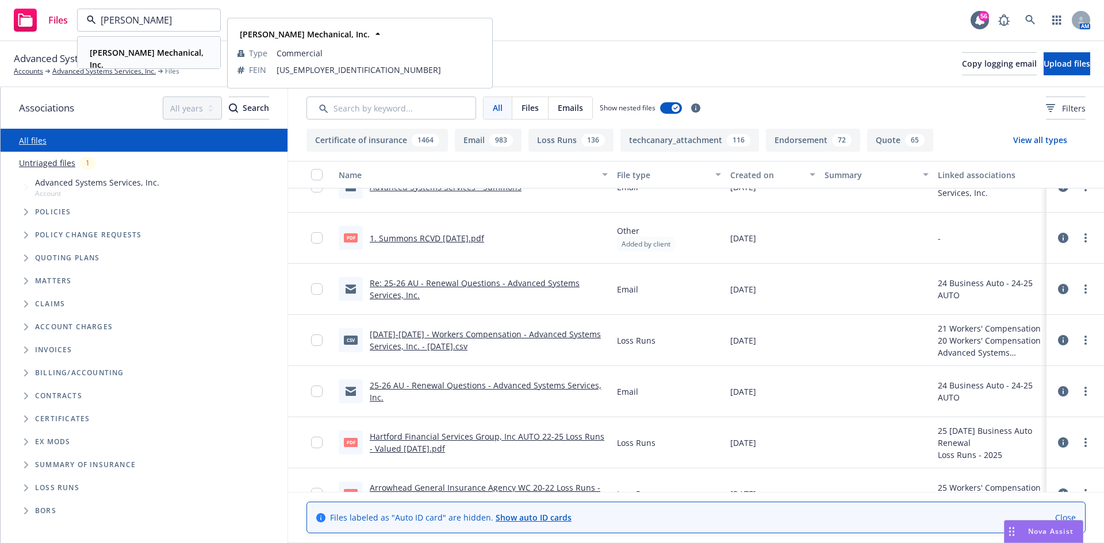
click at [165, 52] on strong "[PERSON_NAME] Mechanical, Inc." at bounding box center [147, 58] width 114 height 23
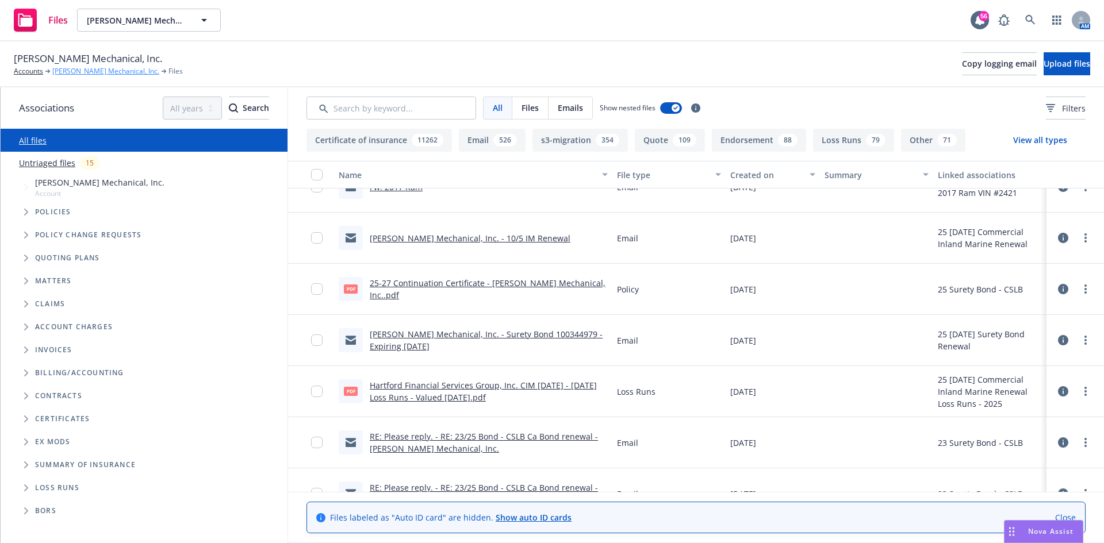
click at [105, 70] on link "[PERSON_NAME] Mechanical, Inc." at bounding box center [105, 71] width 107 height 10
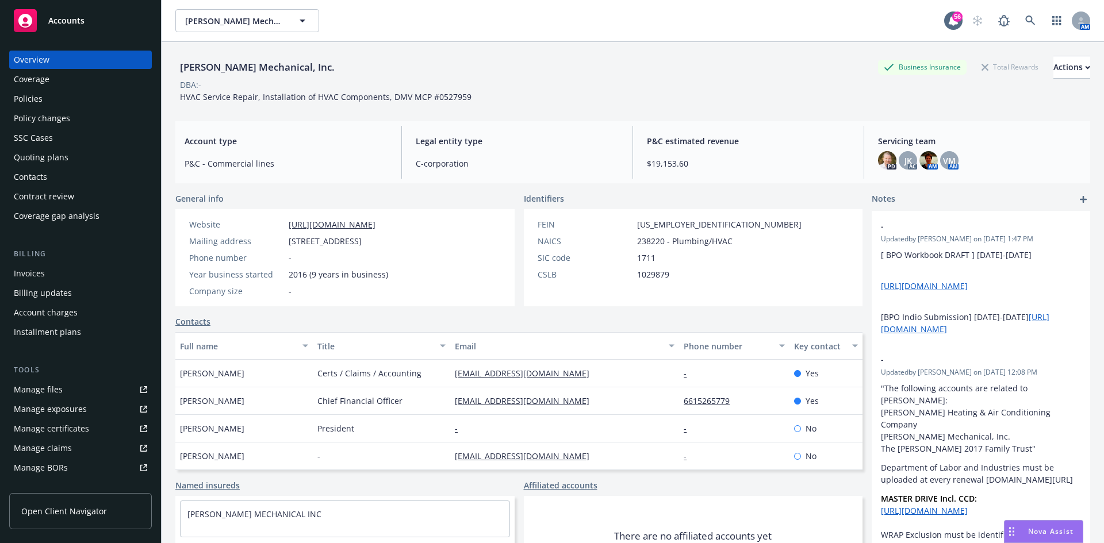
click at [52, 103] on div "Policies" at bounding box center [80, 99] width 133 height 18
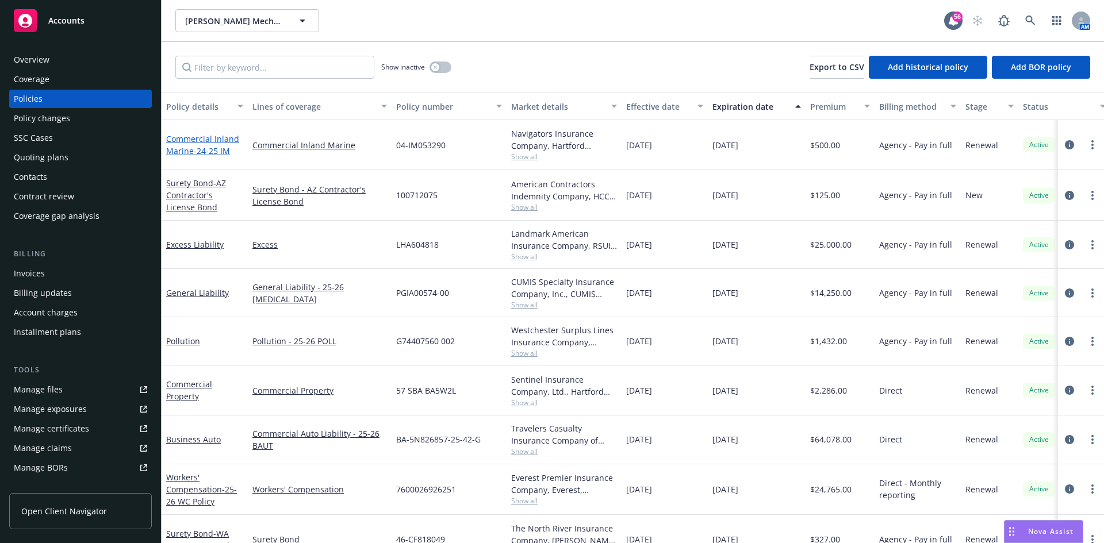
click at [208, 149] on span "- 24-25 IM" at bounding box center [212, 150] width 36 height 11
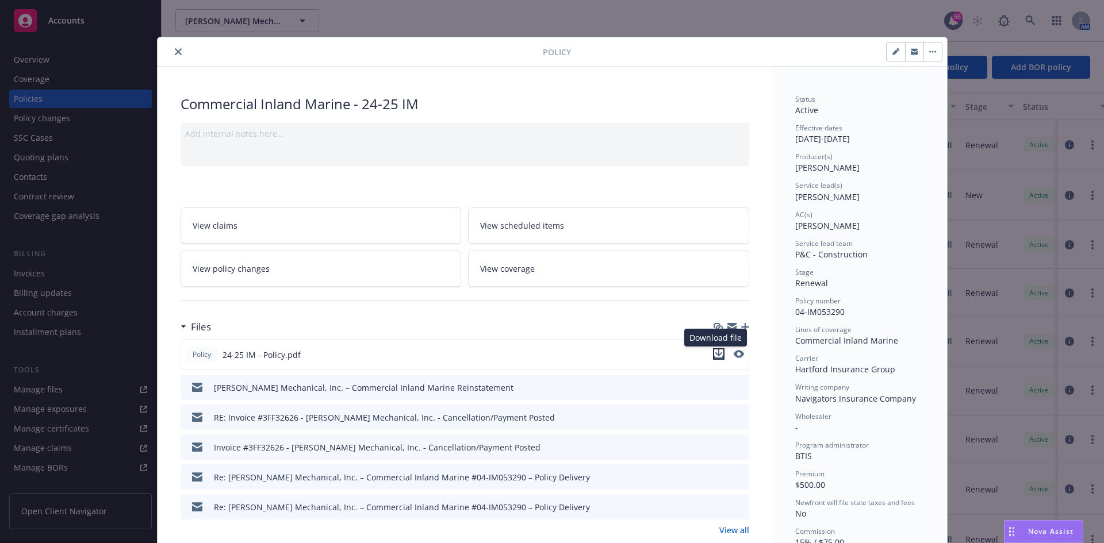
click at [714, 355] on icon "download file" at bounding box center [717, 352] width 7 height 7
click at [171, 56] on button "close" at bounding box center [178, 52] width 14 height 14
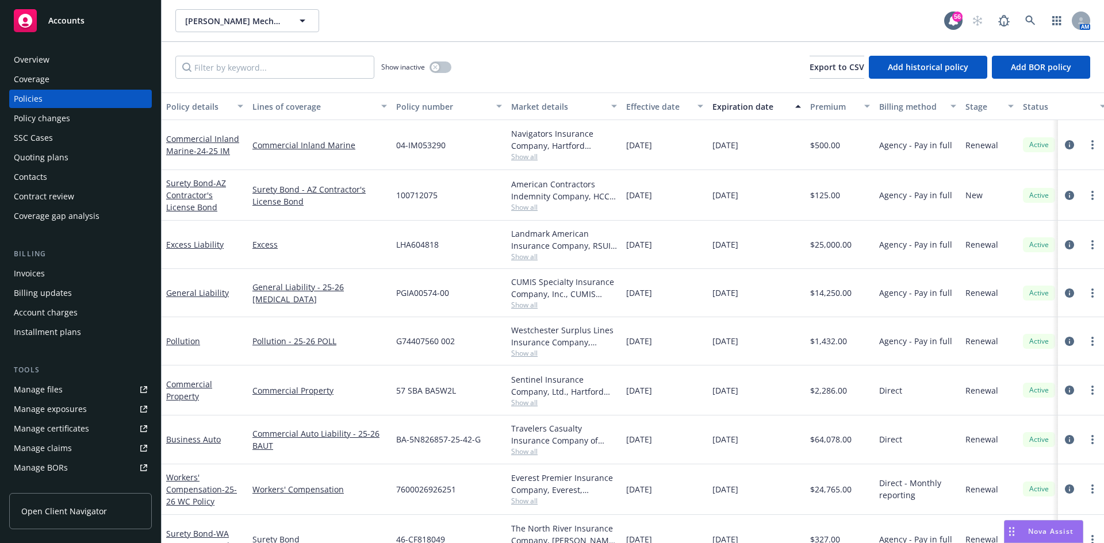
click at [62, 166] on div "Quoting plans" at bounding box center [41, 157] width 55 height 18
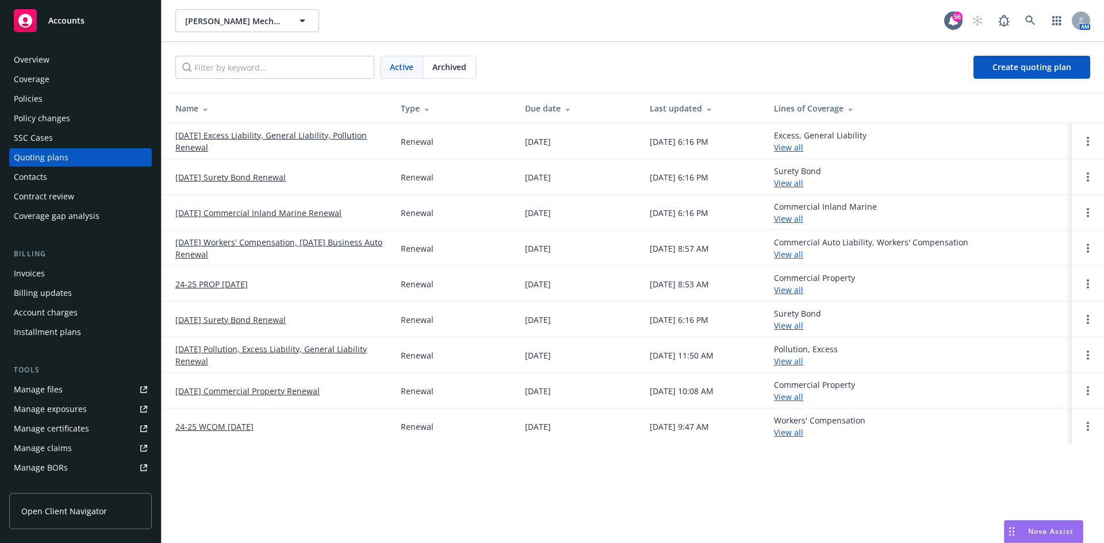
click at [271, 210] on link "[DATE] Commercial Inland Marine Renewal" at bounding box center [258, 213] width 166 height 12
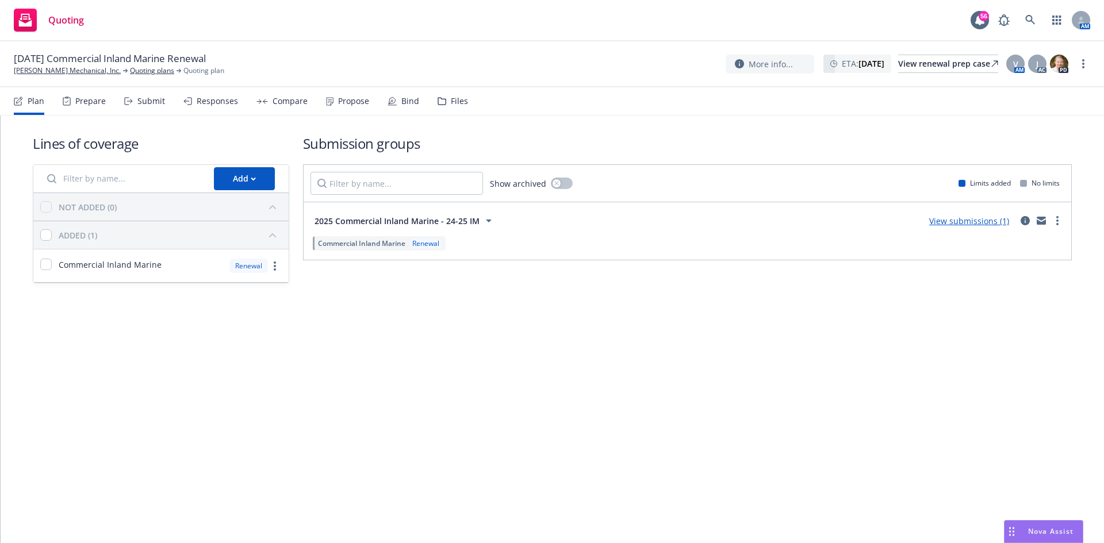
click at [988, 218] on link "View submissions (1)" at bounding box center [969, 221] width 80 height 11
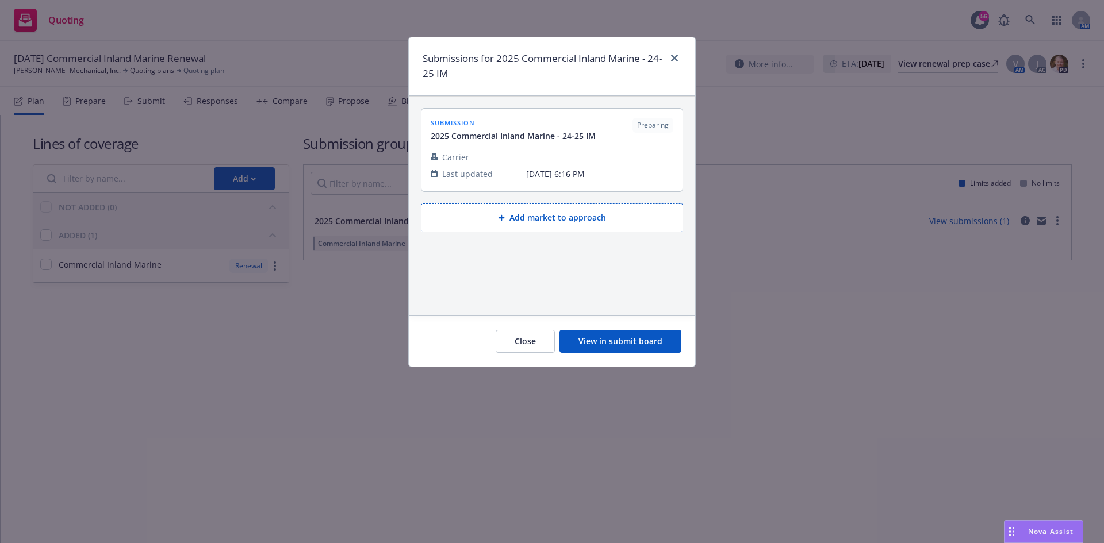
click at [590, 333] on button "View in submit board" at bounding box center [620, 341] width 122 height 23
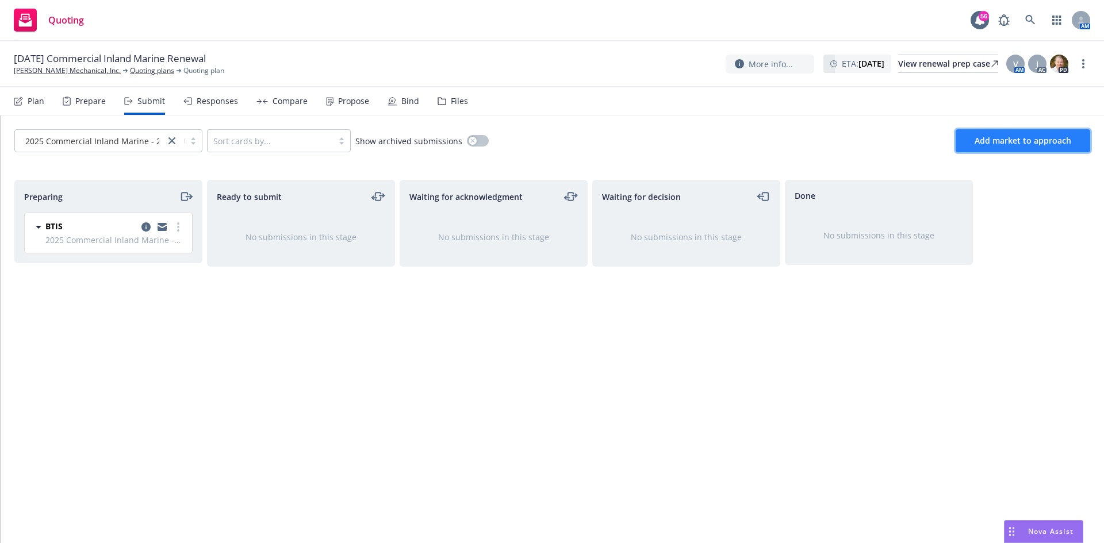
click at [991, 149] on button "Add market to approach" at bounding box center [1022, 140] width 135 height 23
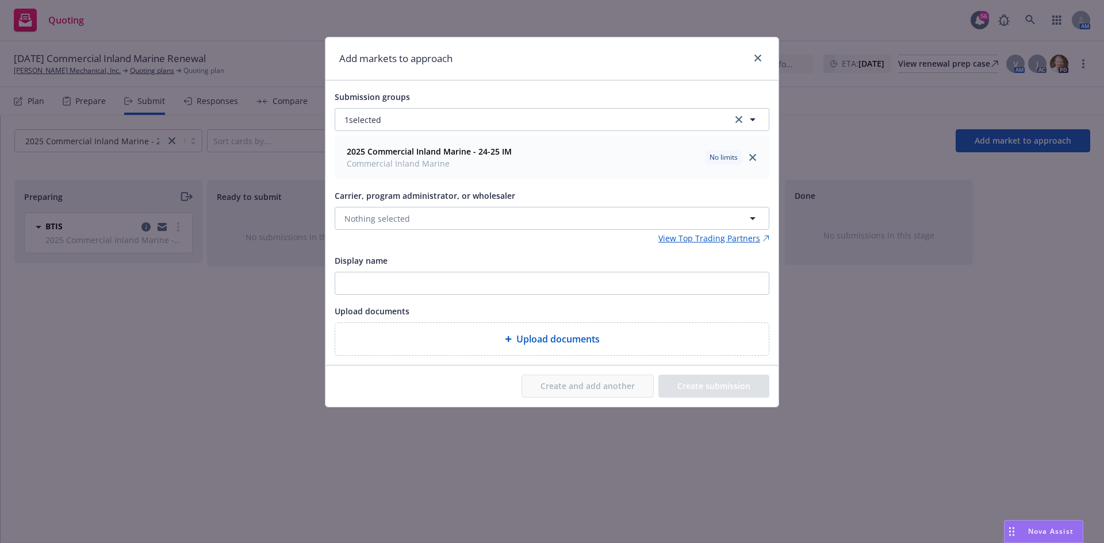
click at [457, 197] on span "Carrier, program administrator, or wholesaler" at bounding box center [425, 195] width 180 height 11
click at [457, 208] on button "Nothing selected" at bounding box center [552, 218] width 435 height 23
type input "dis"
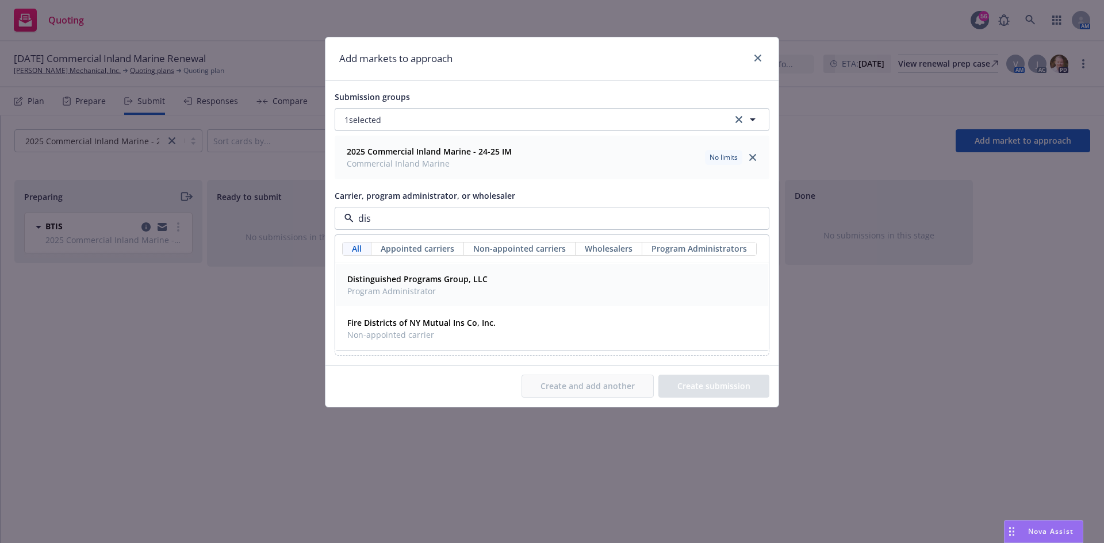
click at [445, 276] on strong "Distinguished Programs Group, LLC" at bounding box center [417, 279] width 140 height 11
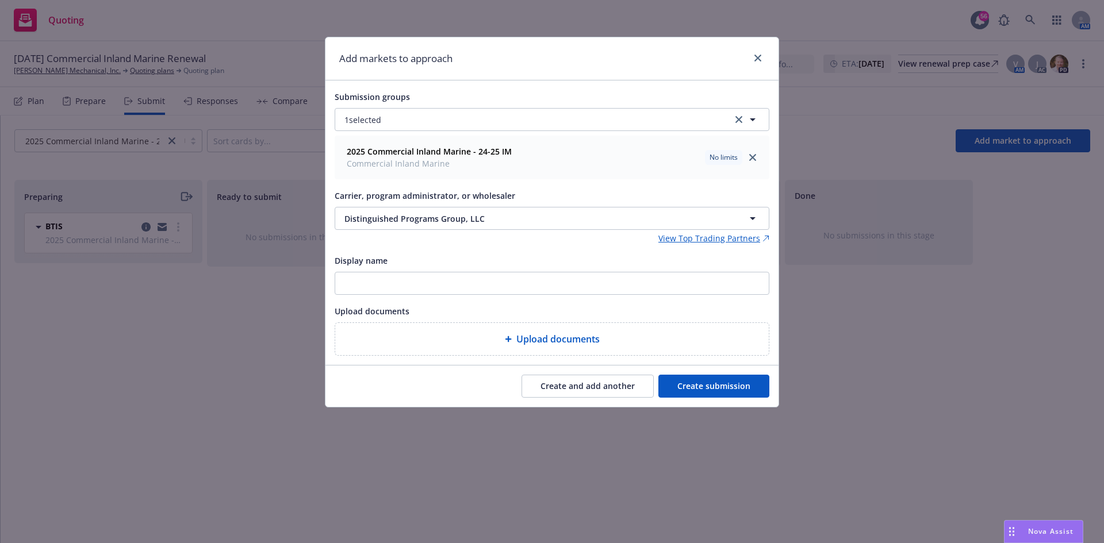
click at [720, 384] on button "Create submission" at bounding box center [713, 386] width 111 height 23
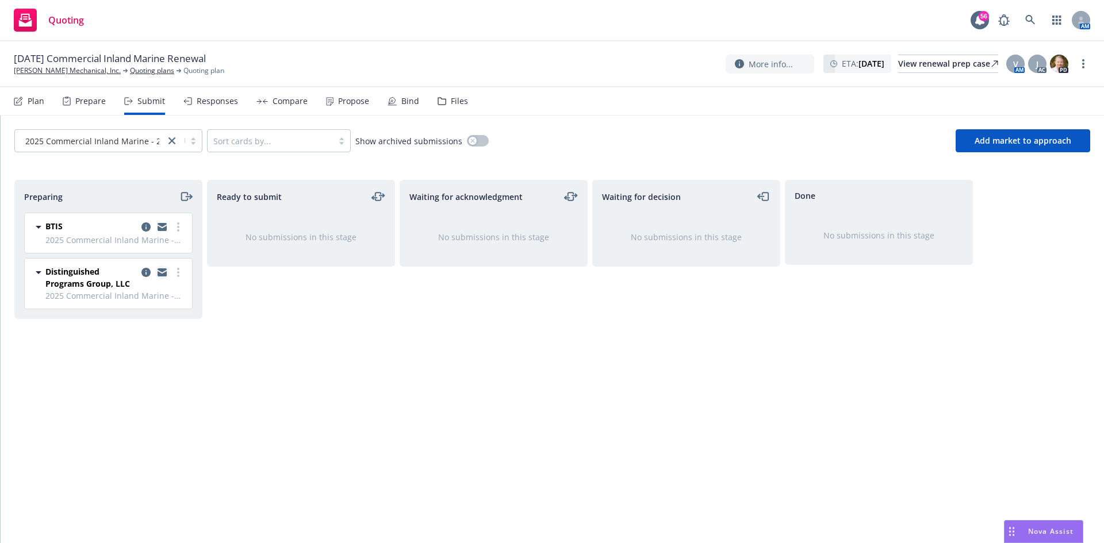
click at [164, 271] on icon "copy logging email" at bounding box center [161, 270] width 9 height 4
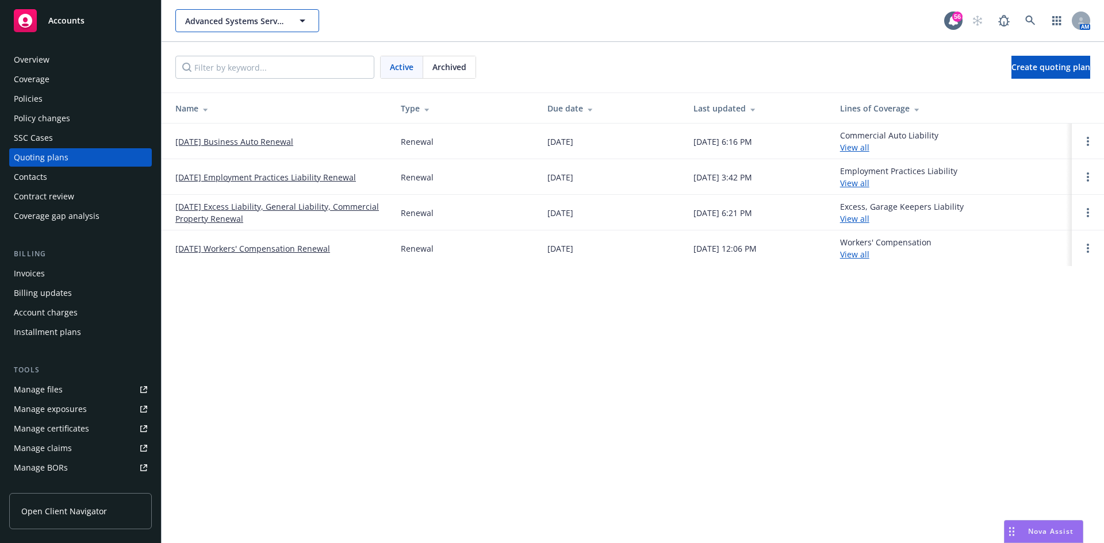
click at [244, 17] on span "Advanced Systems Services, Inc." at bounding box center [234, 21] width 99 height 12
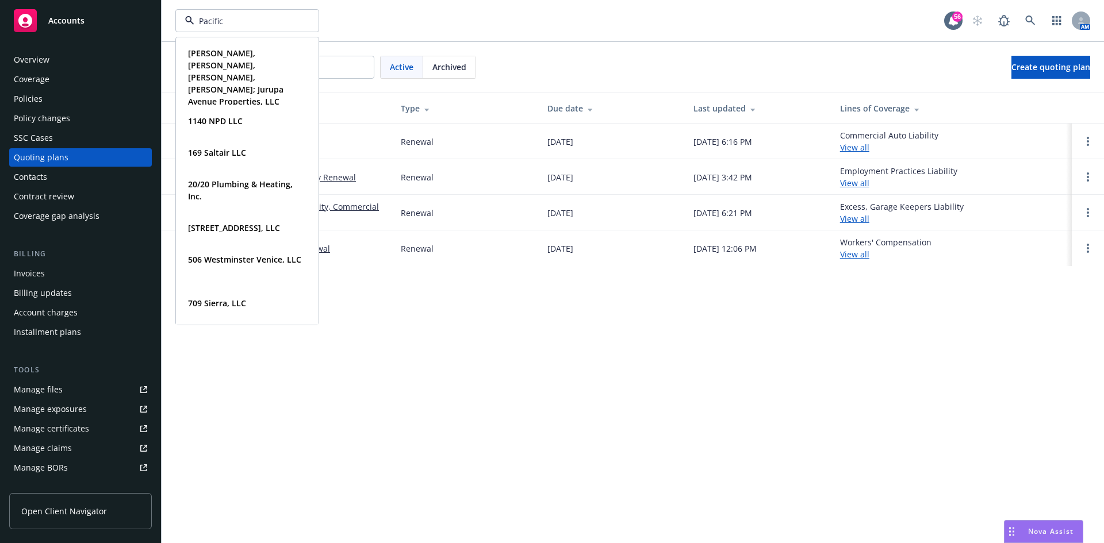
type input "Pacific"
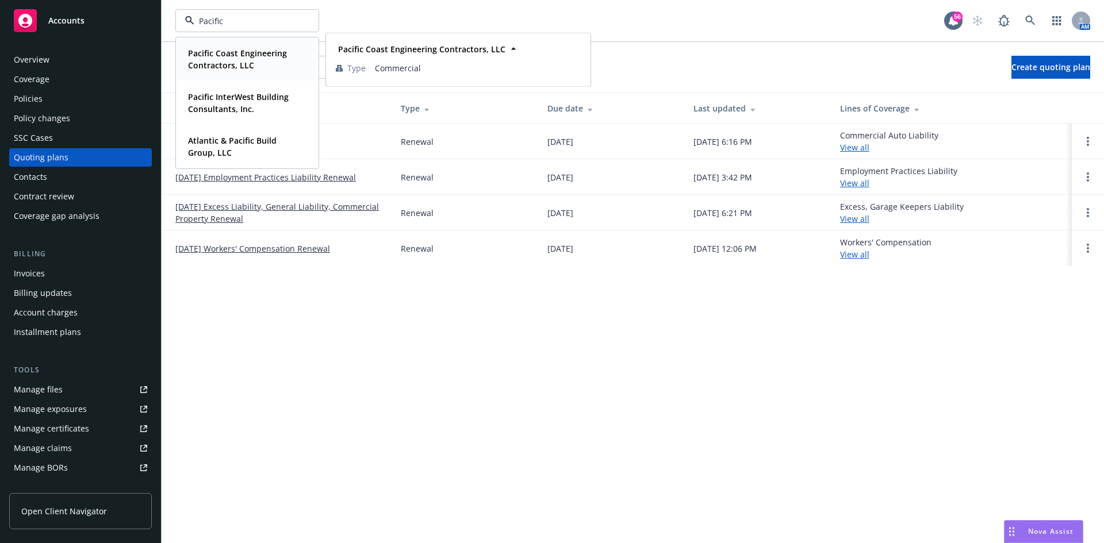
click at [242, 52] on strong "Pacific Coast Engineering Contractors, LLC" at bounding box center [237, 59] width 99 height 23
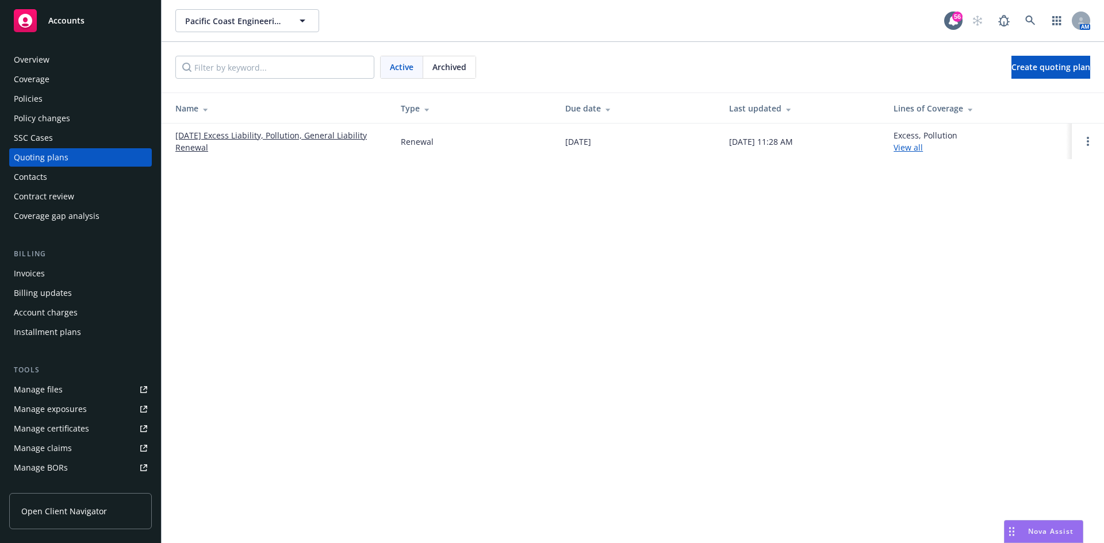
click at [49, 387] on div "Manage files" at bounding box center [38, 390] width 49 height 18
click at [217, 136] on link "[DATE] Excess Liability, Pollution, General Liability Renewal" at bounding box center [278, 141] width 207 height 24
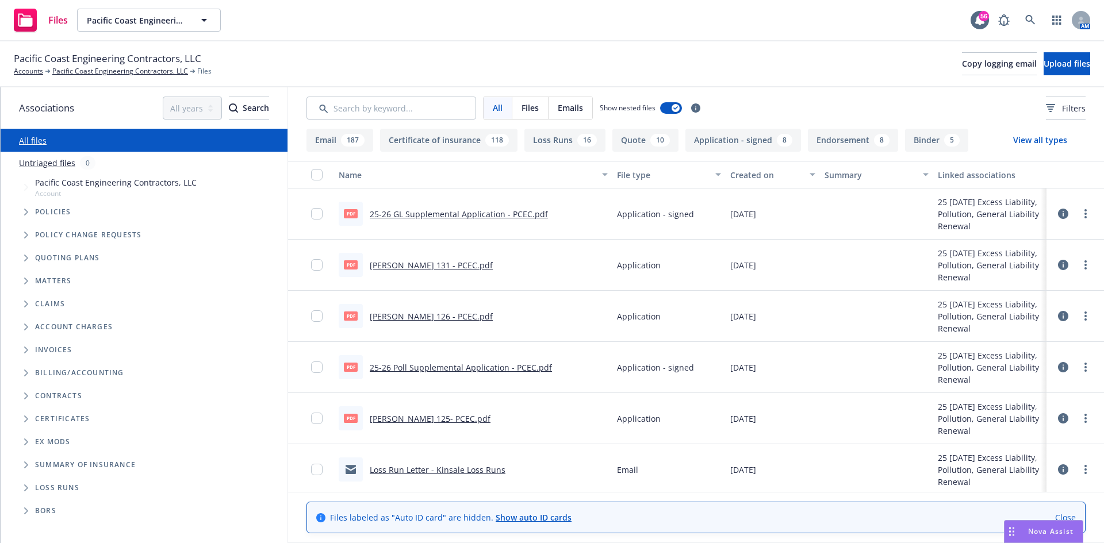
click at [558, 143] on button "Loss Runs 16" at bounding box center [564, 140] width 81 height 23
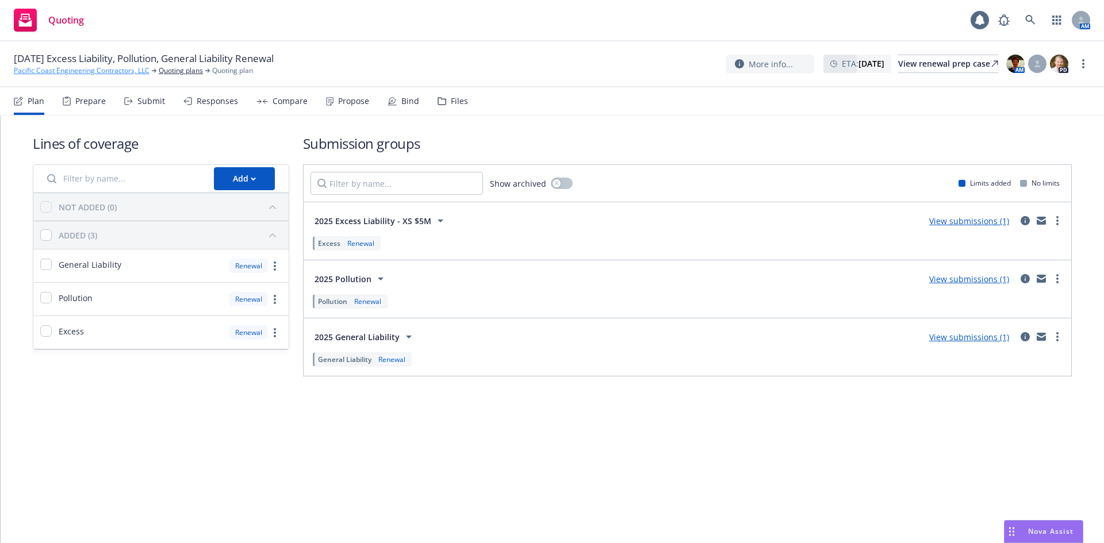
click at [105, 69] on link "Pacific Coast Engineering Contractors, LLC" at bounding box center [82, 71] width 136 height 10
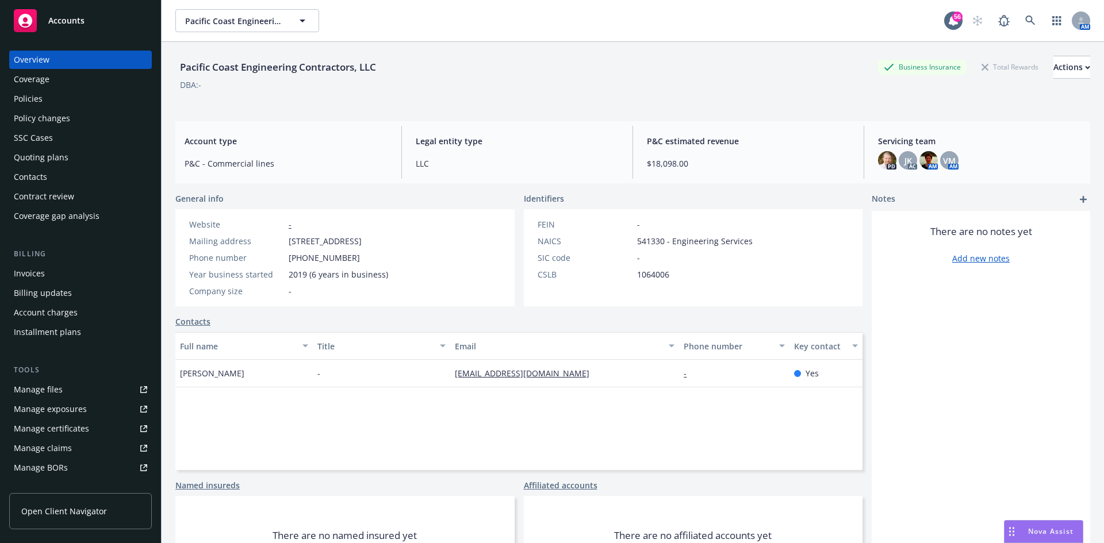
click at [69, 98] on div "Policies" at bounding box center [80, 99] width 133 height 18
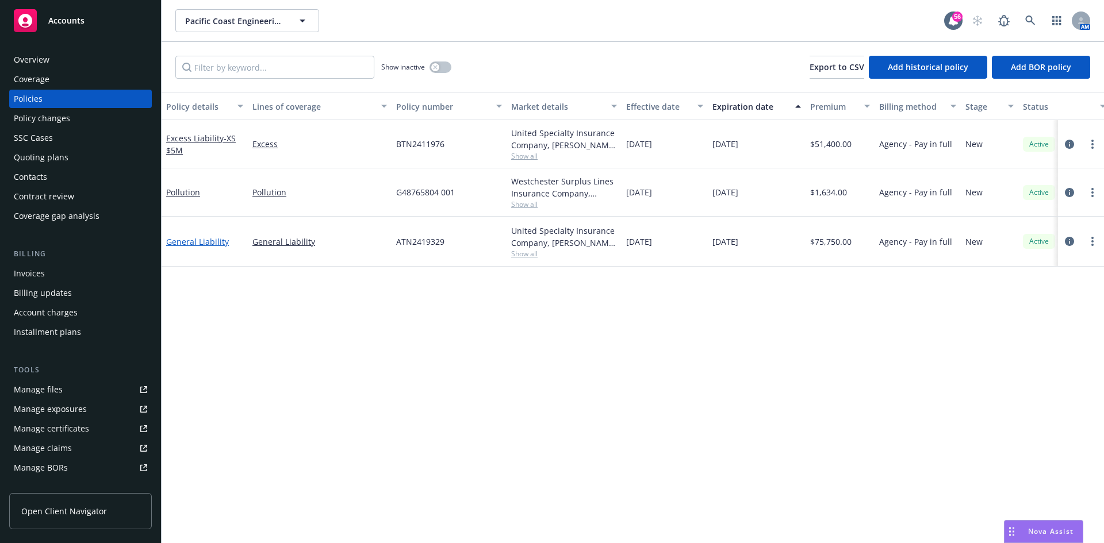
click at [209, 243] on link "General Liability" at bounding box center [197, 241] width 63 height 11
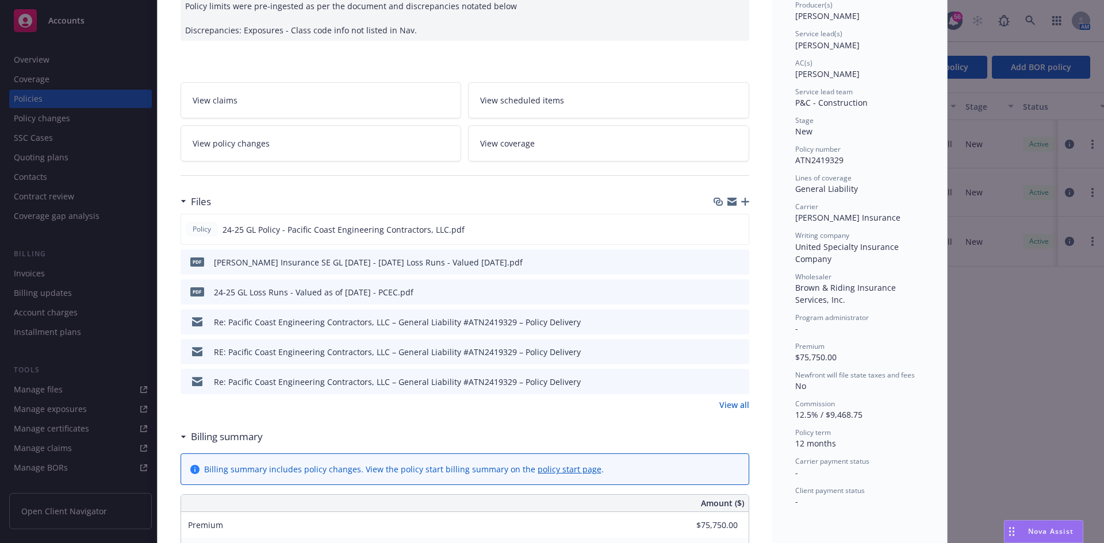
scroll to position [172, 0]
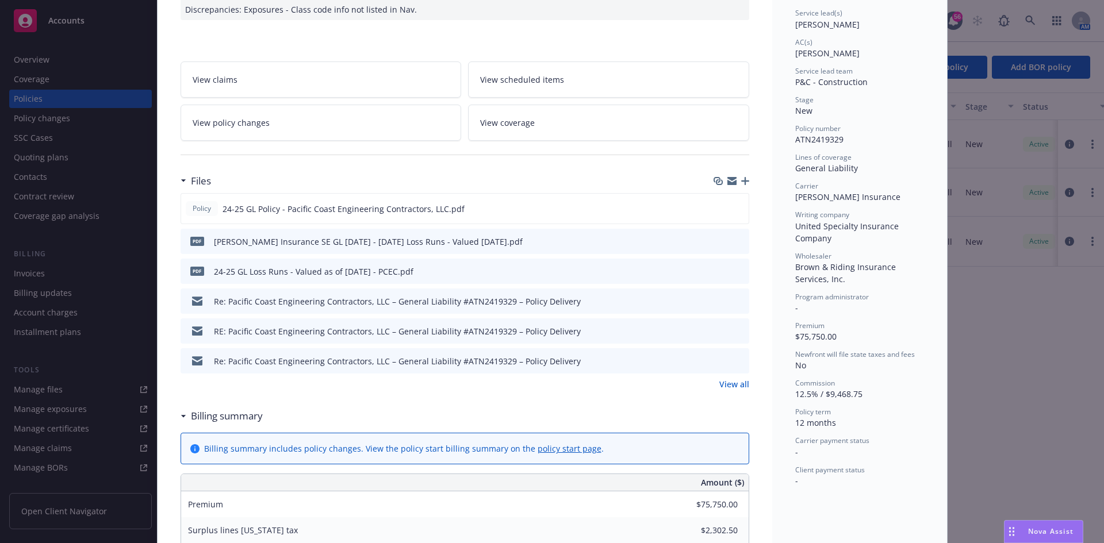
click at [733, 387] on link "View all" at bounding box center [734, 384] width 30 height 12
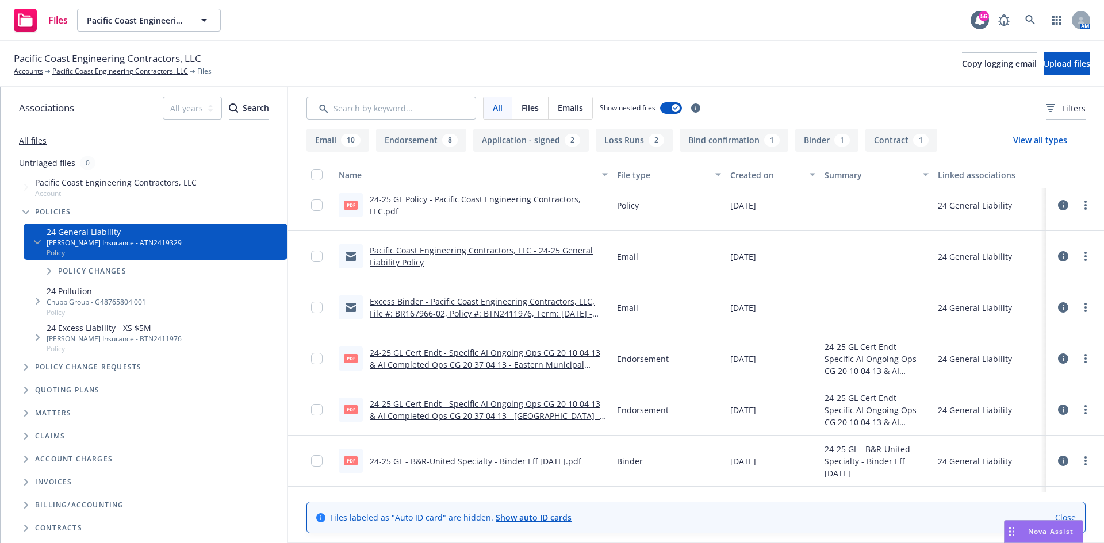
scroll to position [287, 0]
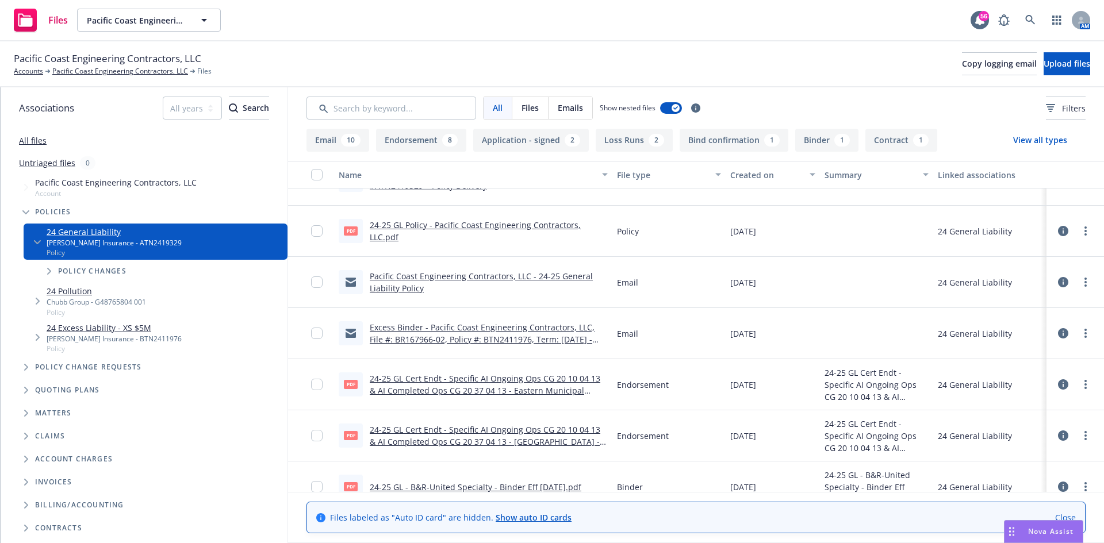
click at [469, 325] on link "Excess Binder - Pacific Coast Engineering Contractors, LLC, File #: BR167966-02…" at bounding box center [482, 339] width 225 height 35
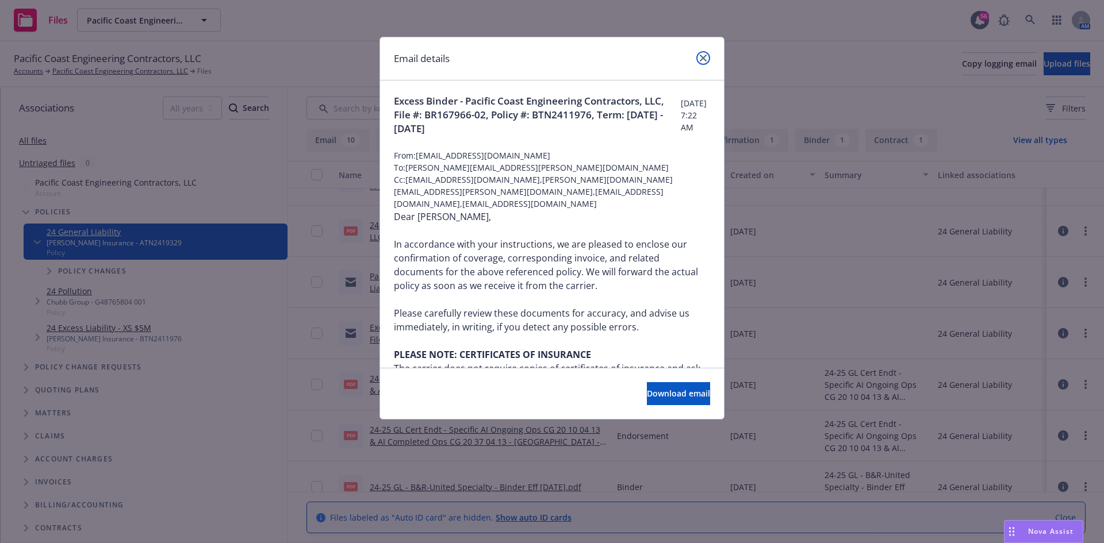
click at [704, 55] on icon "close" at bounding box center [703, 58] width 7 height 7
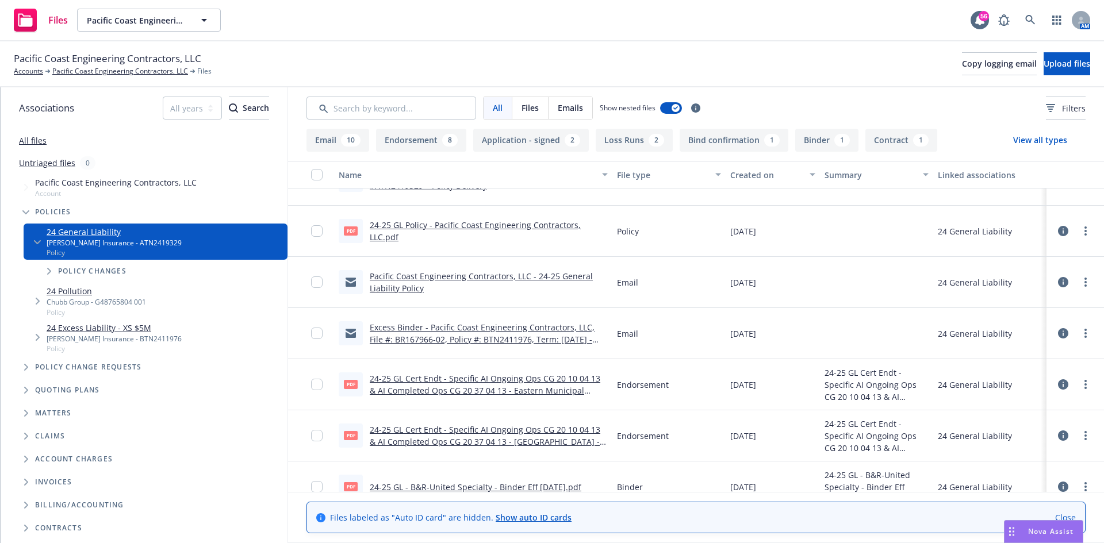
click at [75, 289] on link "24 Pollution" at bounding box center [96, 291] width 99 height 12
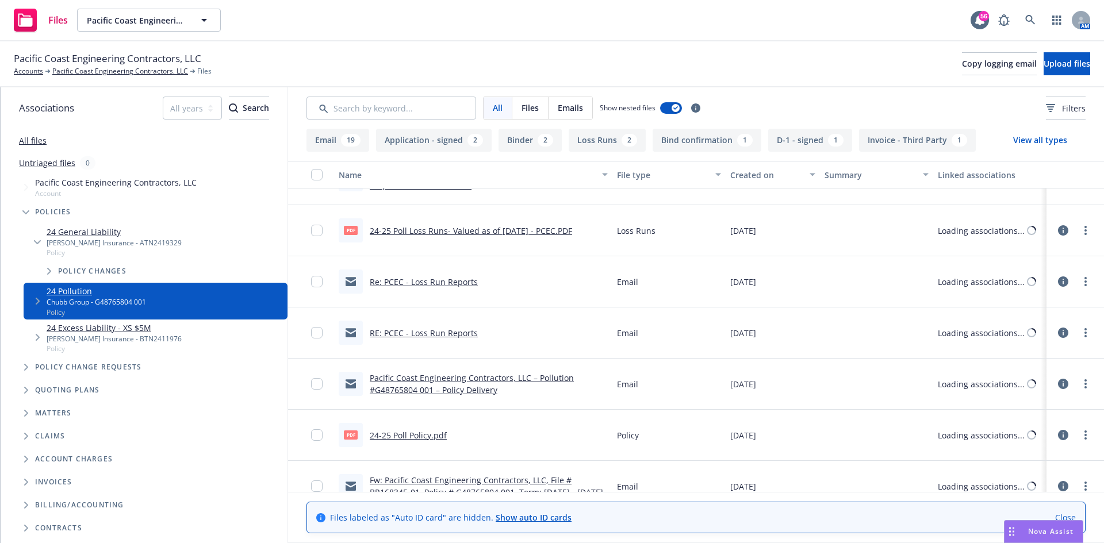
scroll to position [314, 0]
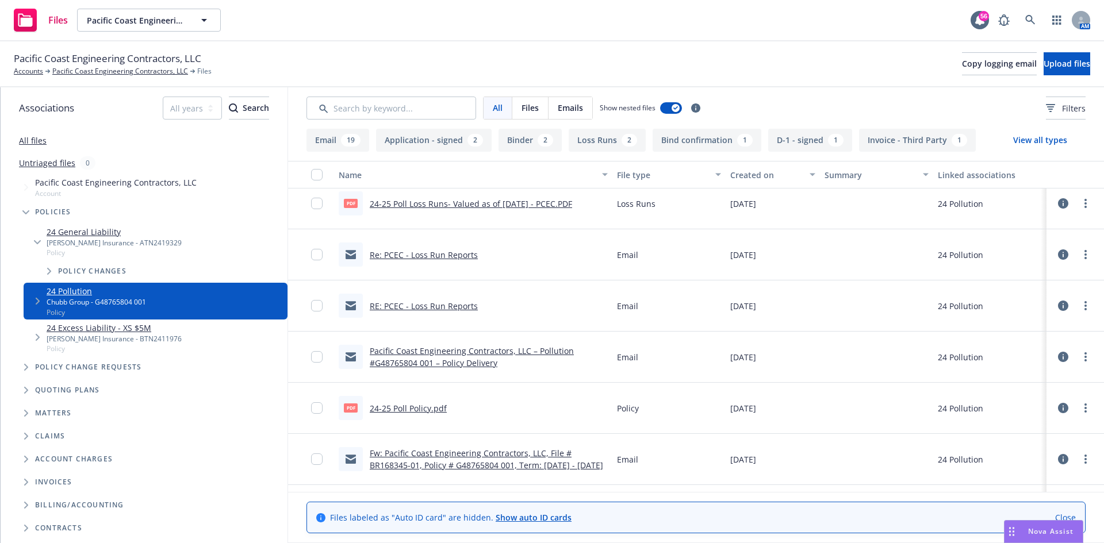
click at [515, 462] on link "Fw: Pacific Coast Engineering Contractors, LLC, File # BR168345-01, Policy # G4…" at bounding box center [486, 459] width 233 height 23
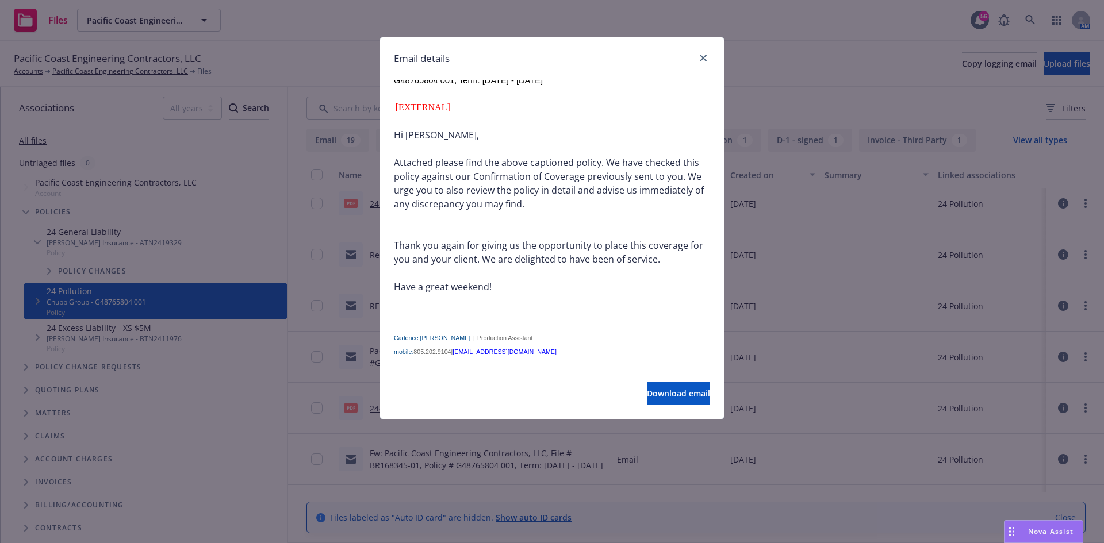
scroll to position [577, 0]
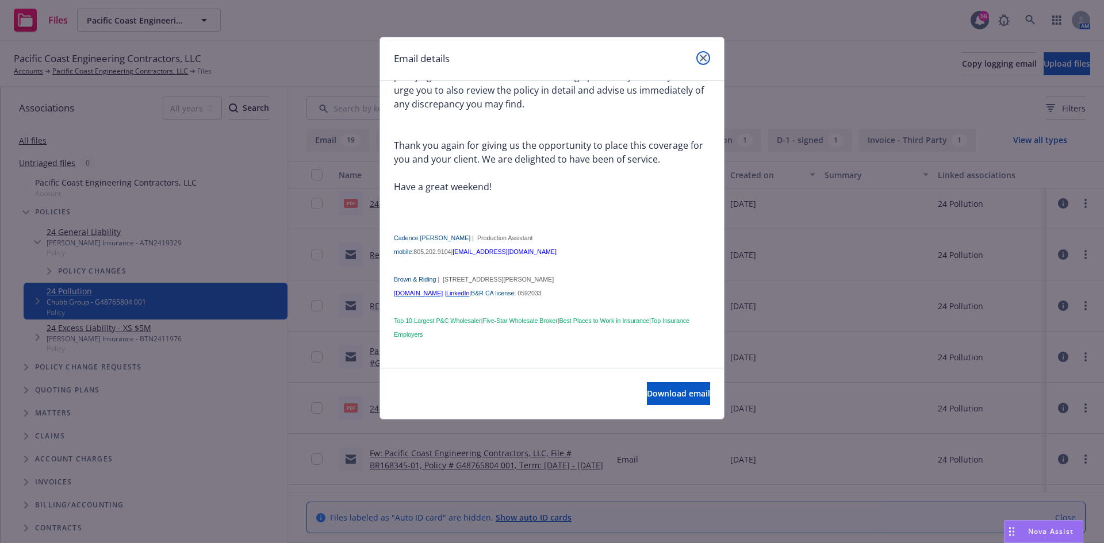
click at [701, 55] on icon "close" at bounding box center [703, 58] width 7 height 7
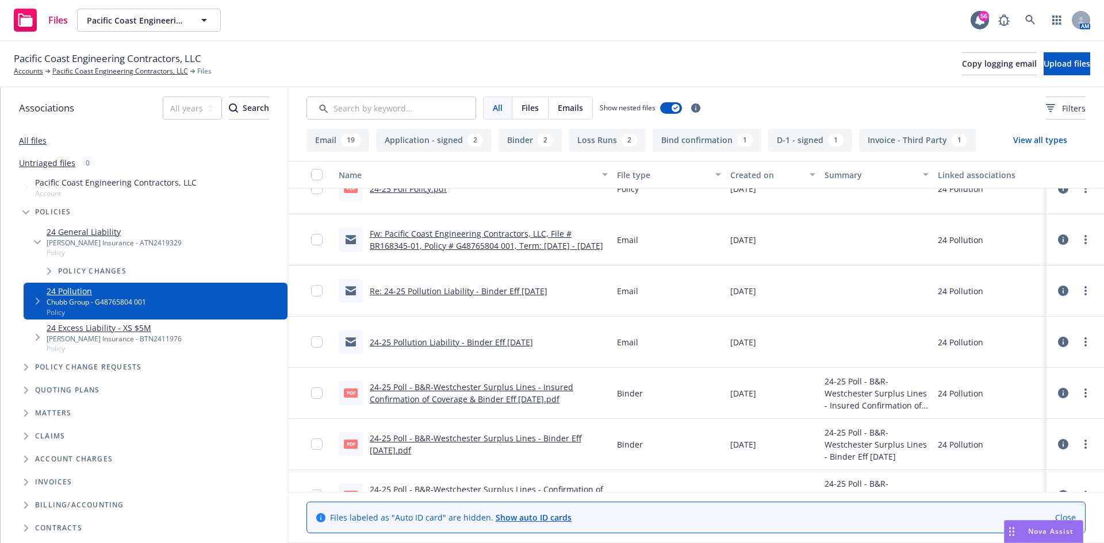
scroll to position [544, 0]
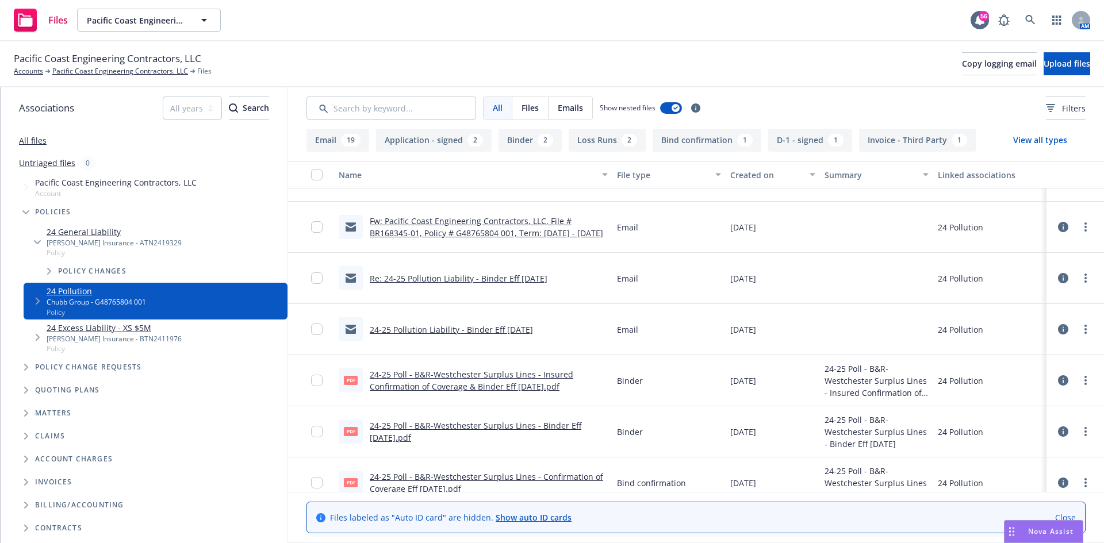
click at [472, 329] on link "24-25 Pollution Liability - Binder Eff [DATE]" at bounding box center [451, 329] width 163 height 11
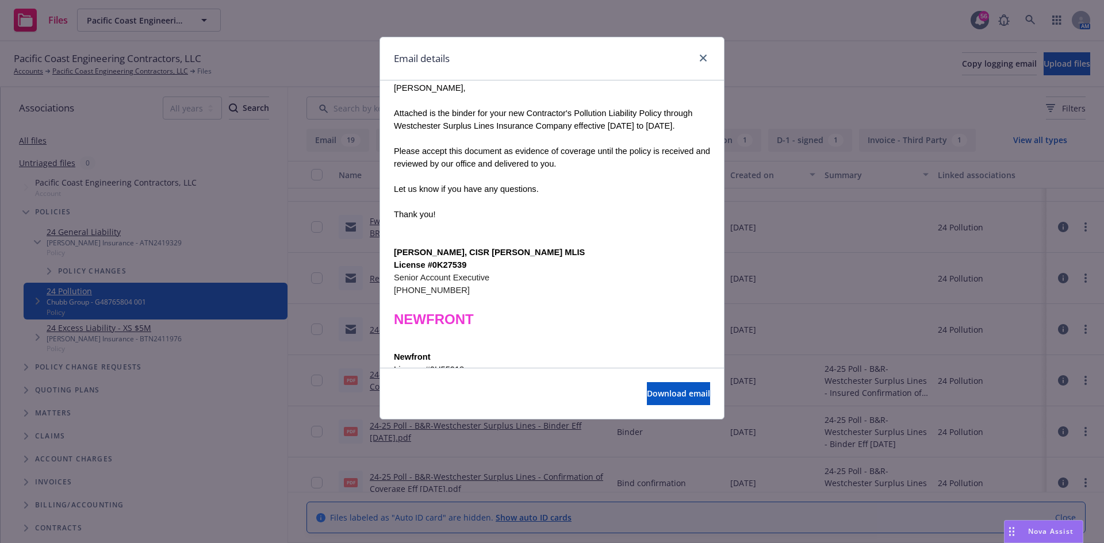
scroll to position [187, 0]
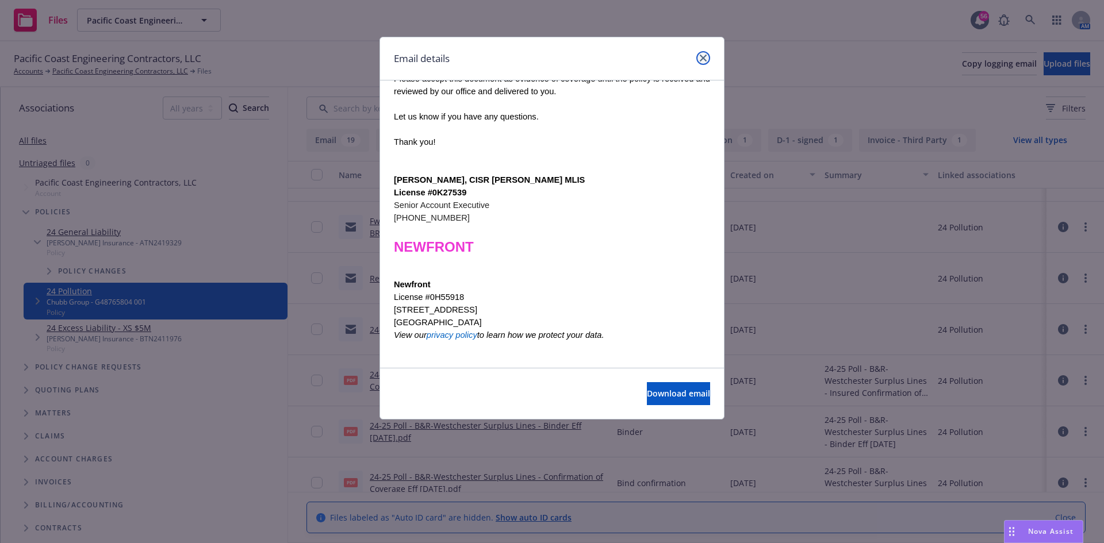
click at [697, 61] on link "close" at bounding box center [703, 58] width 14 height 14
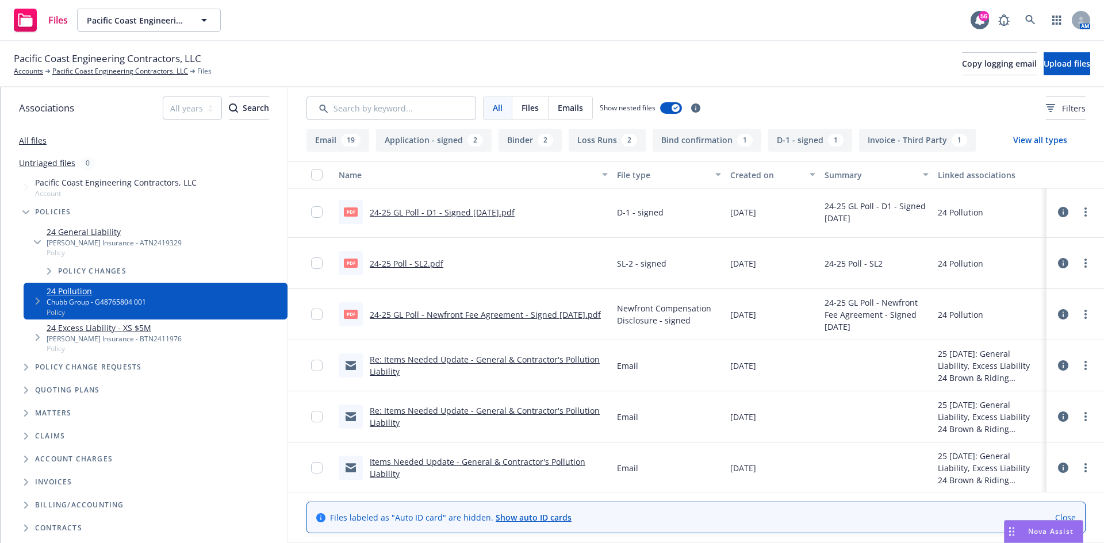
scroll to position [1177, 0]
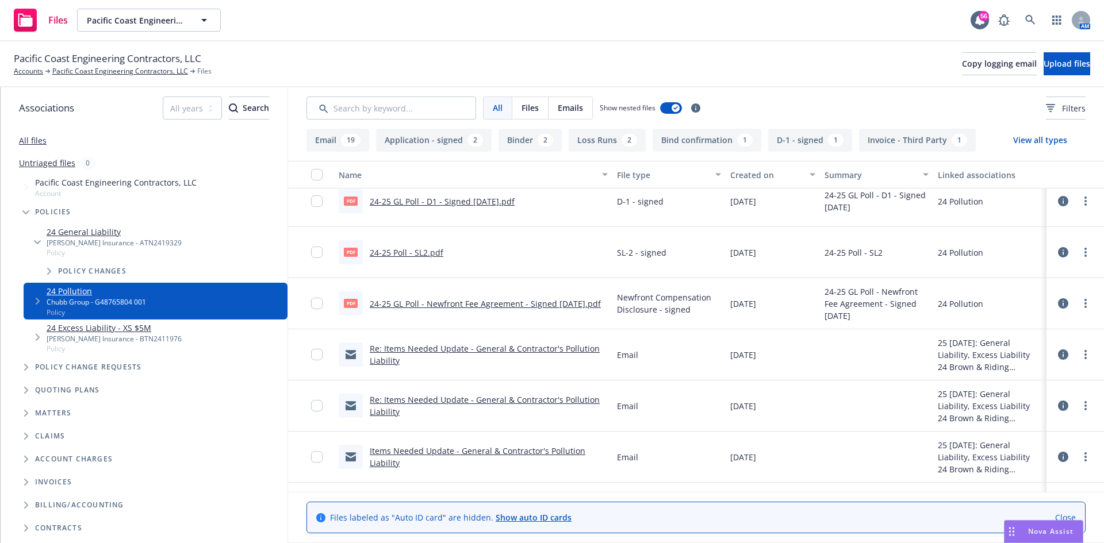
click at [413, 349] on link "Re: Items Needed Update - General & Contractor's Pollution Liability" at bounding box center [485, 354] width 230 height 23
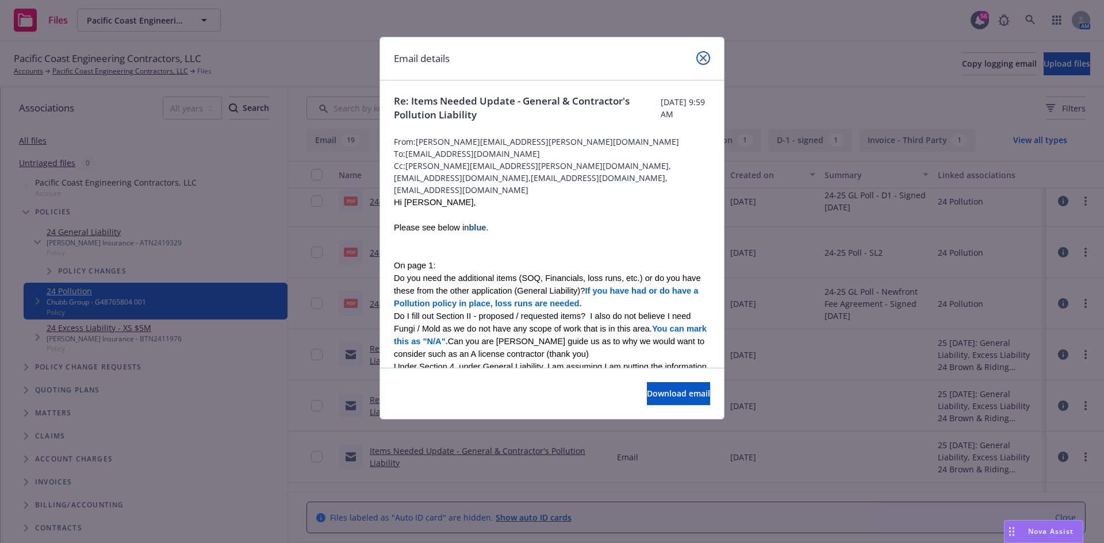
click at [701, 59] on icon "close" at bounding box center [703, 58] width 7 height 7
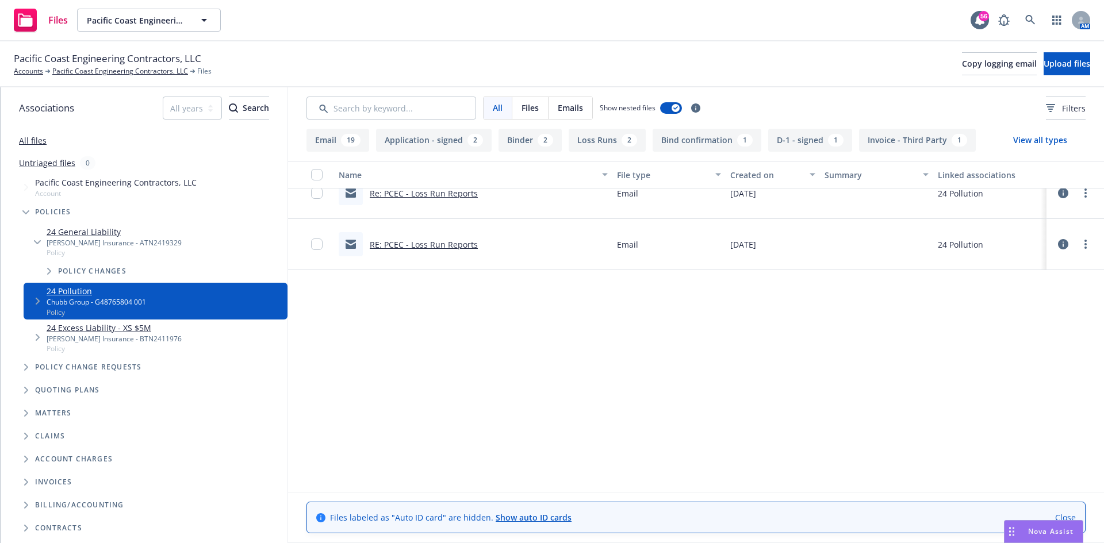
scroll to position [0, 0]
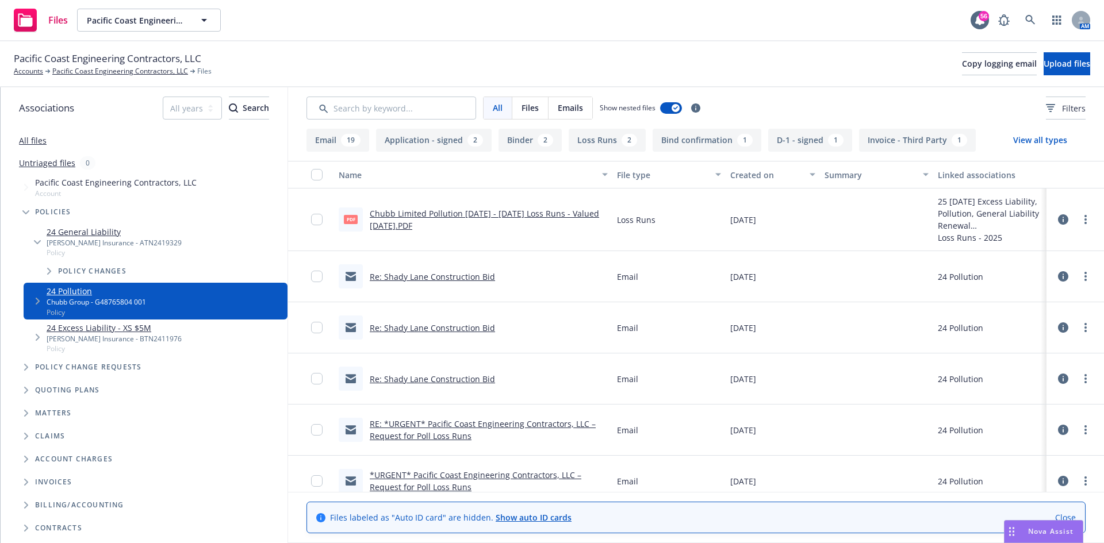
click at [43, 143] on link "All files" at bounding box center [33, 140] width 28 height 11
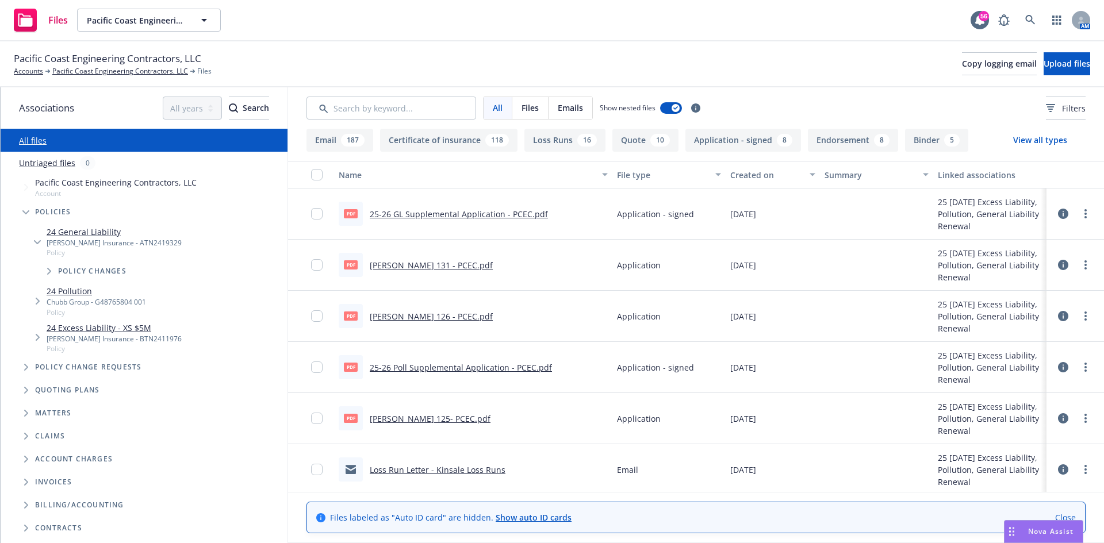
click at [564, 141] on button "Loss Runs 16" at bounding box center [564, 140] width 81 height 23
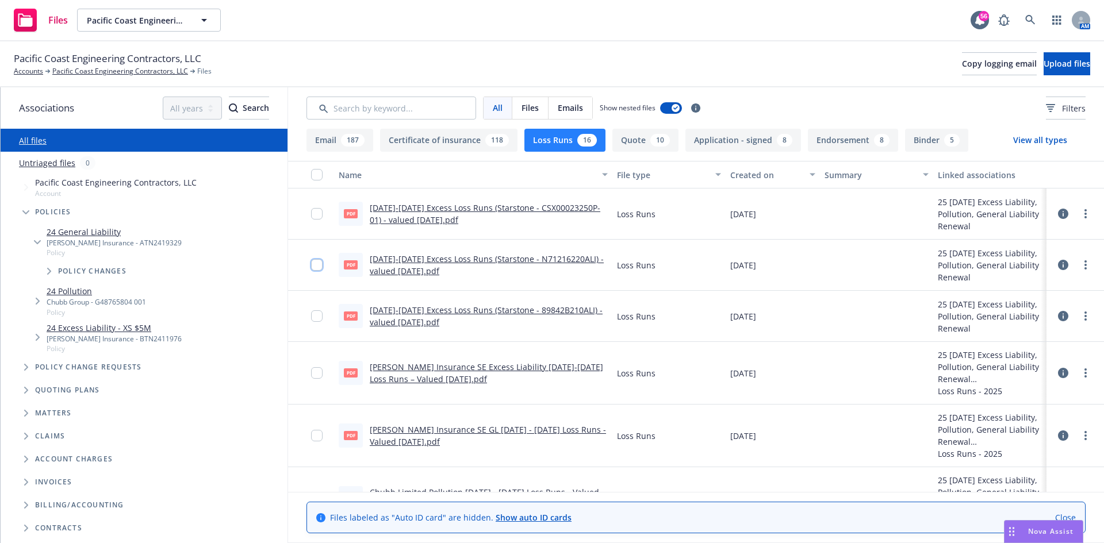
click at [312, 264] on input "checkbox" at bounding box center [316, 264] width 11 height 11
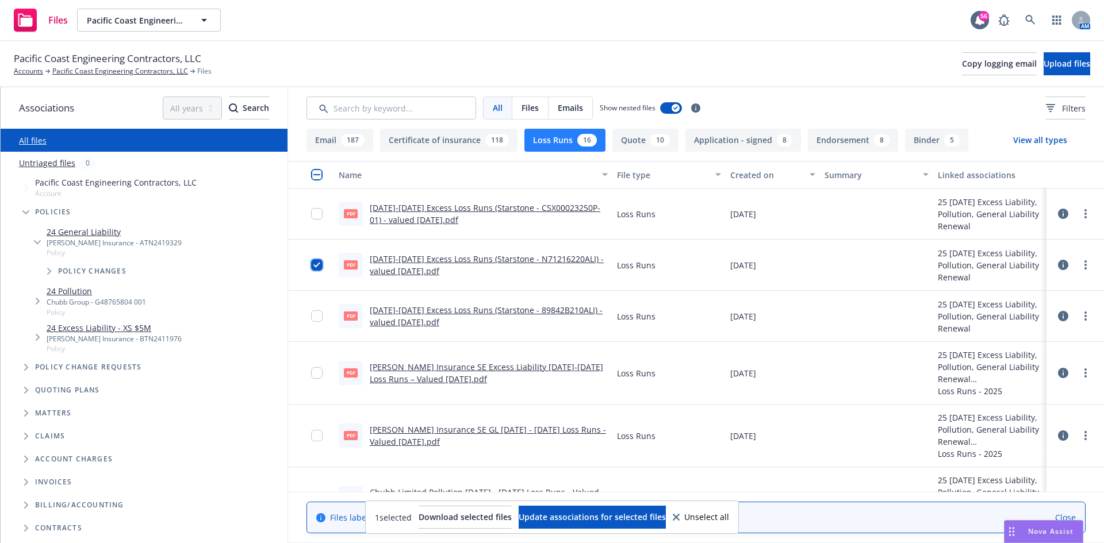
click at [315, 264] on input "checkbox" at bounding box center [316, 264] width 11 height 11
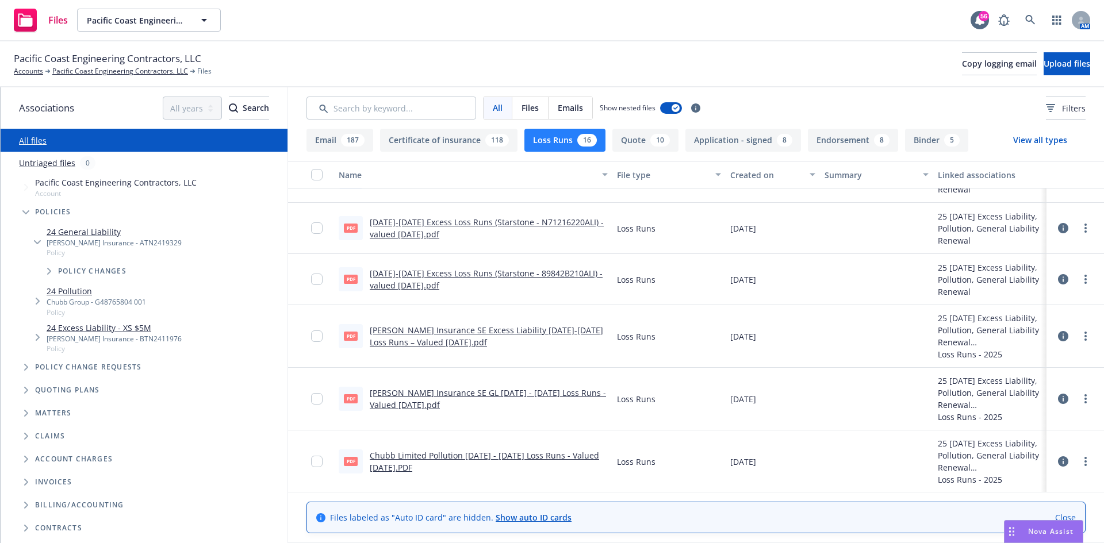
scroll to position [57, 0]
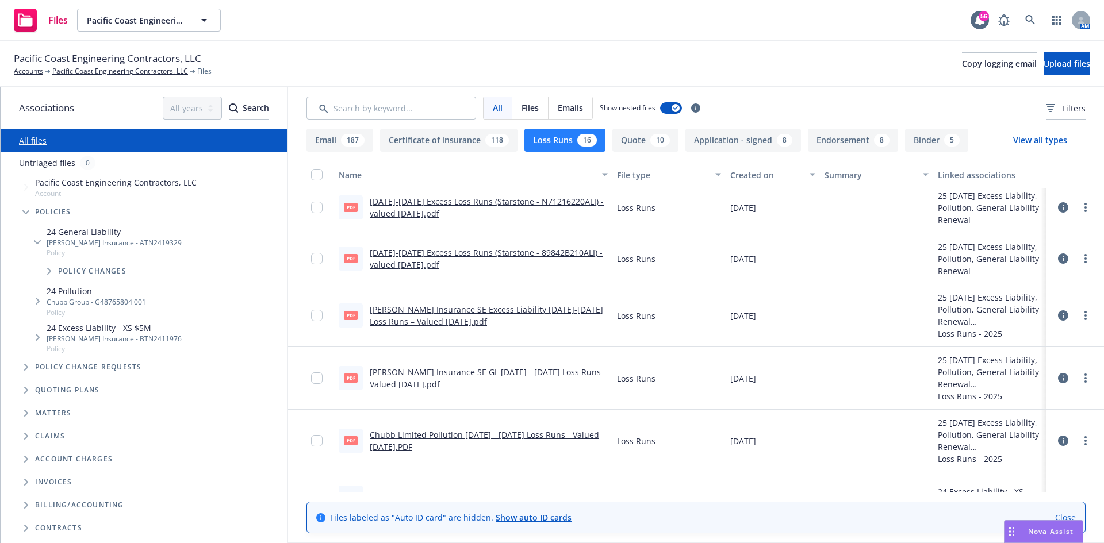
click at [446, 372] on link "[PERSON_NAME] Insurance SE GL [DATE] - [DATE] Loss Runs - Valued [DATE].pdf" at bounding box center [488, 378] width 236 height 23
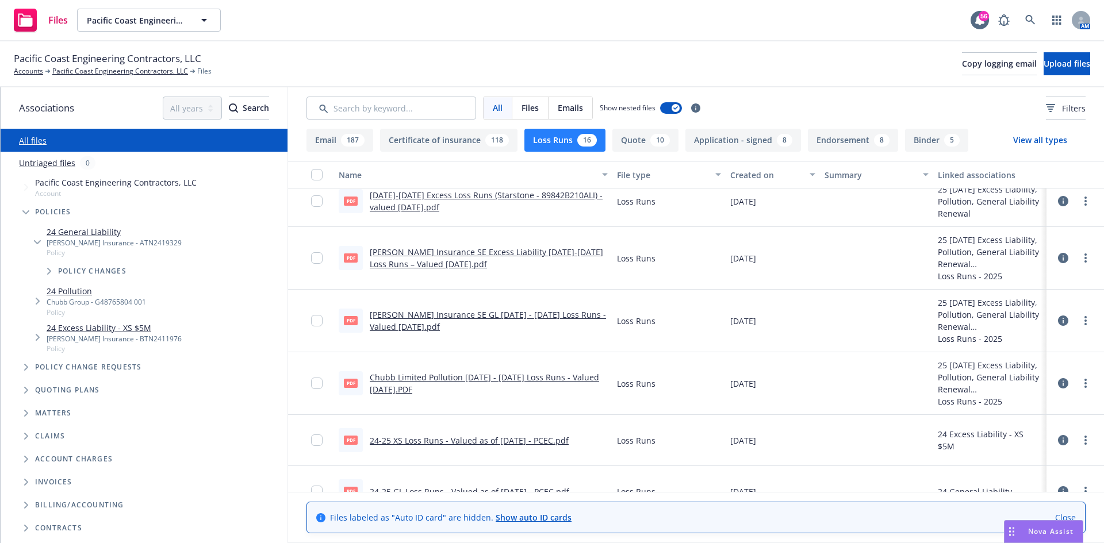
scroll to position [0, 0]
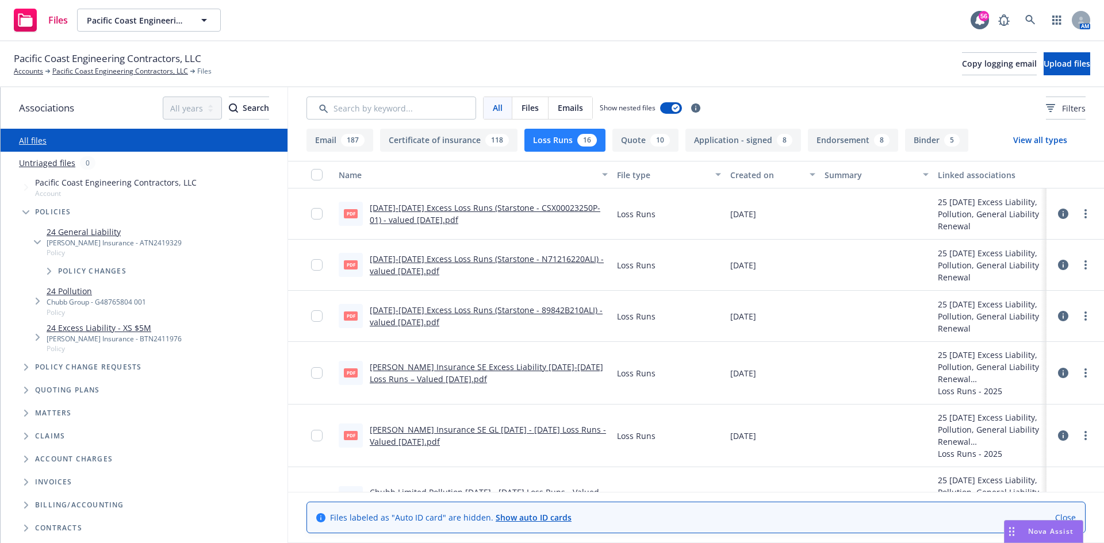
click at [406, 373] on div "[PERSON_NAME] Insurance SE Excess Liability [DATE]-[DATE] Loss Runs – Valued [D…" at bounding box center [489, 373] width 238 height 24
click at [397, 368] on link "[PERSON_NAME] Insurance SE Excess Liability [DATE]-[DATE] Loss Runs – Valued [D…" at bounding box center [486, 373] width 233 height 23
click at [433, 212] on link "[DATE]-[DATE] Excess Loss Runs (Starstone - CSX00023250P-01) - valued [DATE].pdf" at bounding box center [485, 213] width 230 height 23
click at [414, 312] on link "[DATE]-[DATE] Excess Loss Runs (Starstone - 89842B210ALI) - valued [DATE].pdf" at bounding box center [486, 316] width 233 height 23
click at [116, 69] on link "Pacific Coast Engineering Contractors, LLC" at bounding box center [120, 71] width 136 height 10
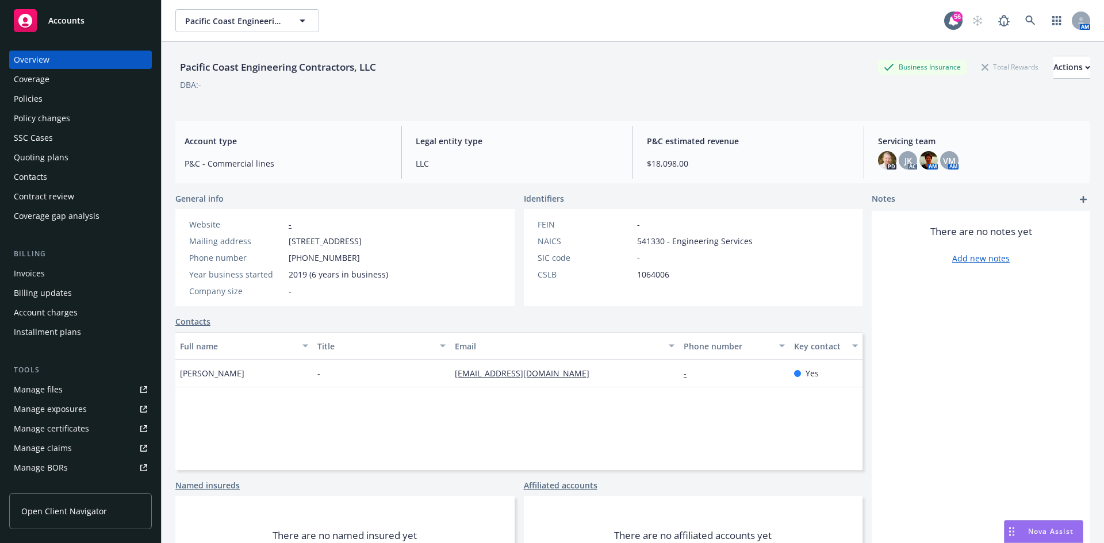
click at [69, 166] on div "Quoting plans" at bounding box center [80, 157] width 133 height 18
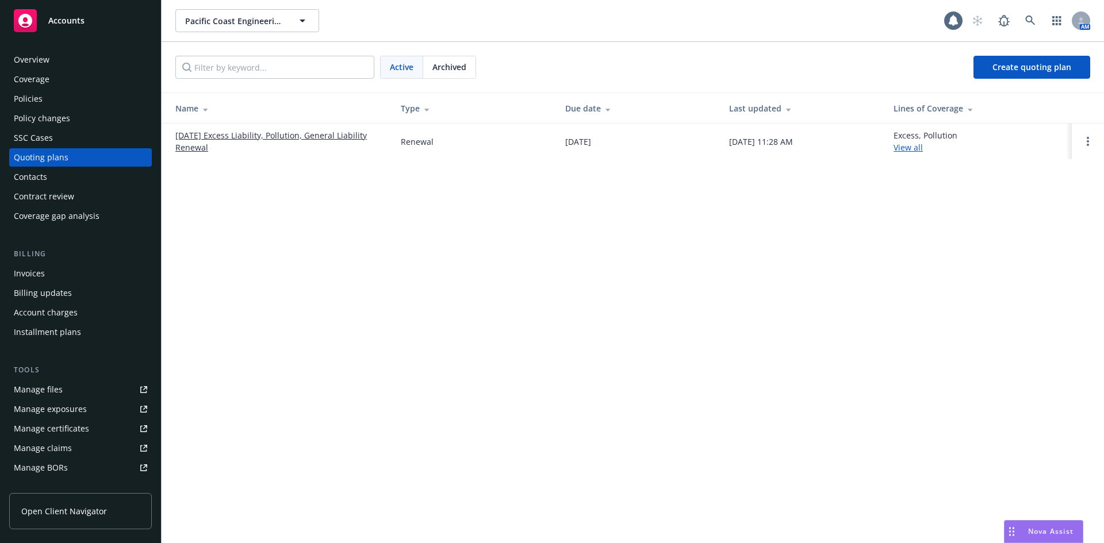
click at [305, 130] on link "09/16/25 Excess Liability, Pollution, General Liability Renewal" at bounding box center [278, 141] width 207 height 24
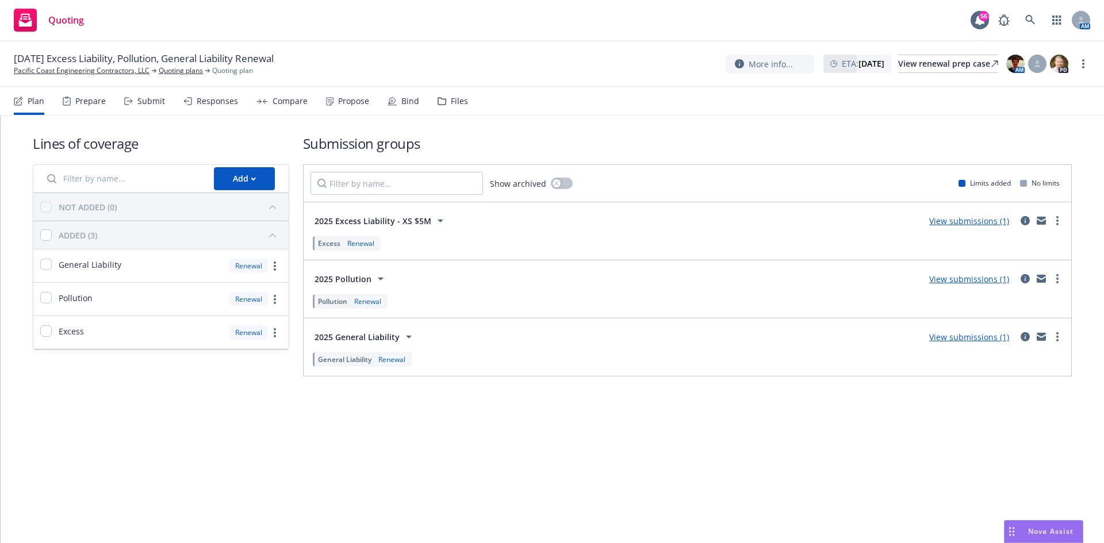
drag, startPoint x: 1043, startPoint y: 337, endPoint x: 984, endPoint y: 338, distance: 58.6
click at [987, 347] on div "2025 General Liability View submissions (1)" at bounding box center [687, 336] width 754 height 23
click at [984, 337] on link "View submissions (1)" at bounding box center [969, 337] width 80 height 11
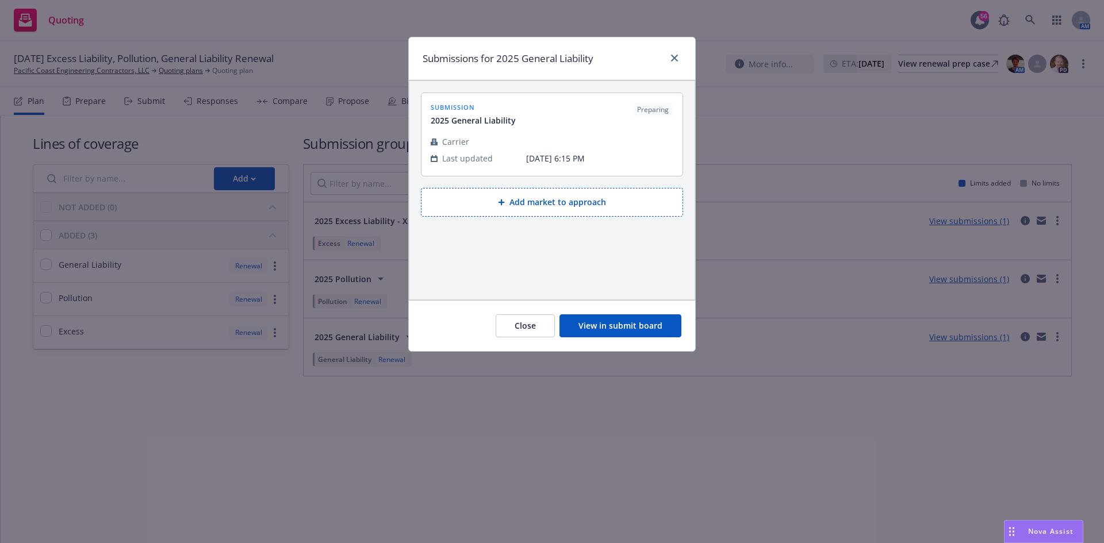
click at [648, 319] on button "View in submit board" at bounding box center [620, 325] width 122 height 23
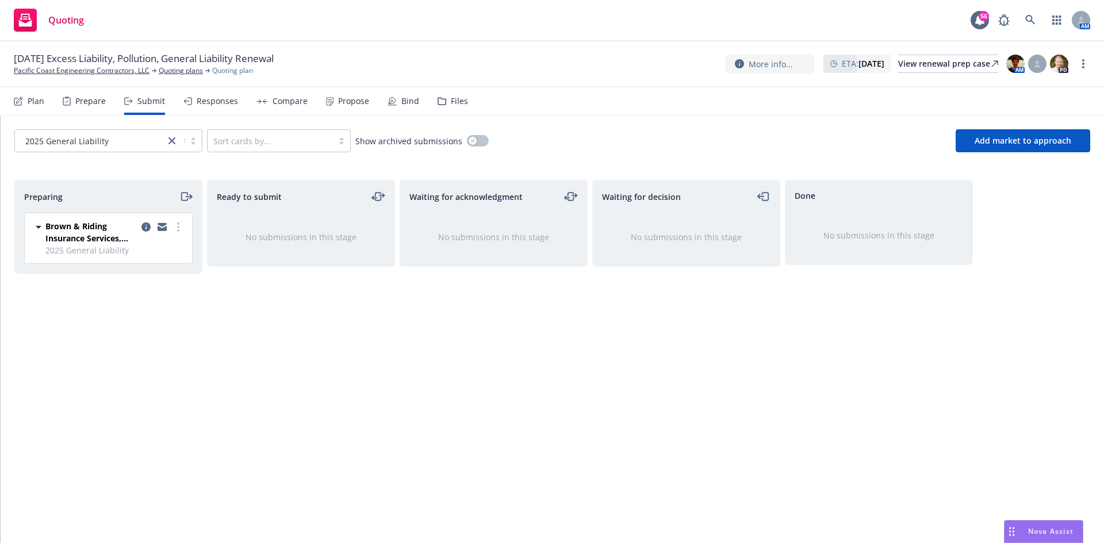
click at [186, 197] on icon "moveRight" at bounding box center [189, 197] width 6 height 0
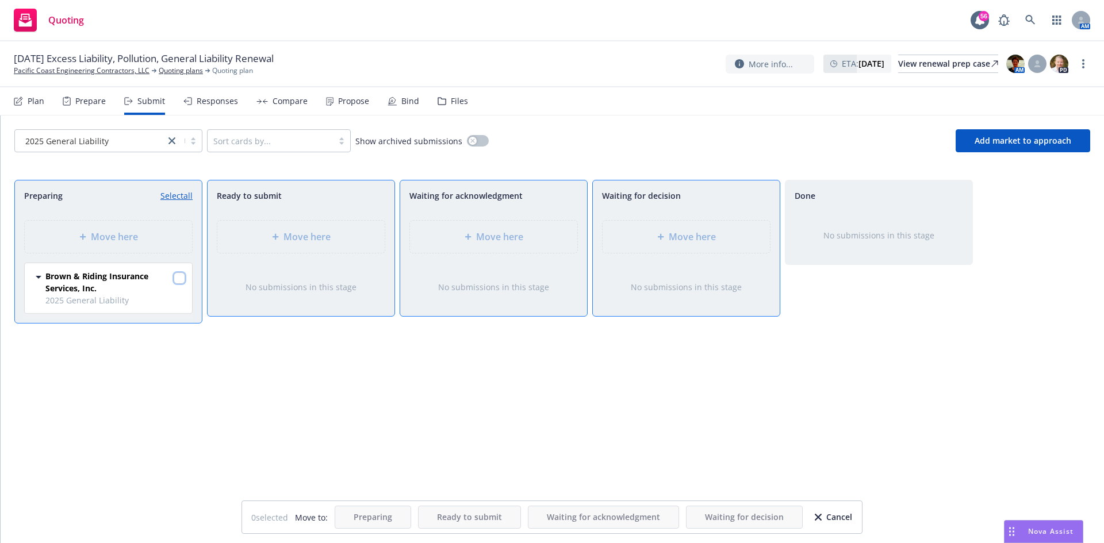
click at [175, 279] on input "checkbox" at bounding box center [179, 277] width 11 height 11
checkbox input "true"
click at [677, 239] on span "Move here" at bounding box center [692, 237] width 47 height 14
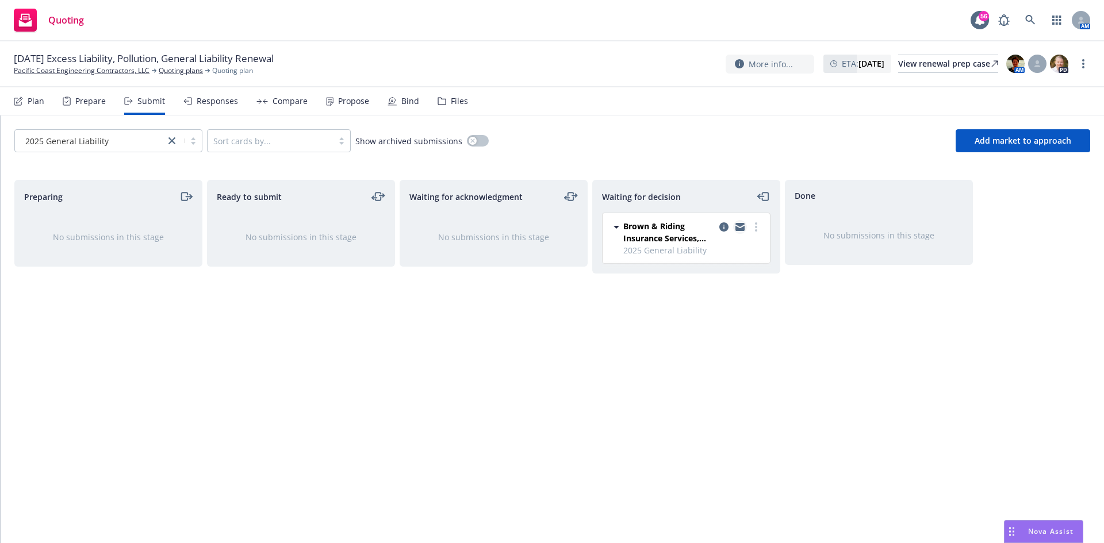
click at [740, 224] on icon "copy logging email" at bounding box center [739, 225] width 9 height 4
drag, startPoint x: 737, startPoint y: 227, endPoint x: 767, endPoint y: 226, distance: 30.5
click at [737, 227] on icon "copy logging email" at bounding box center [739, 228] width 9 height 5
click at [187, 69] on link "Quoting plans" at bounding box center [181, 71] width 44 height 10
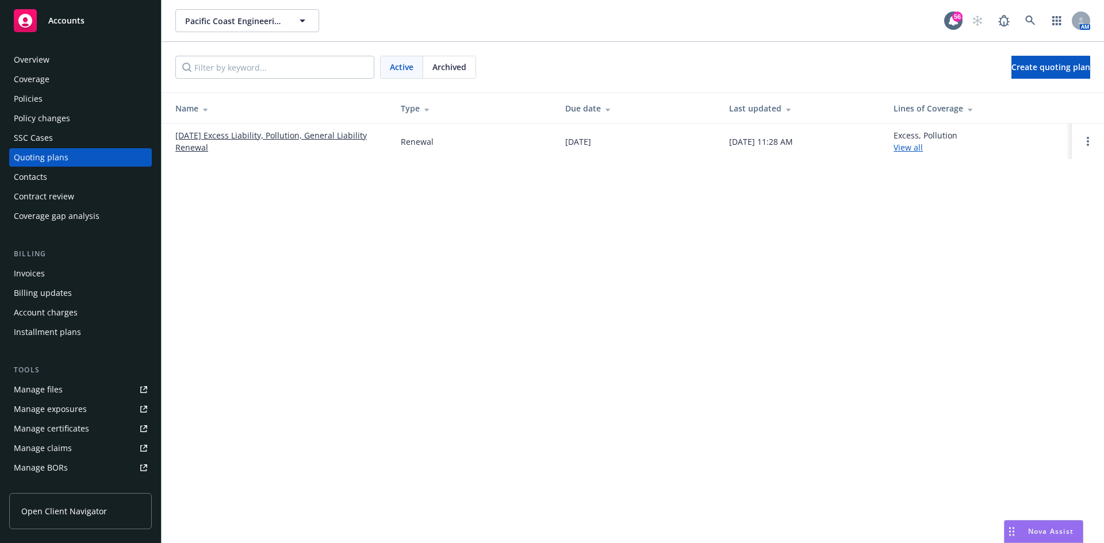
click at [262, 135] on link "[DATE] Excess Liability, Pollution, General Liability Renewal" at bounding box center [278, 141] width 207 height 24
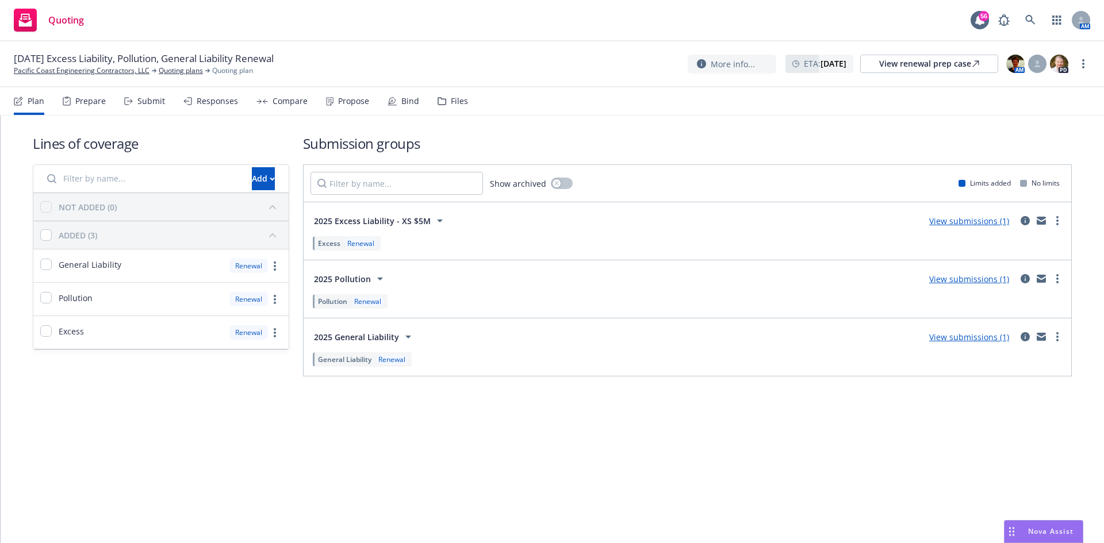
click at [993, 277] on link "View submissions (1)" at bounding box center [969, 279] width 80 height 11
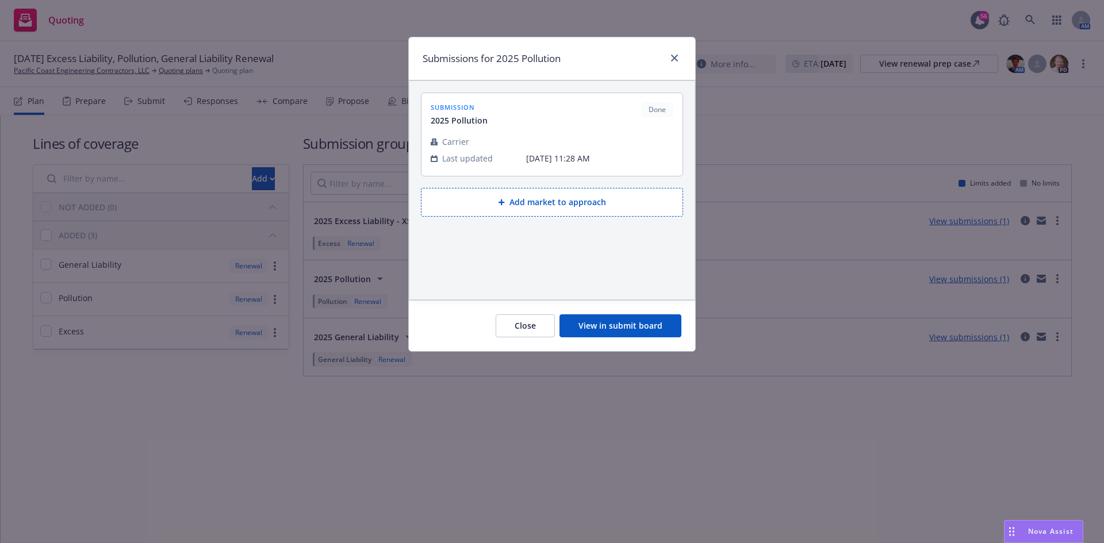
click at [617, 318] on button "View in submit board" at bounding box center [620, 325] width 122 height 23
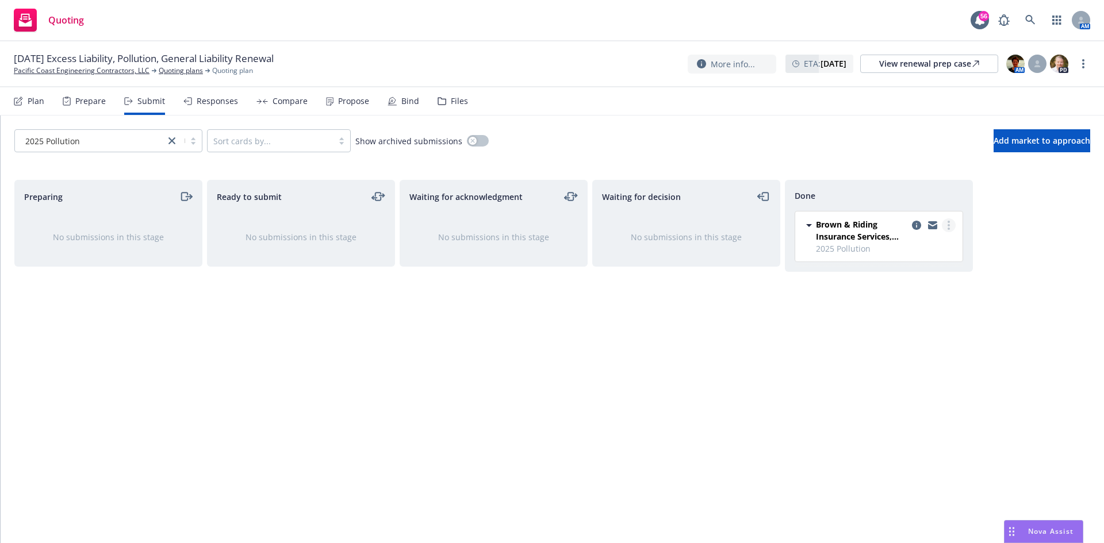
click at [949, 226] on icon "more" at bounding box center [948, 225] width 2 height 9
click at [916, 223] on icon "copy logging email" at bounding box center [916, 225] width 9 height 9
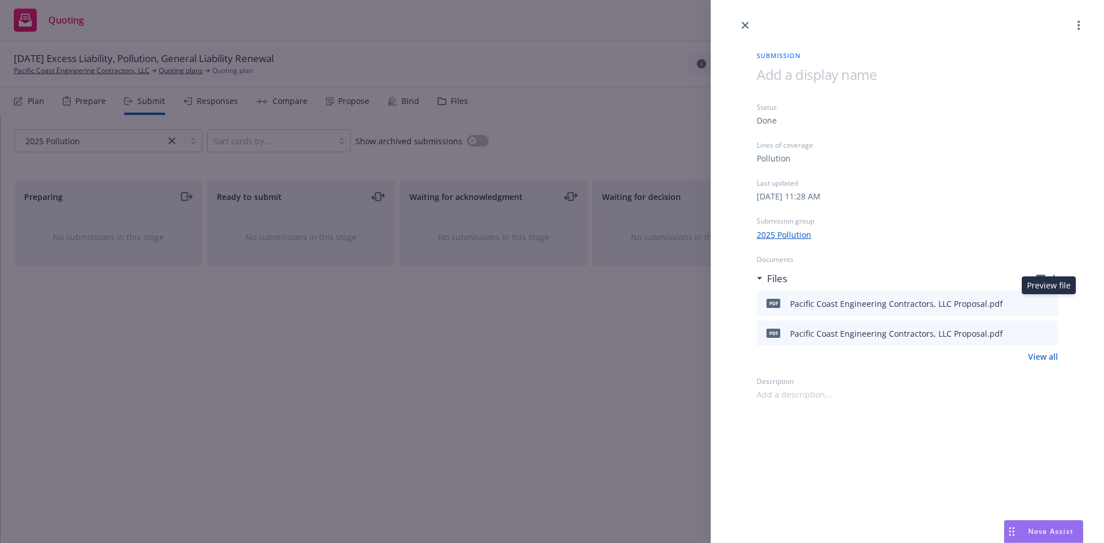
click at [1048, 305] on icon "preview file" at bounding box center [1047, 303] width 10 height 8
click at [745, 25] on icon "close" at bounding box center [745, 25] width 7 height 7
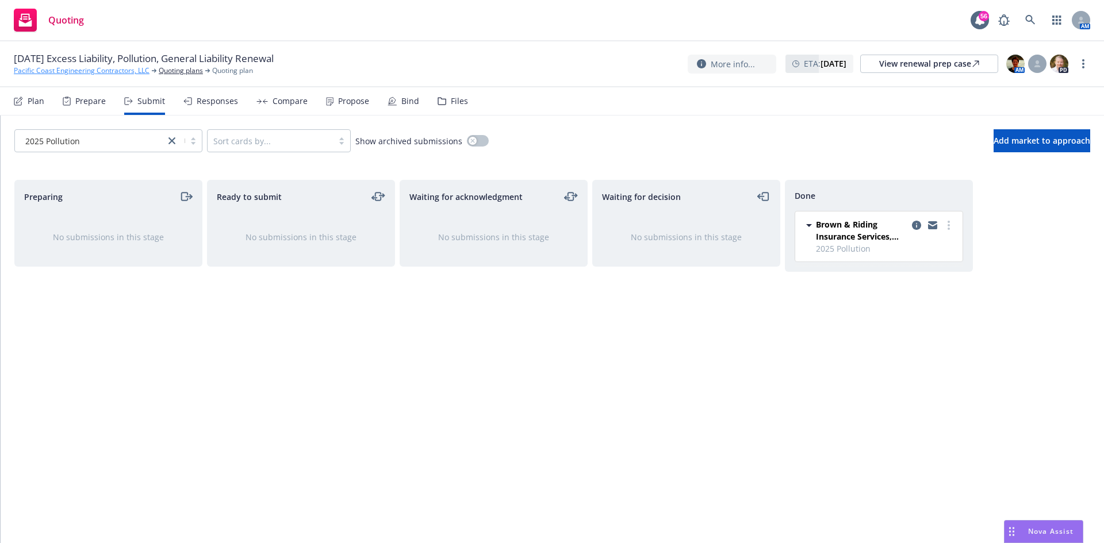
click at [114, 70] on link "Pacific Coast Engineering Contractors, LLC" at bounding box center [82, 71] width 136 height 10
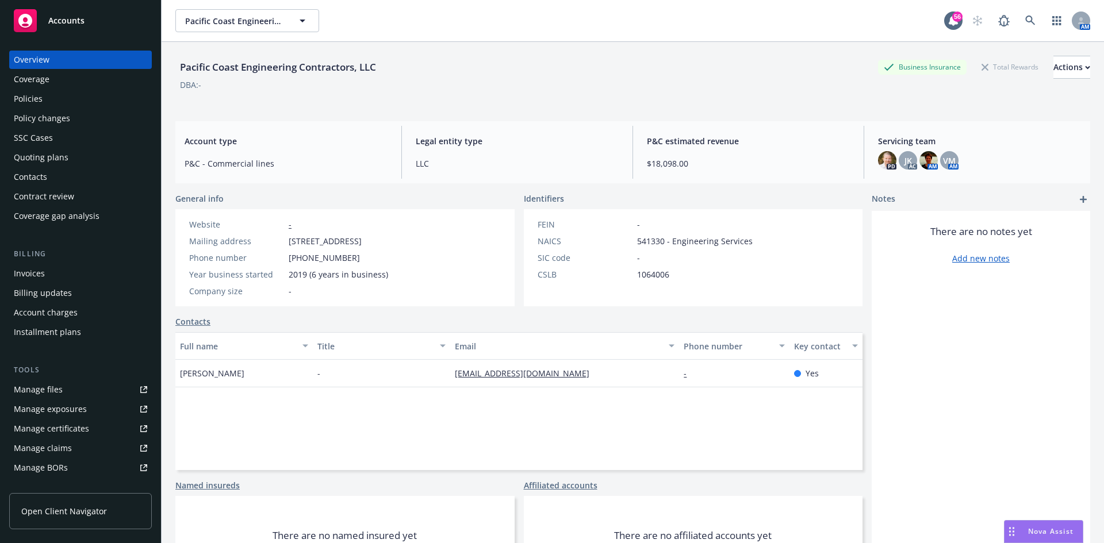
click at [74, 387] on link "Manage files" at bounding box center [80, 390] width 143 height 18
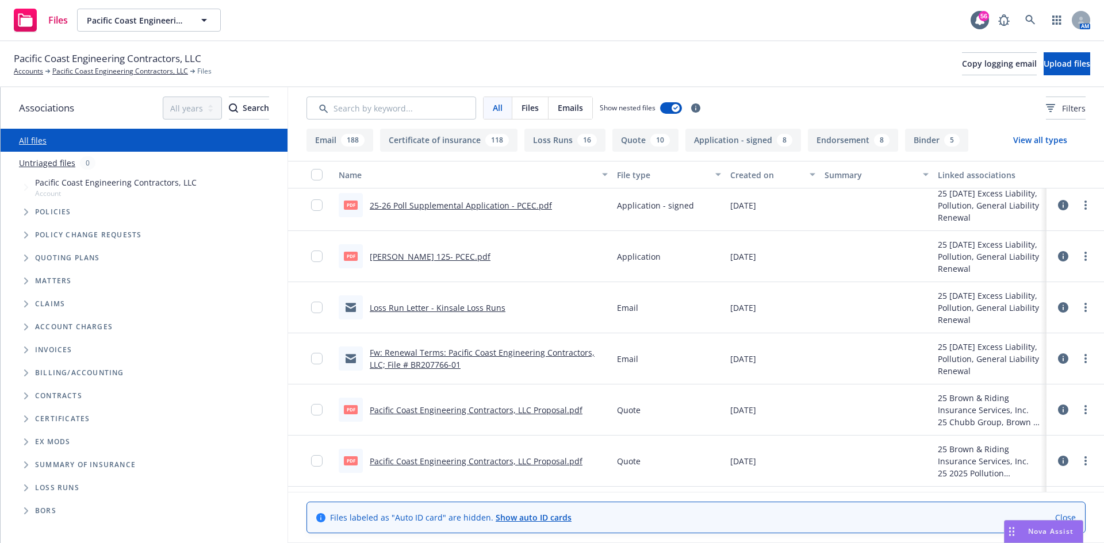
scroll to position [230, 0]
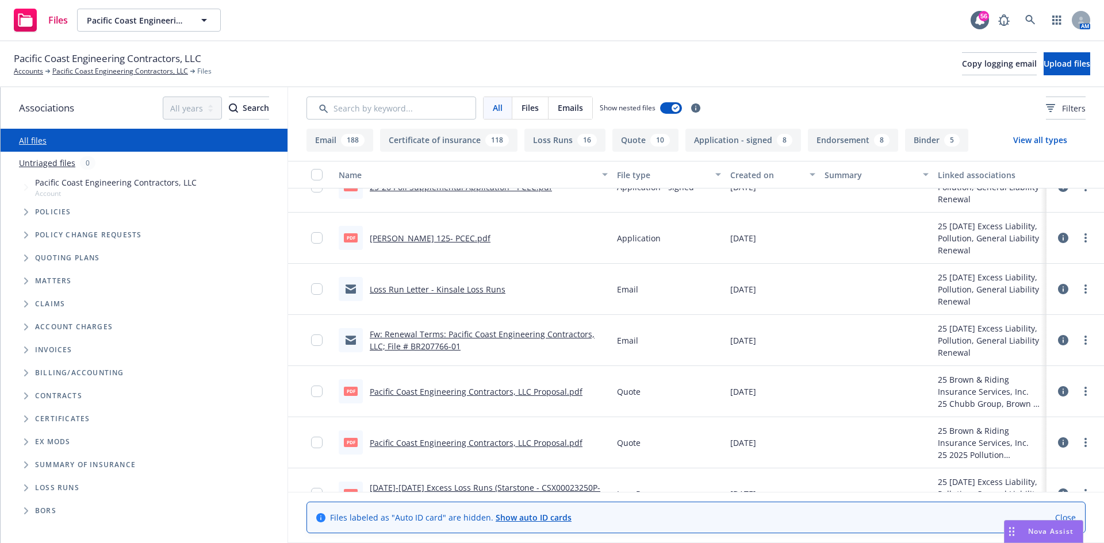
click at [408, 336] on link "Fw: Renewal Terms: Pacific Coast Engineering Contractors, LLC; File # BR207766-…" at bounding box center [482, 340] width 225 height 23
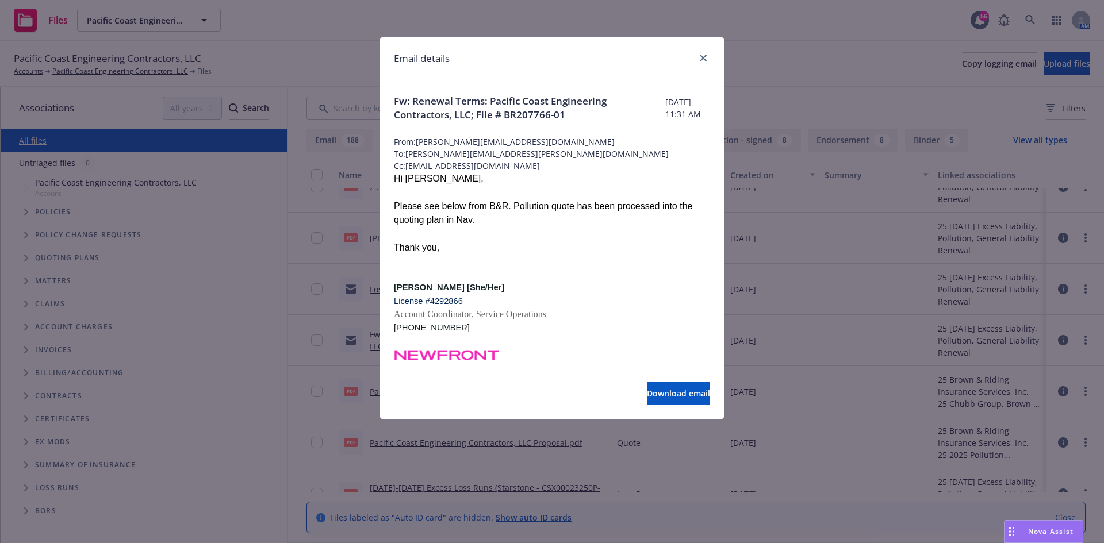
scroll to position [402, 0]
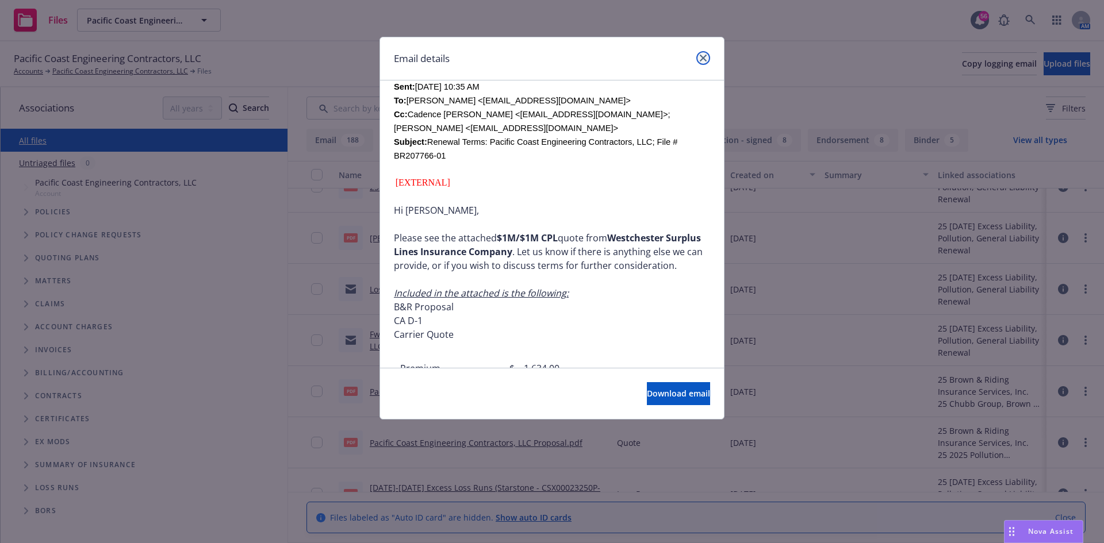
click at [705, 55] on icon "close" at bounding box center [703, 58] width 7 height 7
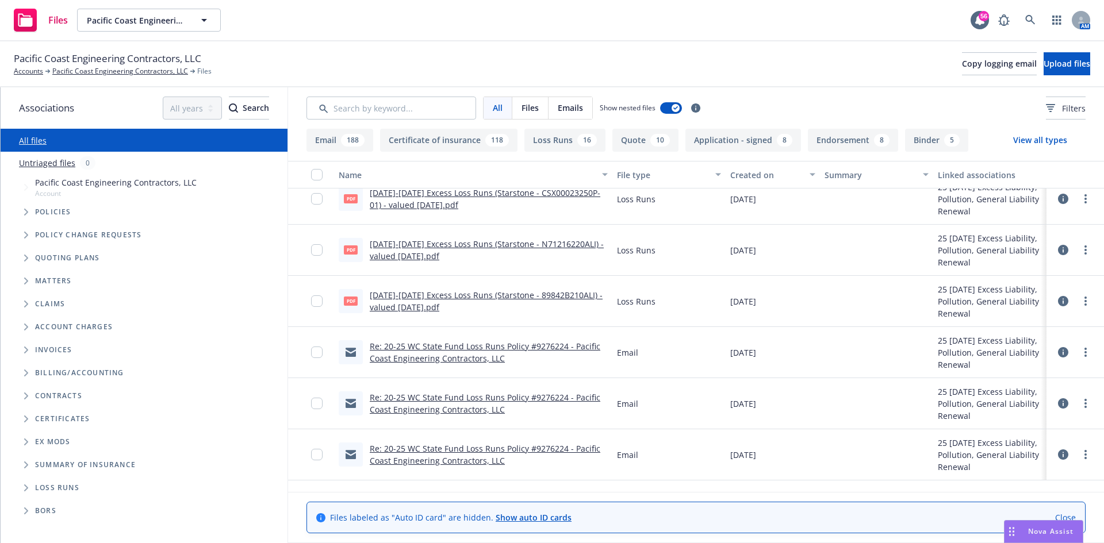
scroll to position [287, 0]
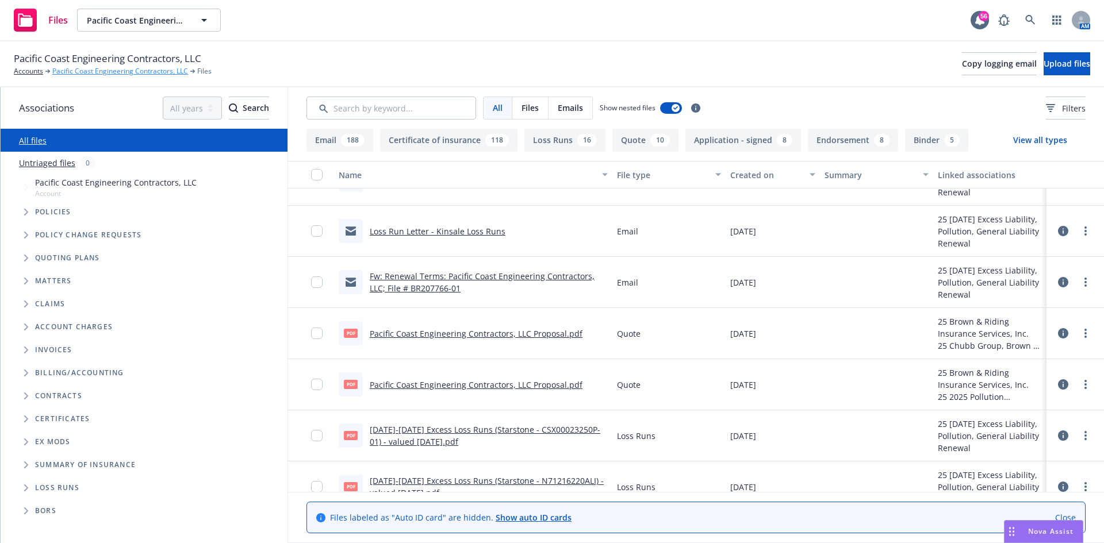
click at [83, 74] on link "Pacific Coast Engineering Contractors, LLC" at bounding box center [120, 71] width 136 height 10
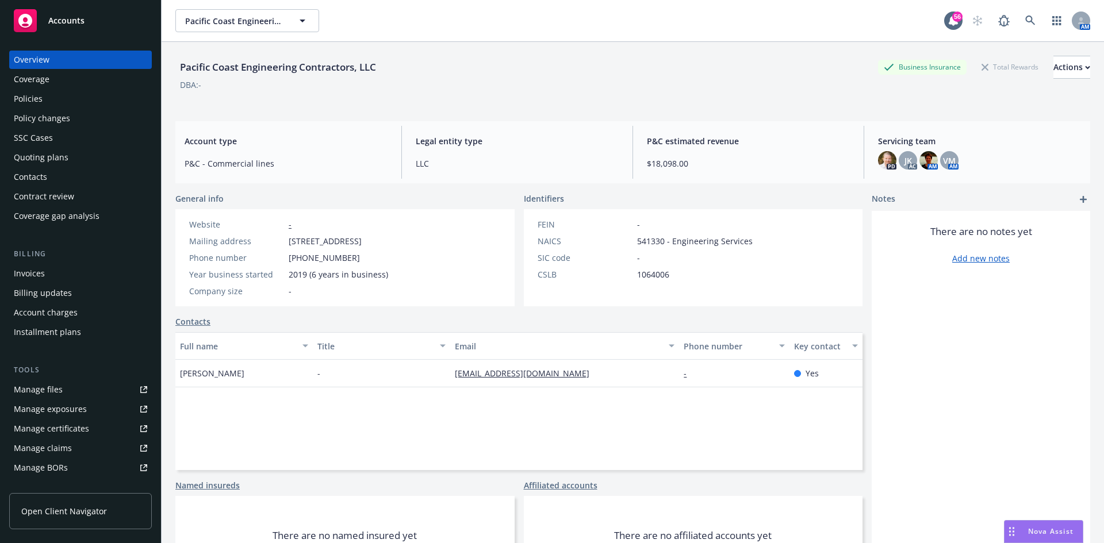
drag, startPoint x: 43, startPoint y: 97, endPoint x: 53, endPoint y: 95, distance: 11.1
click at [43, 97] on div "Policies" at bounding box center [80, 99] width 133 height 18
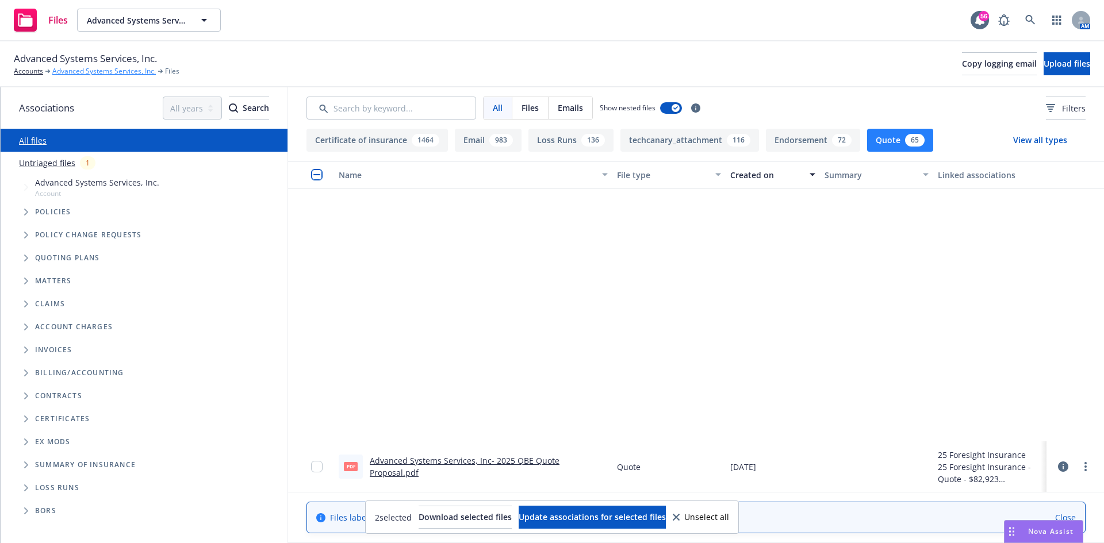
scroll to position [345, 0]
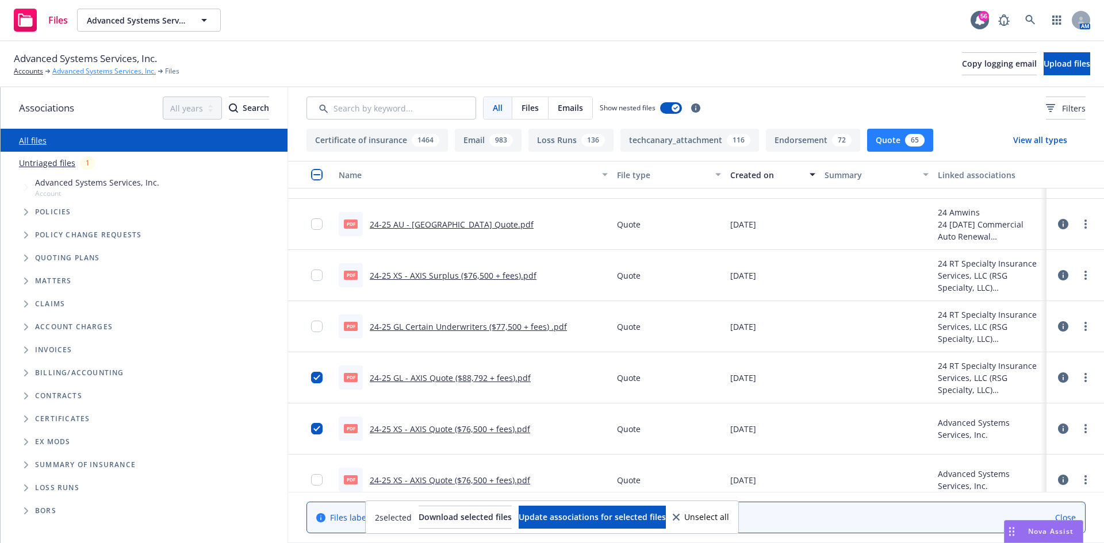
click at [105, 66] on link "Advanced Systems Services, Inc." at bounding box center [103, 71] width 103 height 10
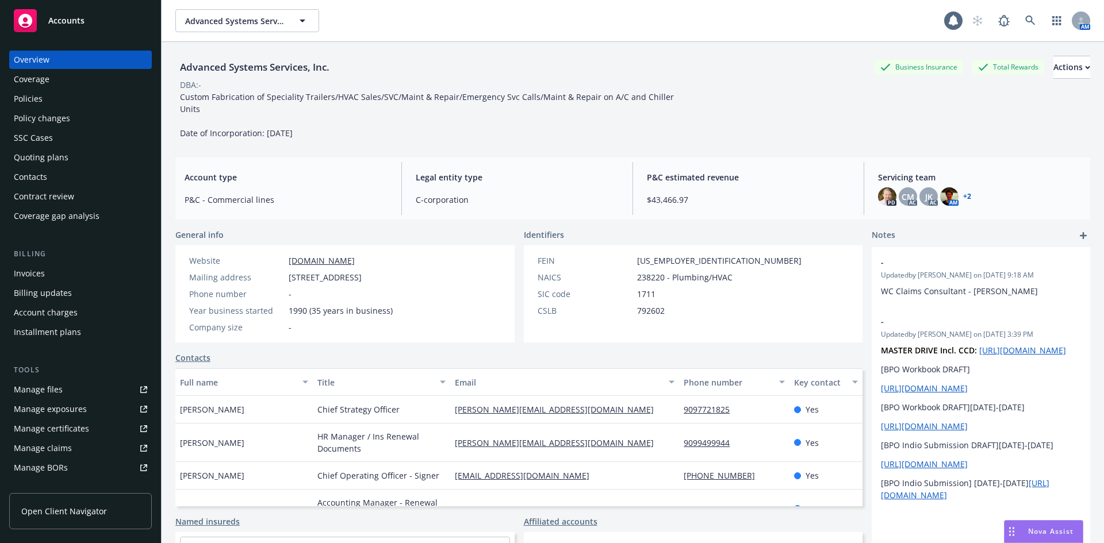
click at [47, 91] on div "Policies" at bounding box center [80, 99] width 133 height 18
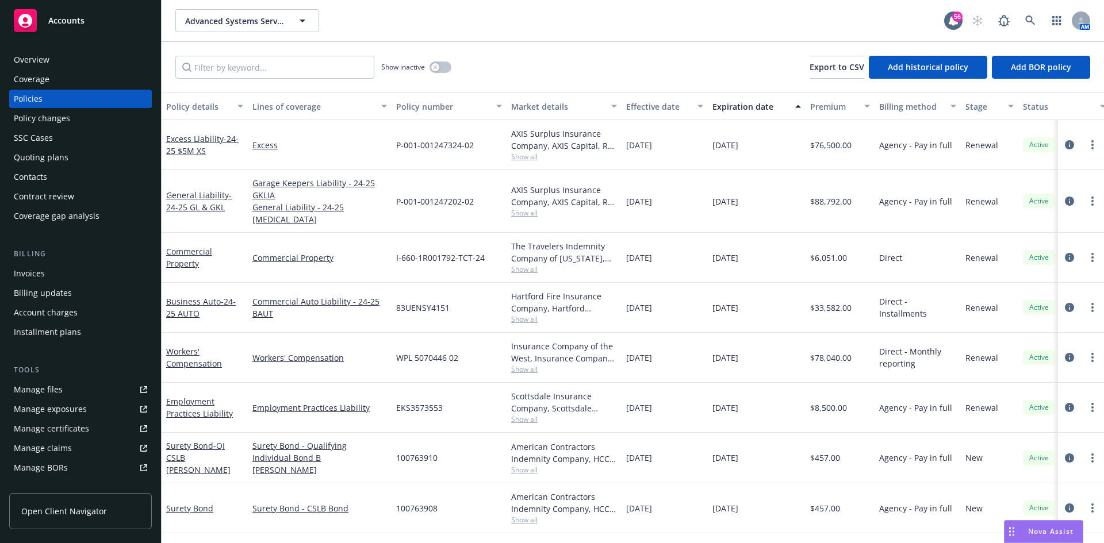
click at [187, 295] on div "Business Auto - 24-25 AUTO" at bounding box center [204, 307] width 77 height 24
click at [203, 296] on link "Business Auto - 24-25 AUTO" at bounding box center [201, 307] width 70 height 23
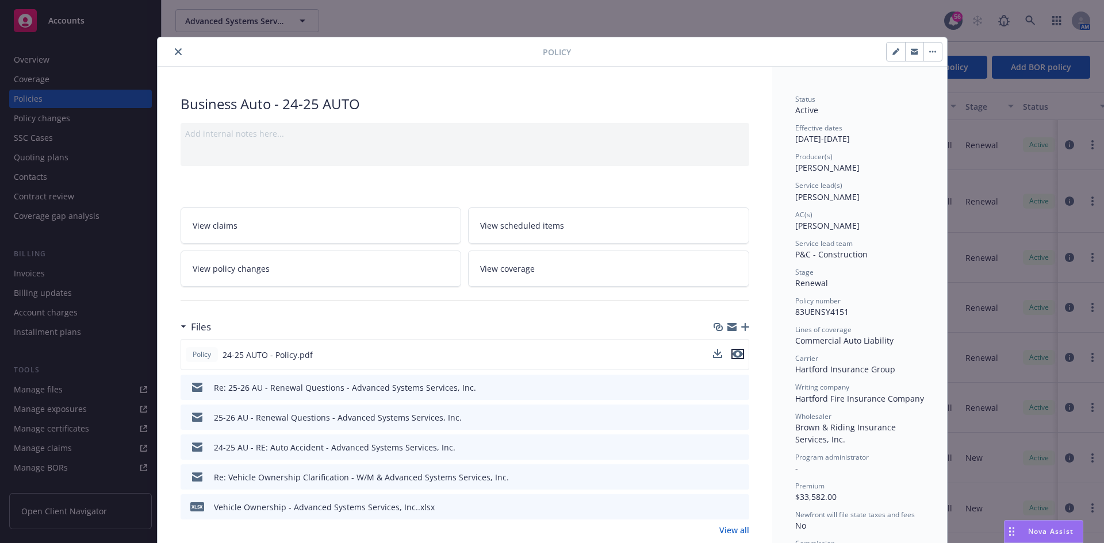
click at [732, 355] on icon "preview file" at bounding box center [737, 354] width 10 height 8
drag, startPoint x: 169, startPoint y: 50, endPoint x: 157, endPoint y: 58, distance: 14.0
click at [171, 50] on button "close" at bounding box center [178, 52] width 14 height 14
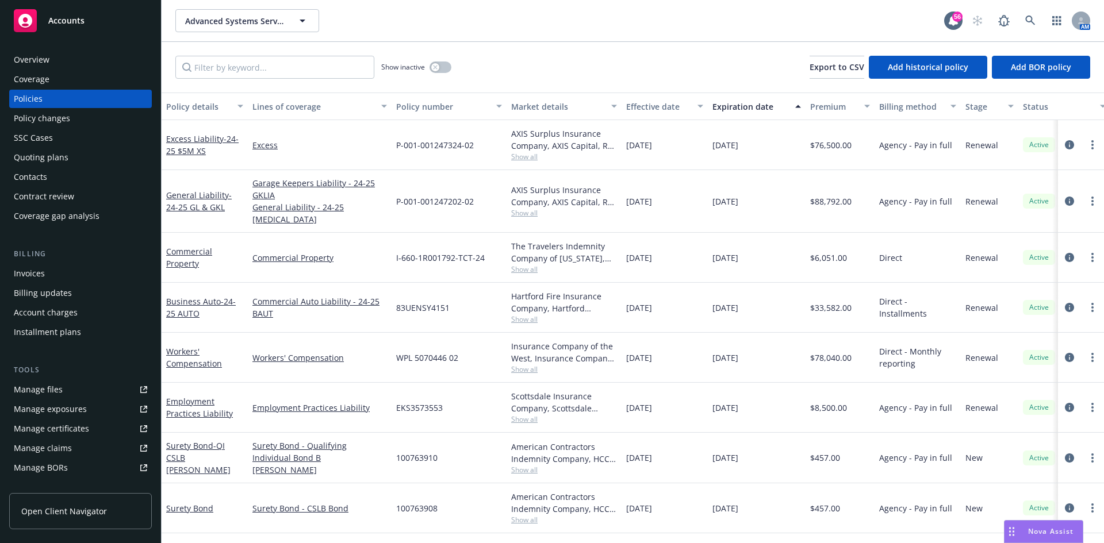
drag, startPoint x: 67, startPoint y: 159, endPoint x: 68, endPoint y: 152, distance: 6.4
click at [68, 159] on div "Quoting plans" at bounding box center [80, 157] width 133 height 18
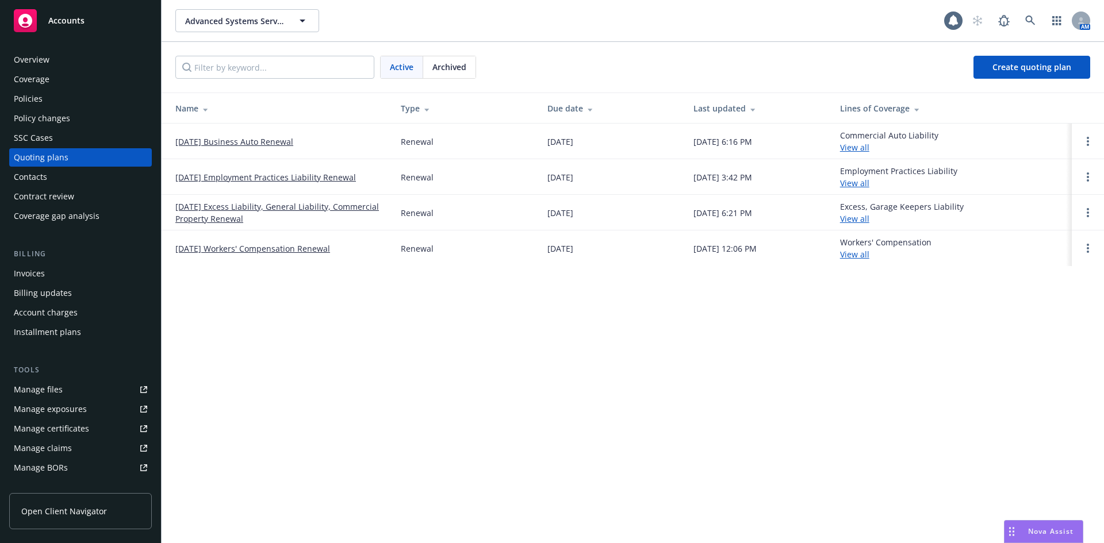
click at [232, 143] on link "[DATE] Business Auto Renewal" at bounding box center [234, 142] width 118 height 12
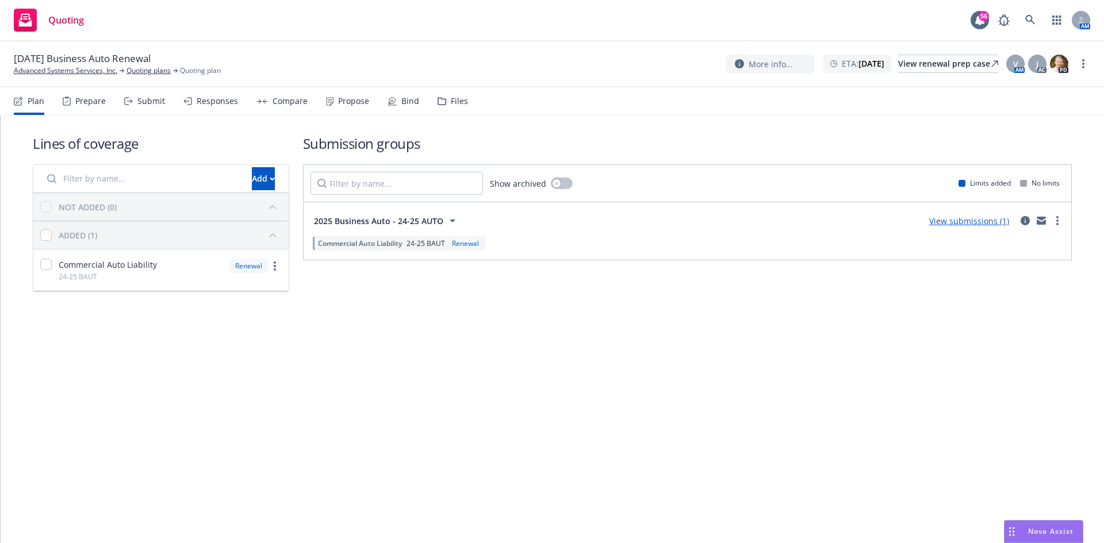
click at [993, 224] on link "View submissions (1)" at bounding box center [969, 221] width 80 height 11
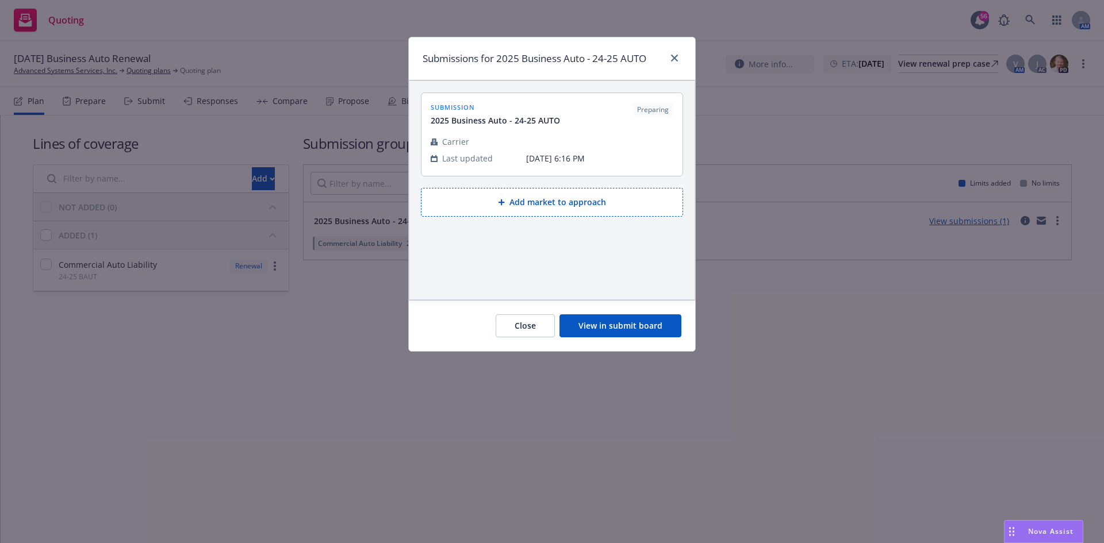
click at [651, 337] on button "View in submit board" at bounding box center [620, 325] width 122 height 23
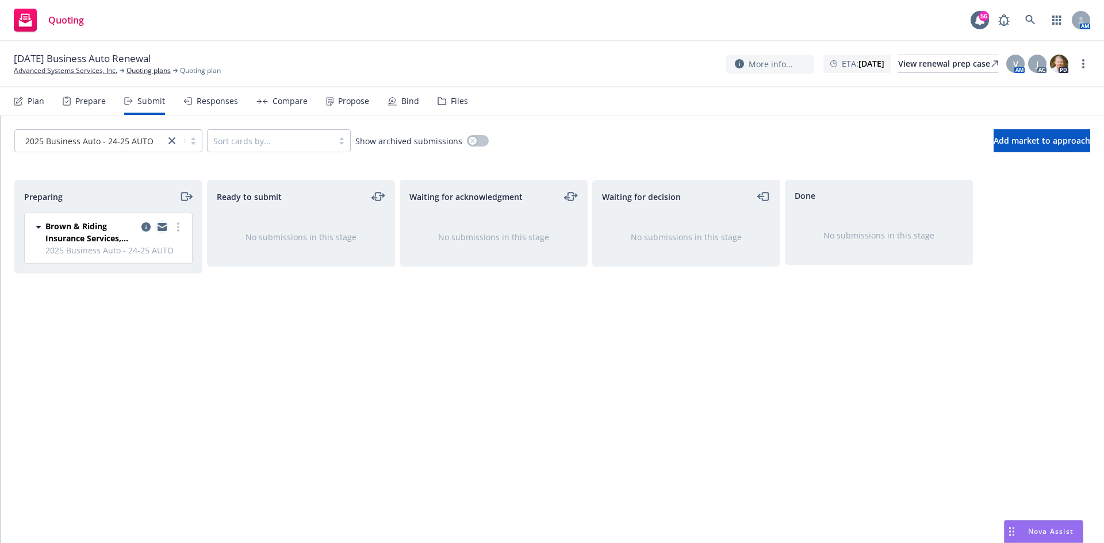
click at [164, 228] on icon "copy logging email" at bounding box center [161, 228] width 9 height 5
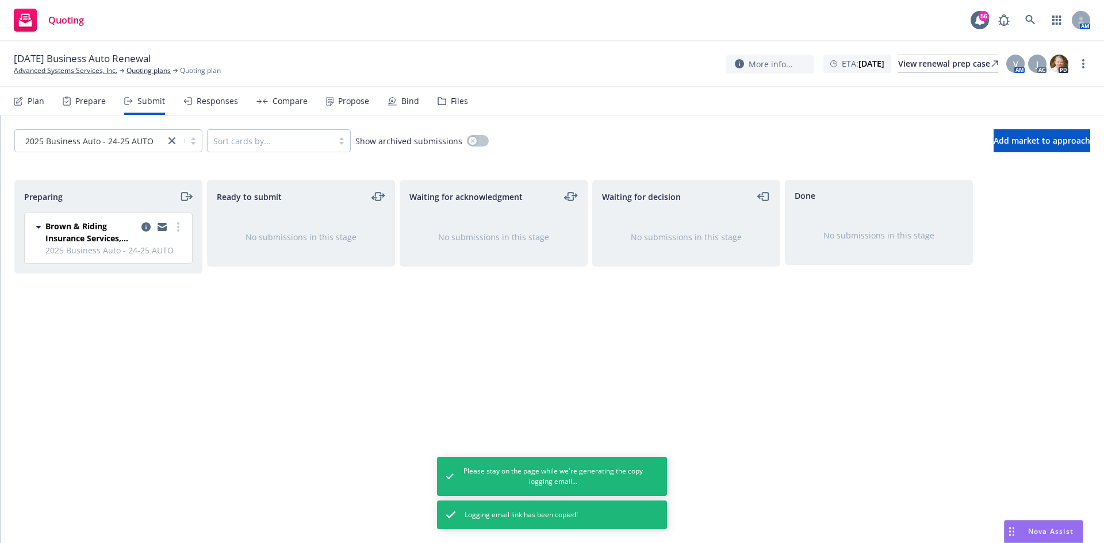
click at [189, 193] on icon "moveRight" at bounding box center [185, 197] width 13 height 14
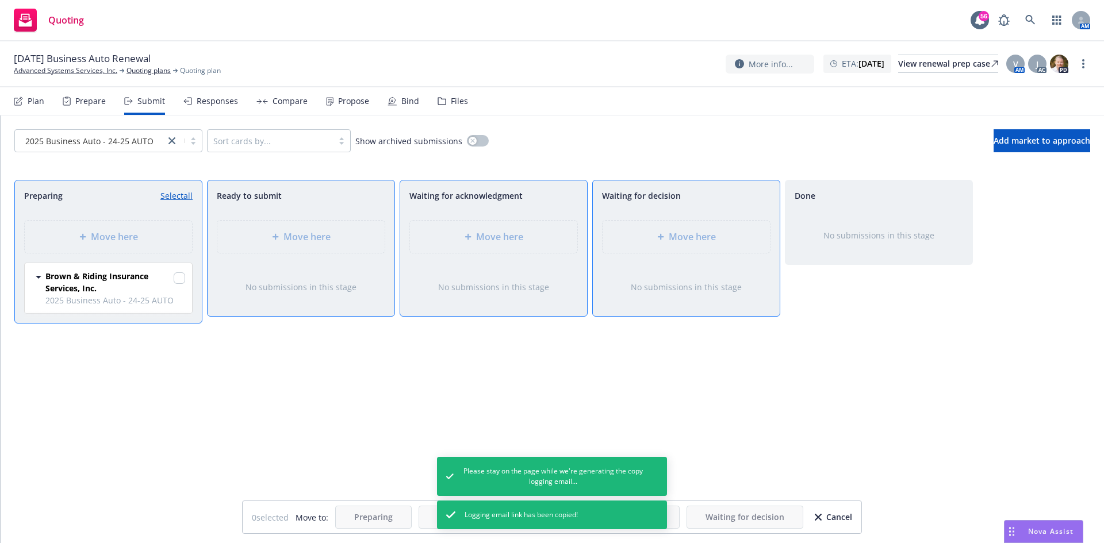
click at [667, 236] on div "Move here" at bounding box center [686, 237] width 187 height 52
click at [180, 278] on input "checkbox" at bounding box center [179, 277] width 11 height 11
checkbox input "true"
click at [669, 233] on span "Move here" at bounding box center [692, 237] width 47 height 14
